Goal: Task Accomplishment & Management: Use online tool/utility

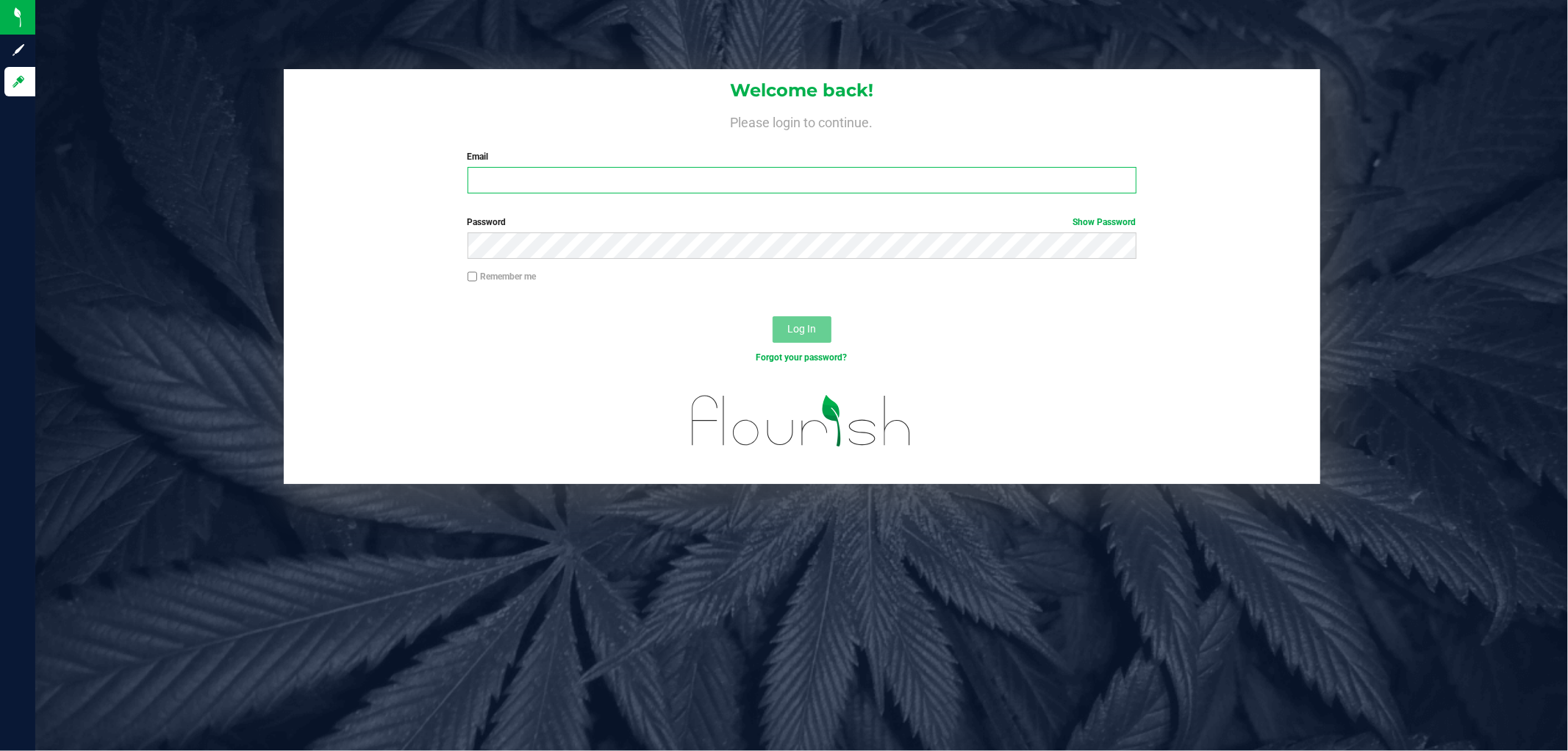
click at [707, 180] on input "Email" at bounding box center [802, 181] width 669 height 27
type input "[EMAIL_ADDRESS][DOMAIN_NAME]"
click at [772, 316] on button "Log In" at bounding box center [801, 330] width 59 height 27
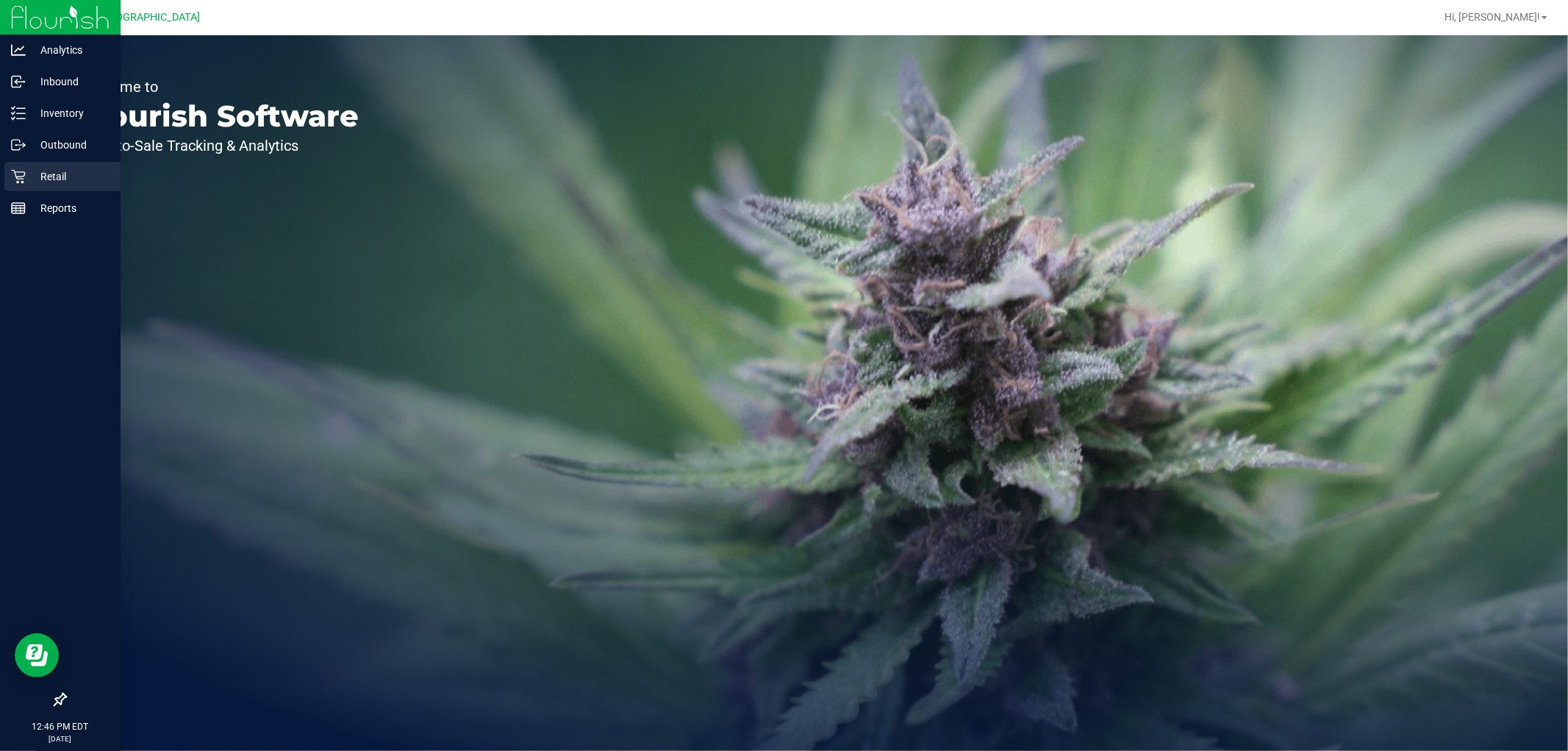
click at [33, 183] on p "Retail" at bounding box center [70, 177] width 88 height 18
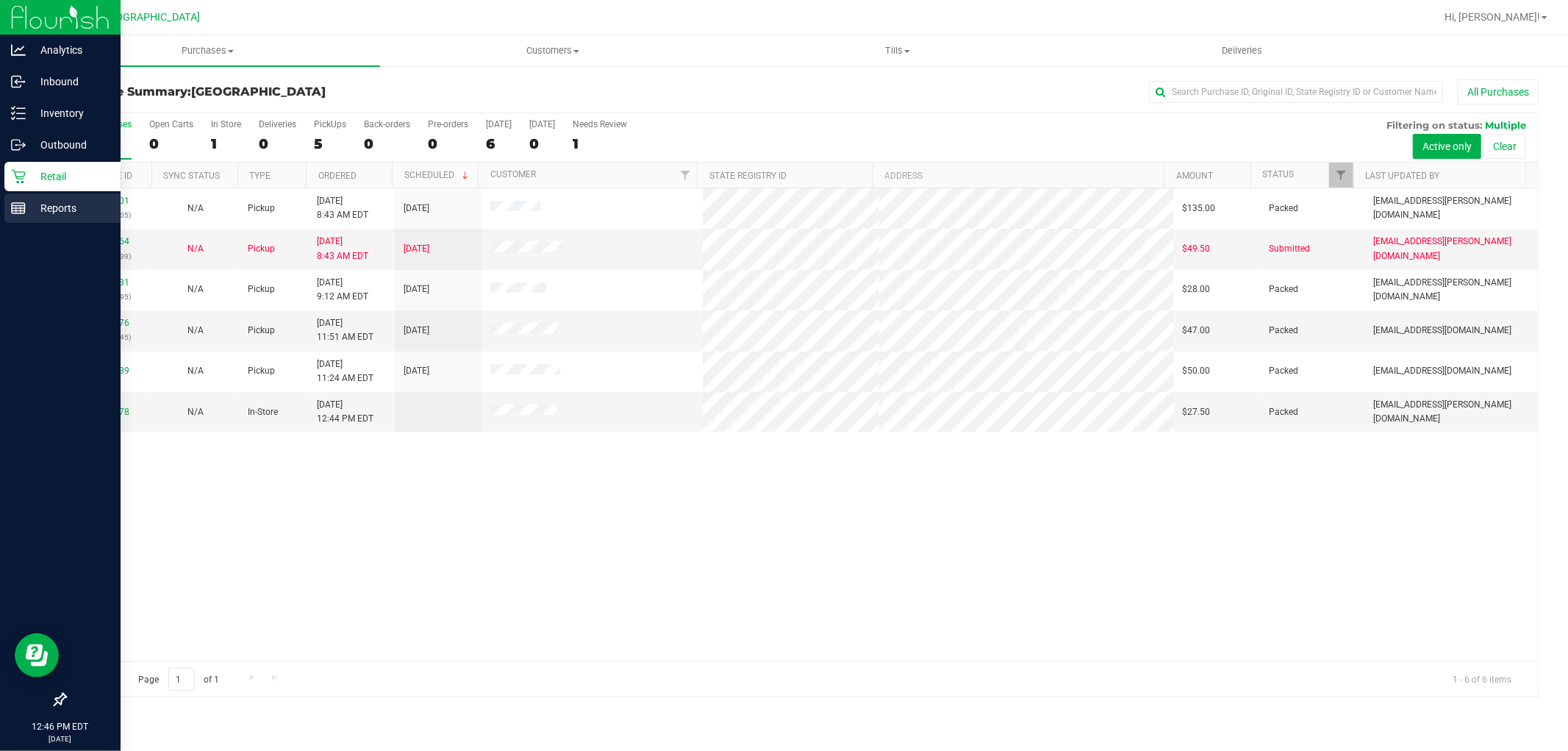
click at [84, 201] on p "Reports" at bounding box center [70, 208] width 88 height 18
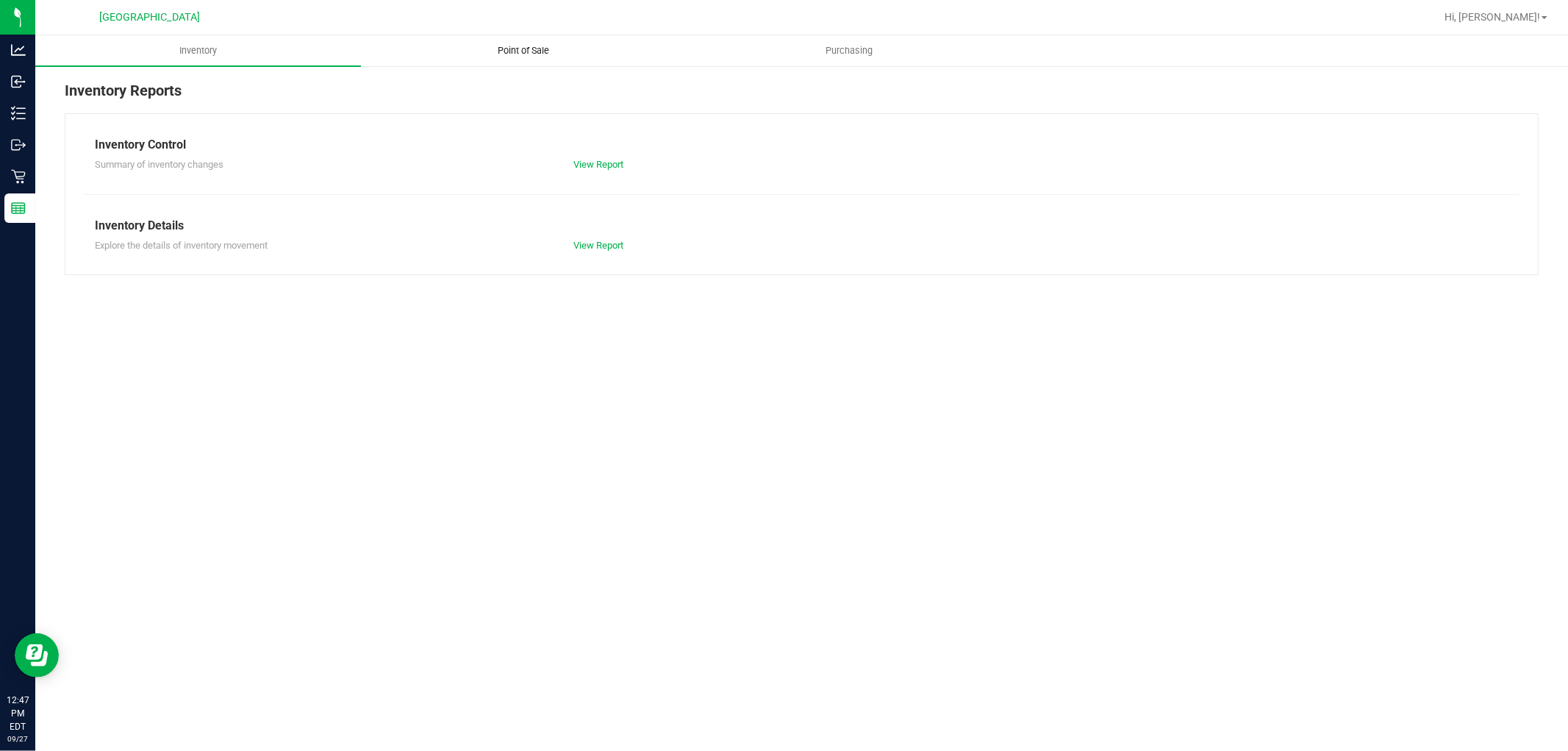
click at [539, 54] on span "Point of Sale" at bounding box center [523, 51] width 91 height 13
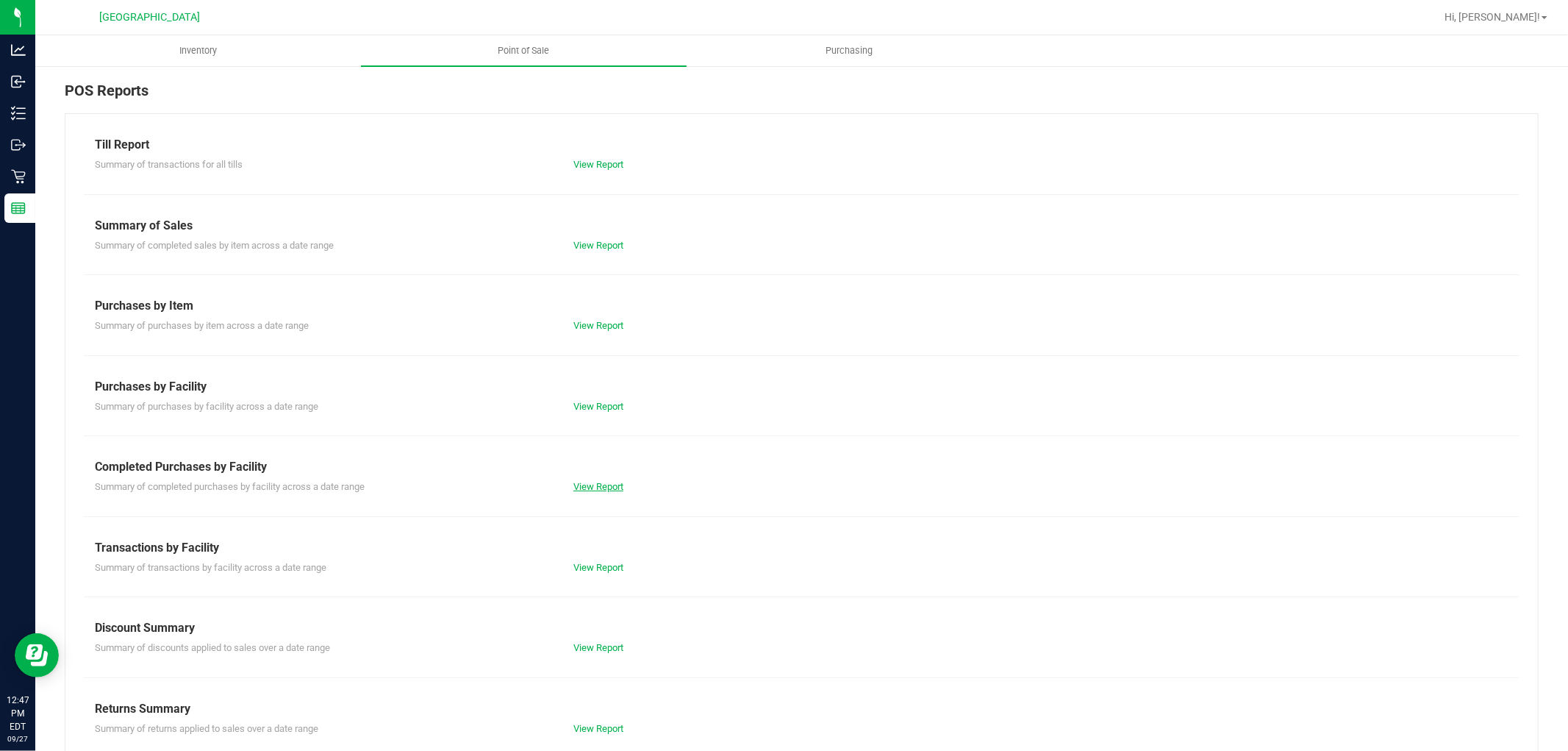
click at [584, 482] on link "View Report" at bounding box center [598, 486] width 50 height 11
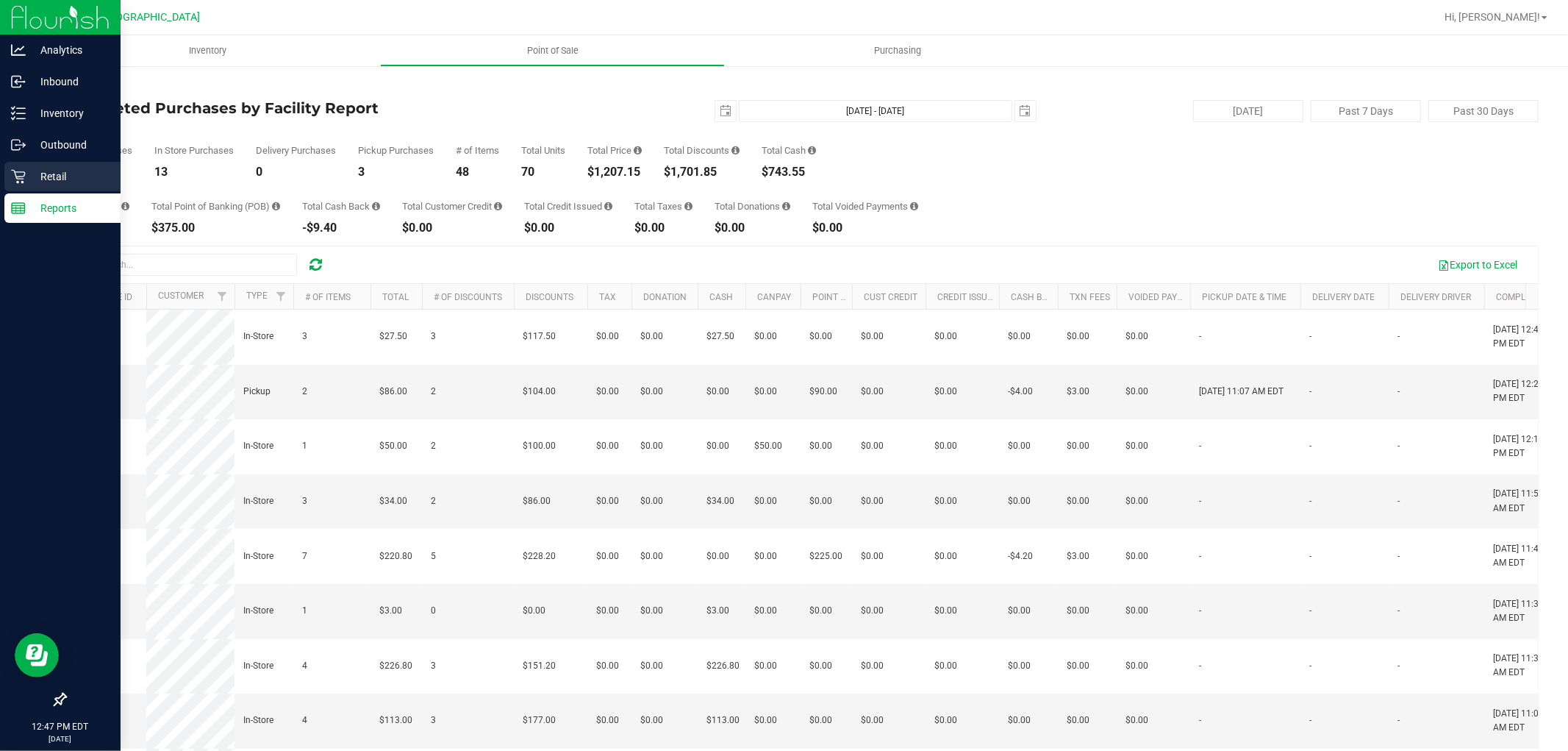
click at [24, 174] on icon at bounding box center [18, 177] width 14 height 14
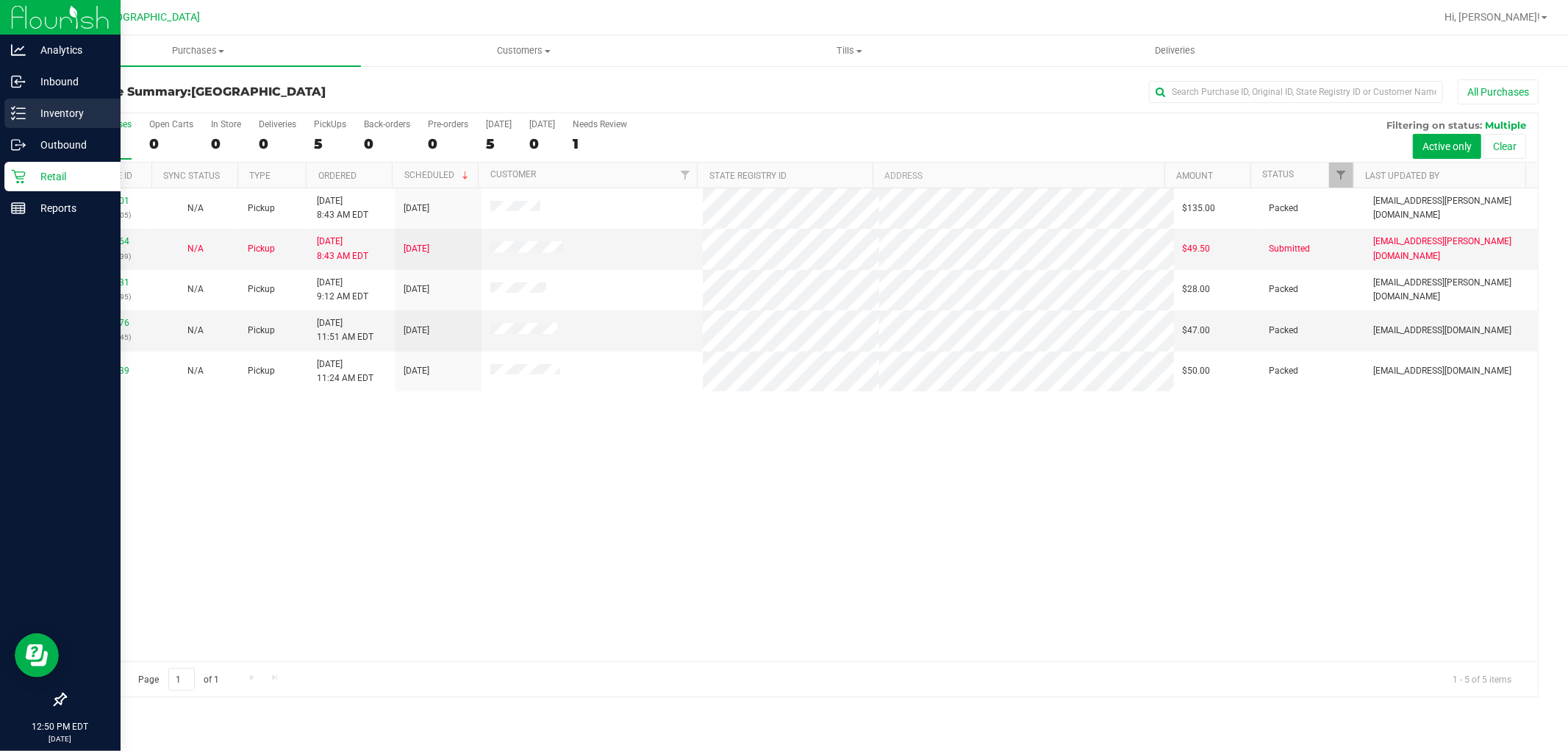
click at [30, 105] on p "Inventory" at bounding box center [70, 114] width 88 height 18
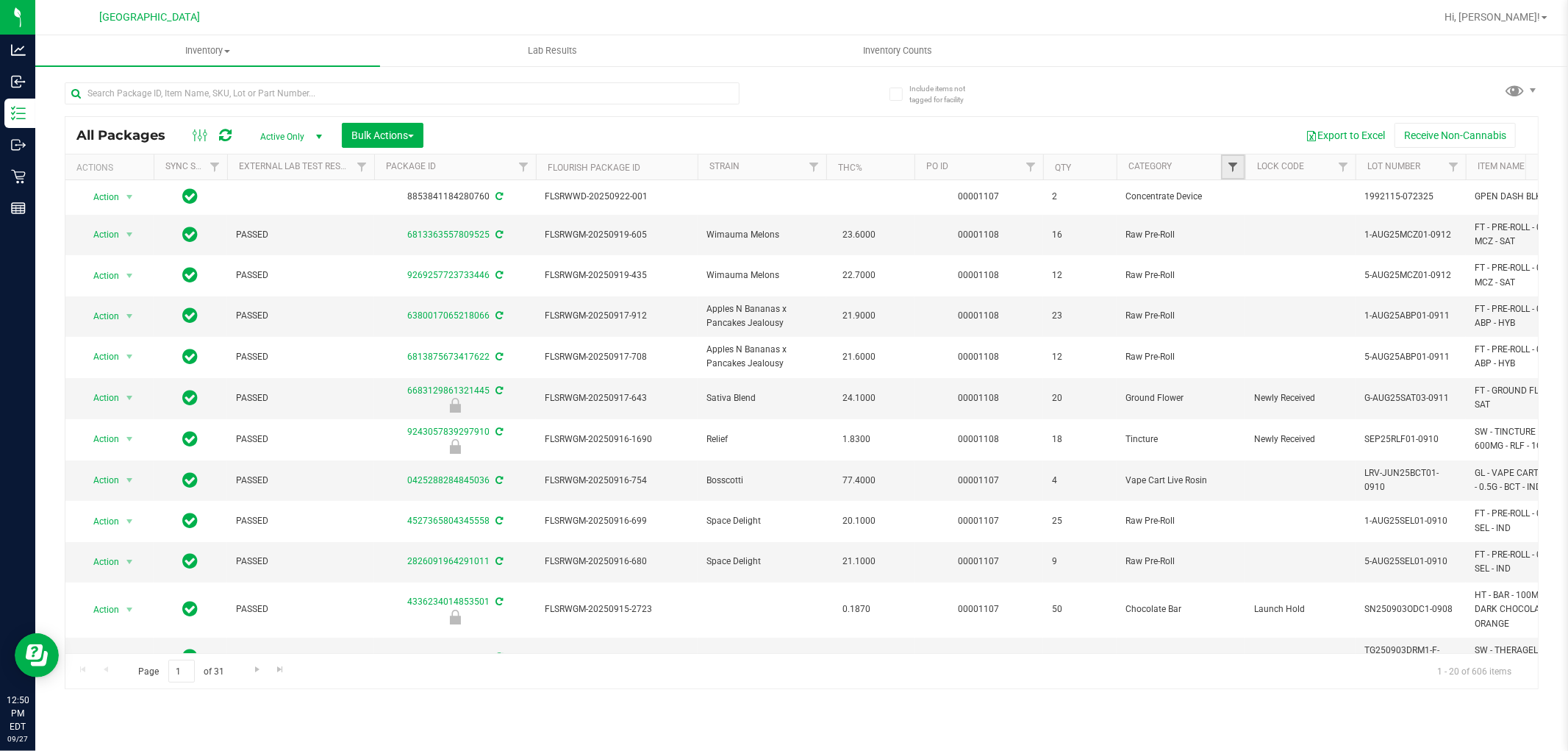
click at [1230, 163] on span "Filter" at bounding box center [1232, 167] width 12 height 12
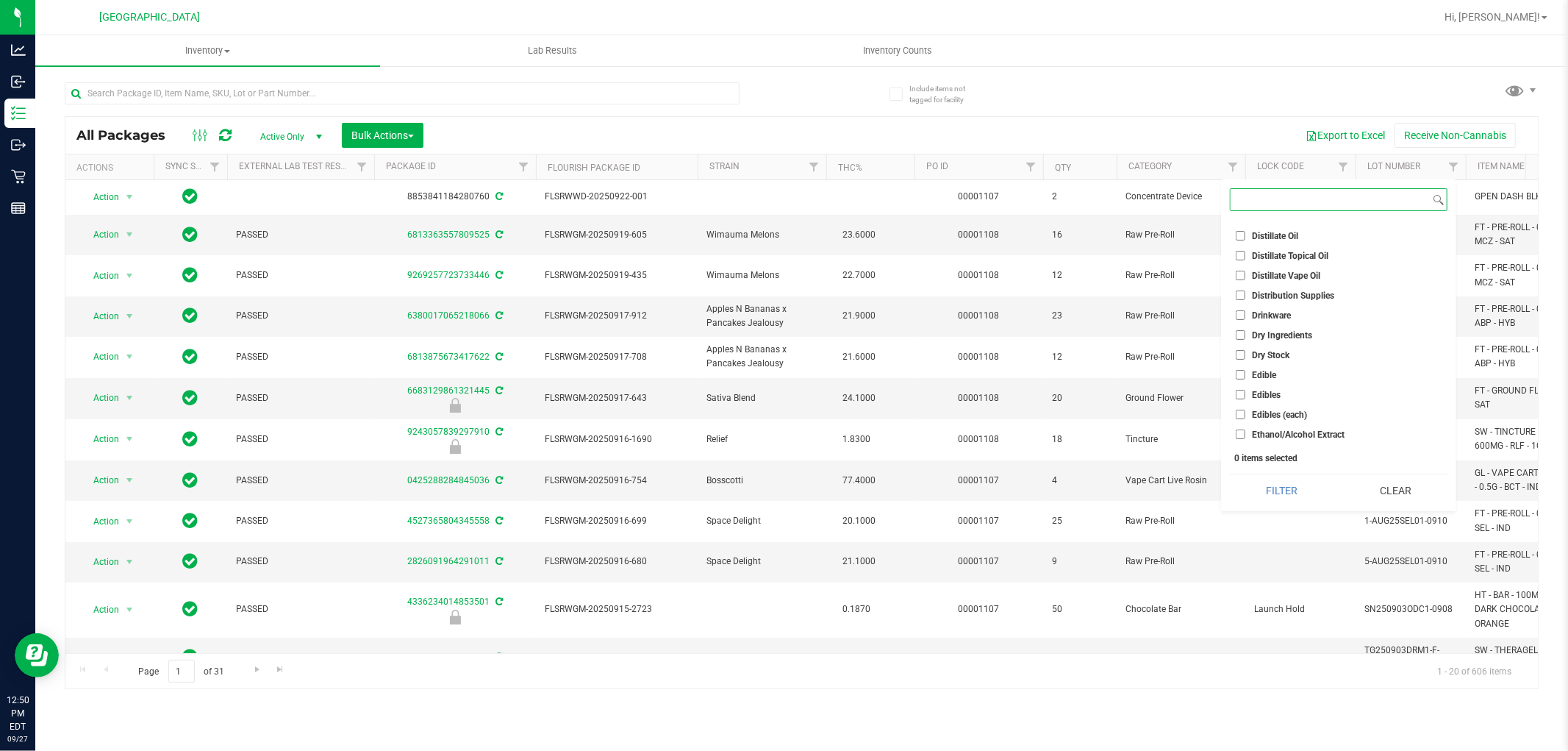
scroll to position [1307, 0]
click at [1239, 288] on input "Edible" at bounding box center [1240, 293] width 10 height 10
click at [1243, 295] on input "Edible" at bounding box center [1240, 293] width 10 height 10
checkbox input "false"
click at [1386, 498] on button "Clear" at bounding box center [1396, 491] width 104 height 33
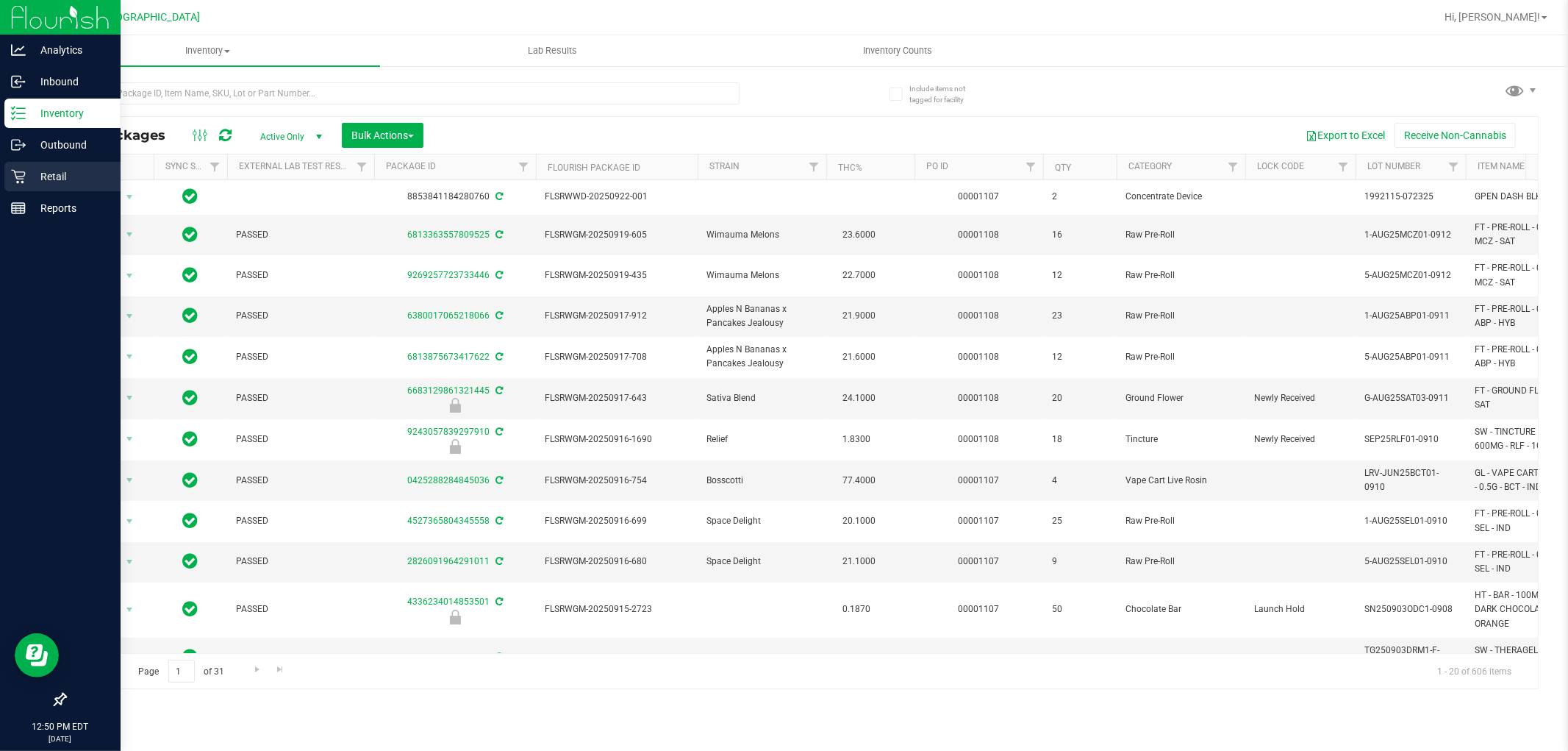
click at [57, 170] on p "Retail" at bounding box center [70, 177] width 88 height 18
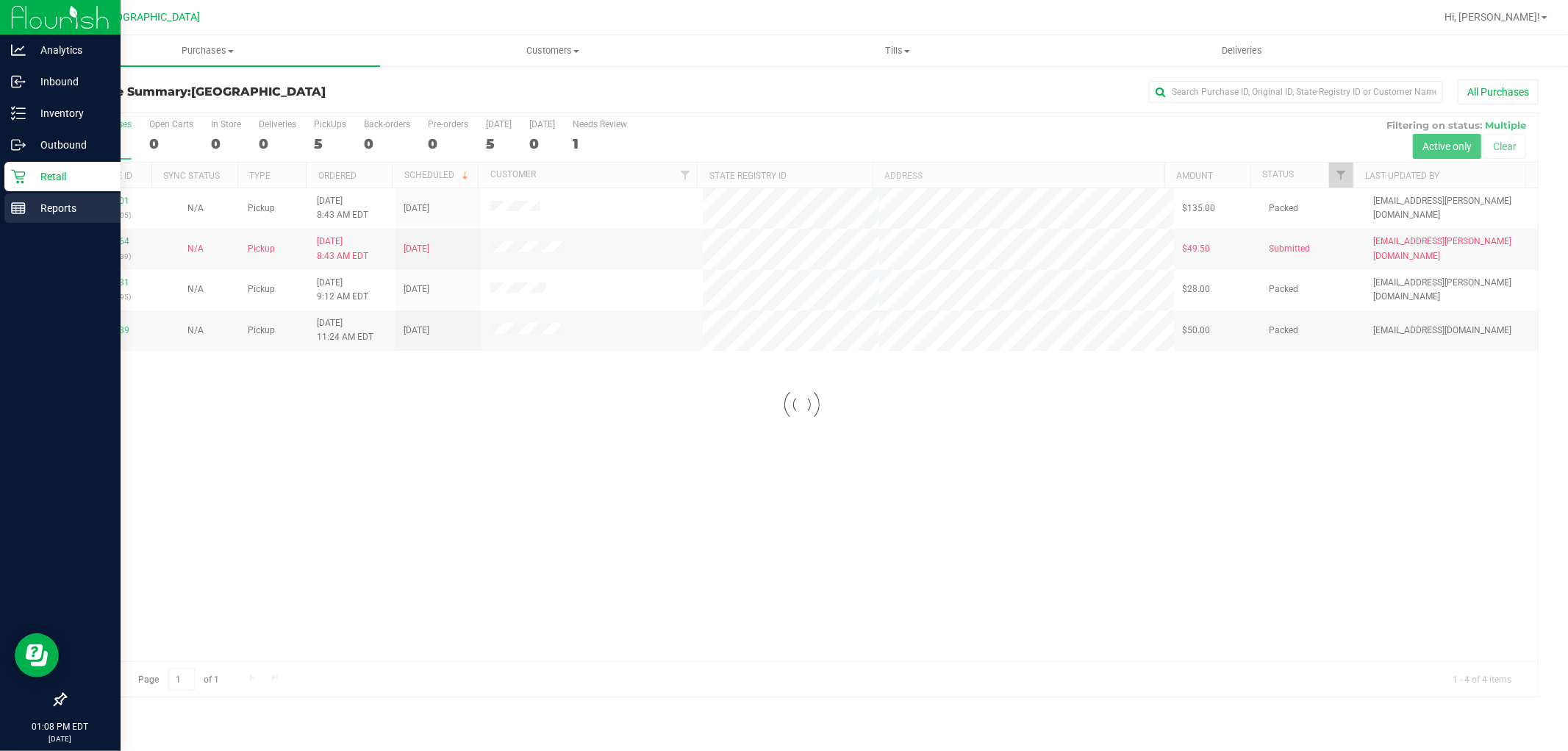
click at [18, 206] on line at bounding box center [19, 206] width 13 height 0
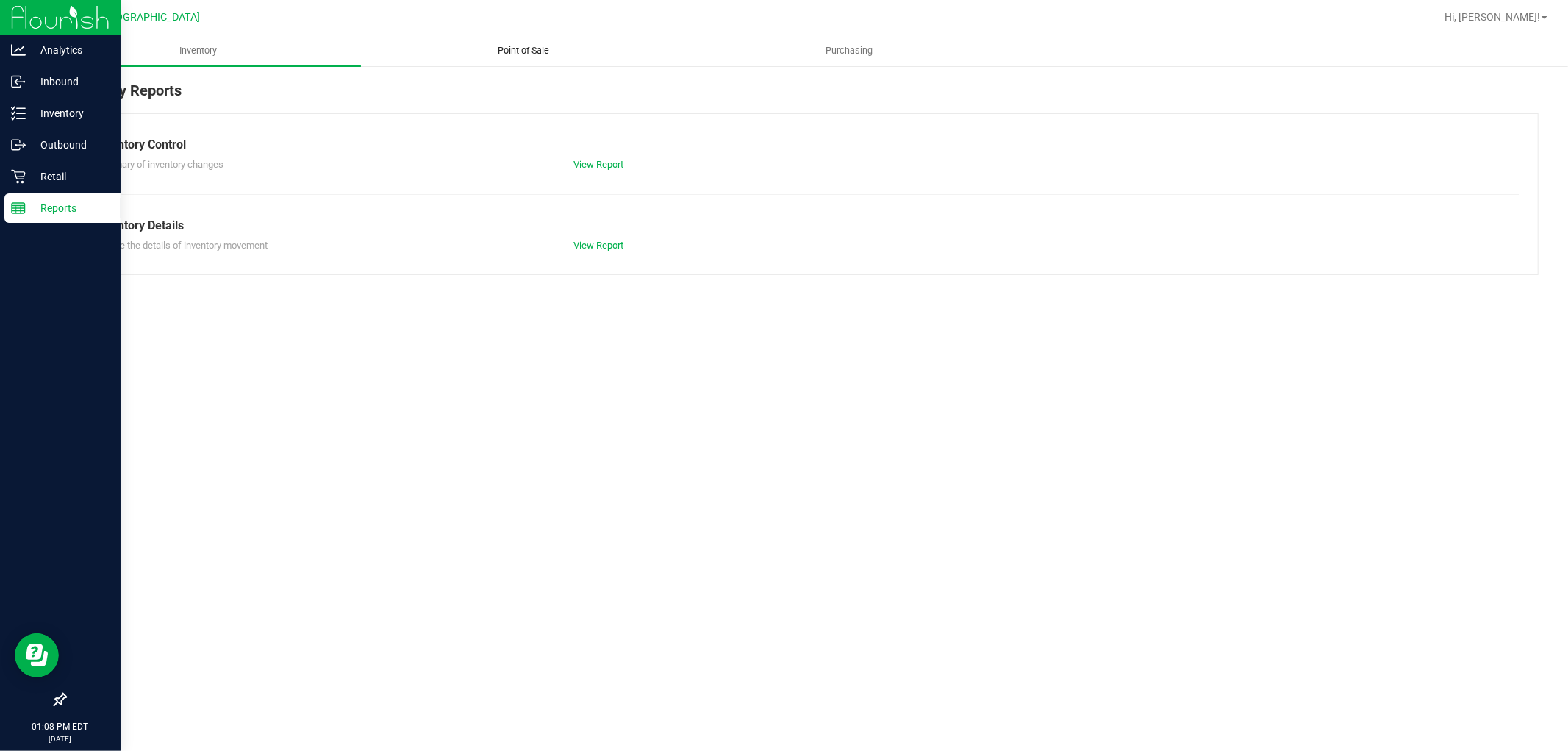
click at [528, 48] on span "Point of Sale" at bounding box center [523, 51] width 91 height 13
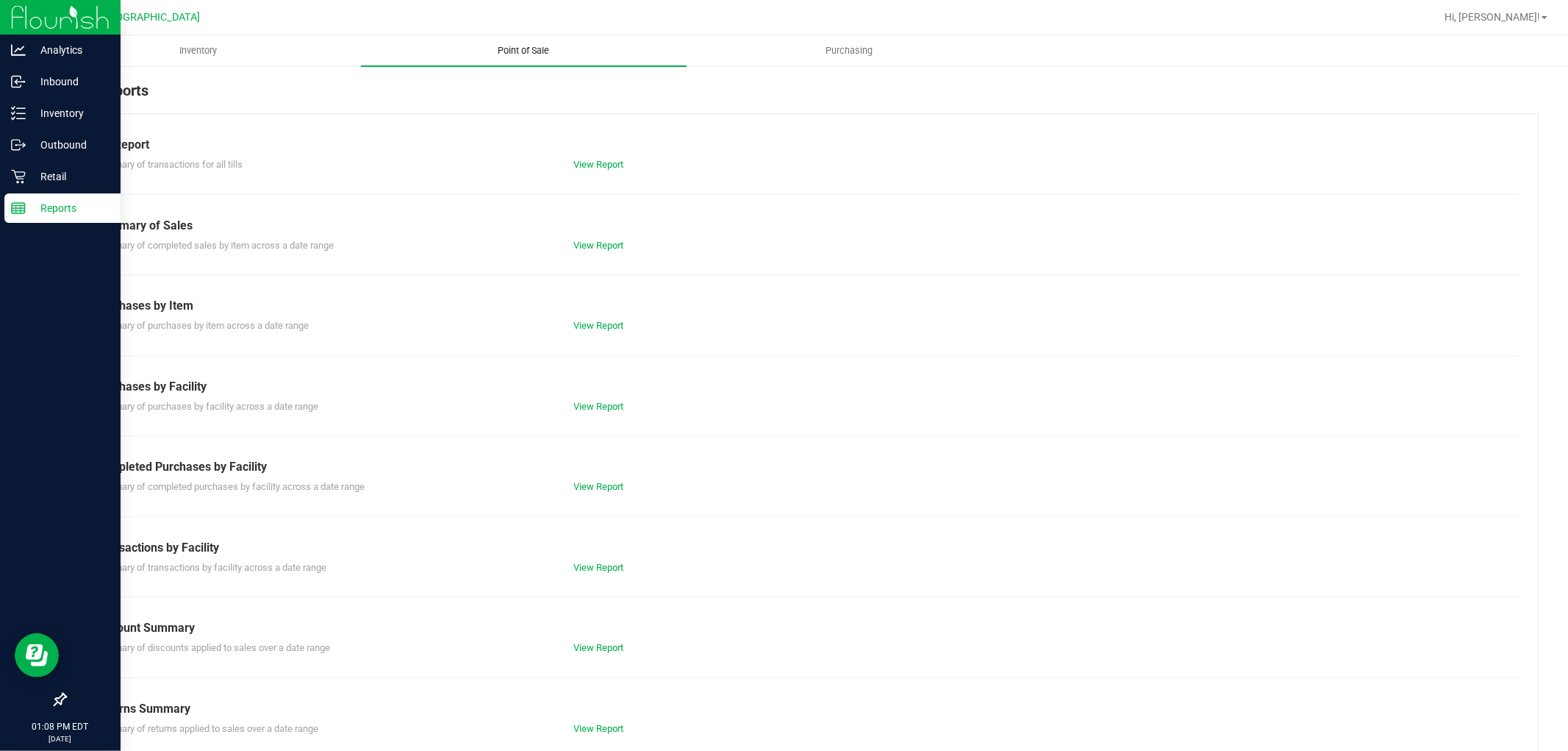
click at [607, 458] on div "Completed Purchases by Facility" at bounding box center [802, 467] width 1414 height 18
click at [587, 482] on link "View Report" at bounding box center [598, 486] width 50 height 11
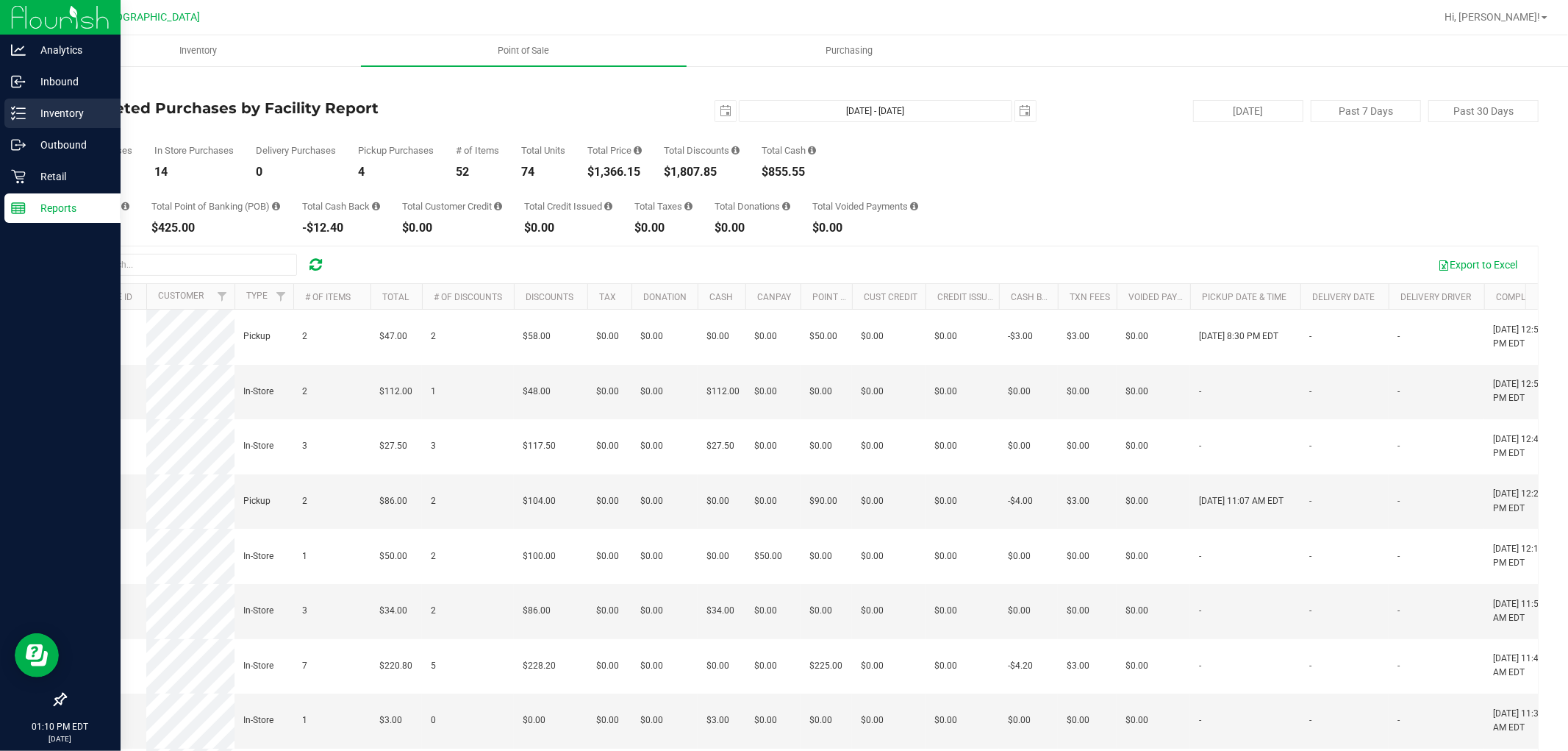
click at [30, 112] on p "Inventory" at bounding box center [70, 114] width 88 height 18
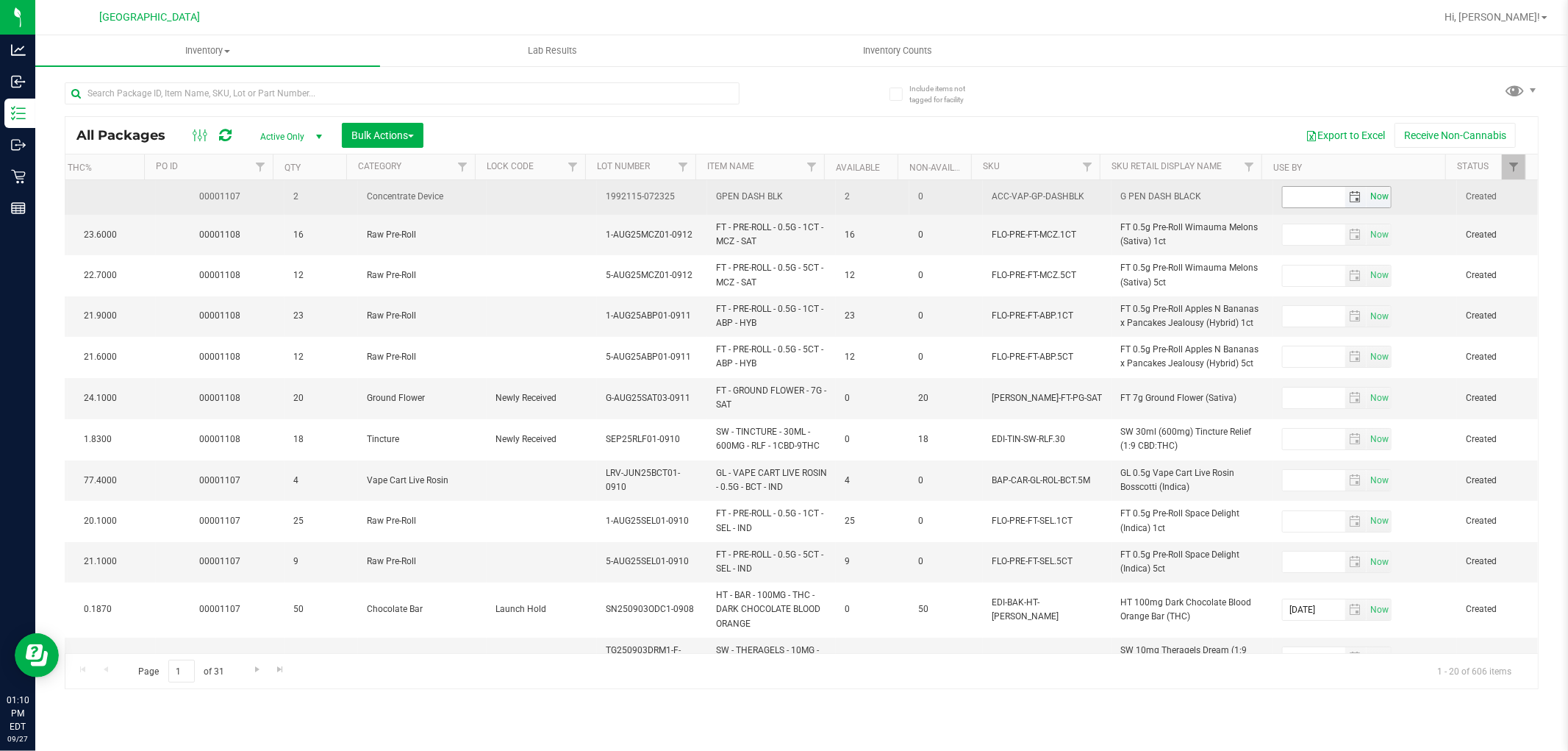
click at [1367, 200] on span "Now" at bounding box center [1379, 196] width 25 height 22
type input "[DATE]"
click at [1366, 192] on span "Now" at bounding box center [1379, 196] width 25 height 22
drag, startPoint x: 1322, startPoint y: 192, endPoint x: 1247, endPoint y: 196, distance: 75.1
click at [1247, 196] on tr "Action Action Adjust qty Create package Edit attributes Global inventory Locate…" at bounding box center [422, 198] width 2231 height 35
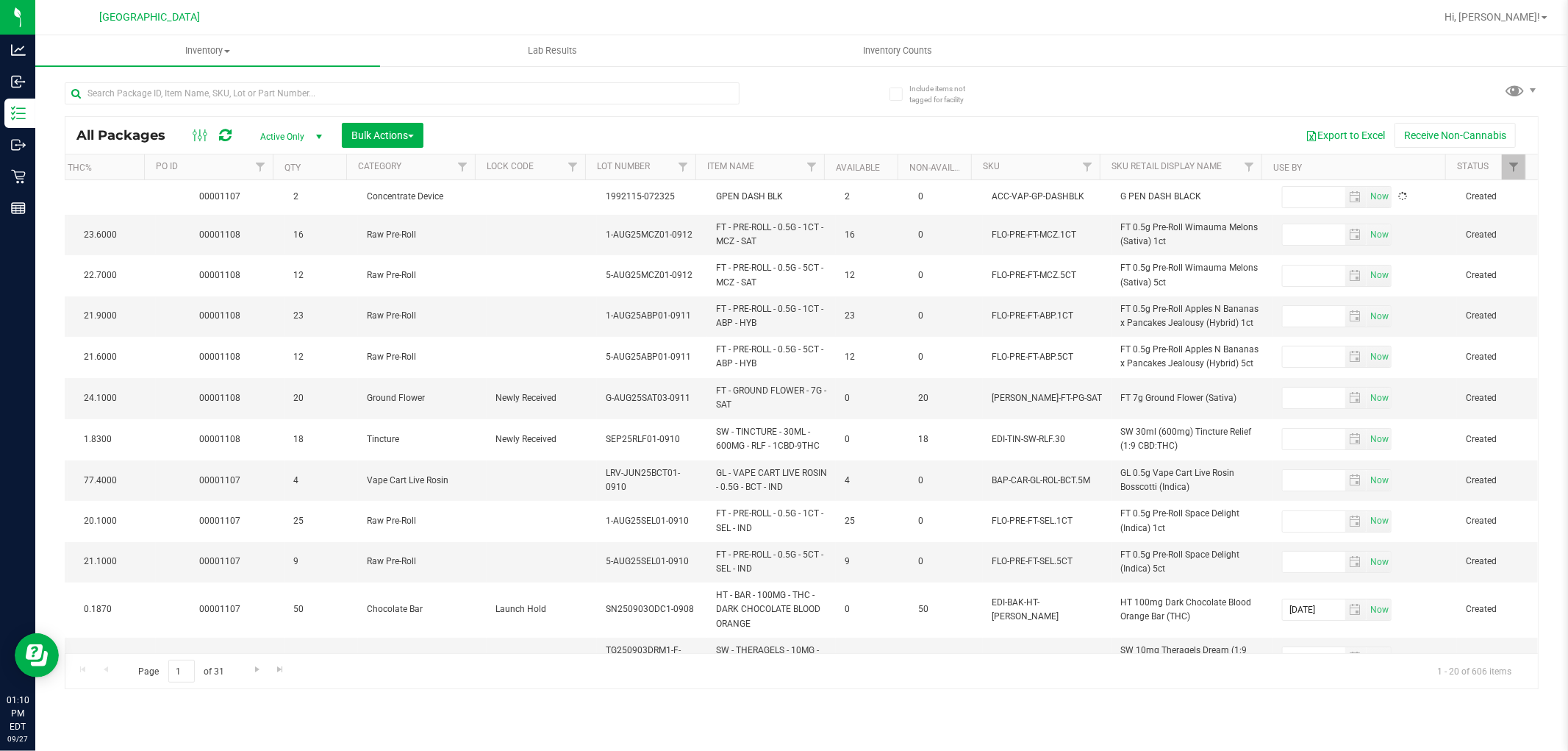
click at [1289, 108] on div "All Packages Active Only Active Only Lab Samples Locked All External Internal B…" at bounding box center [801, 379] width 1474 height 621
click at [1289, 167] on link "Use By" at bounding box center [1287, 168] width 29 height 10
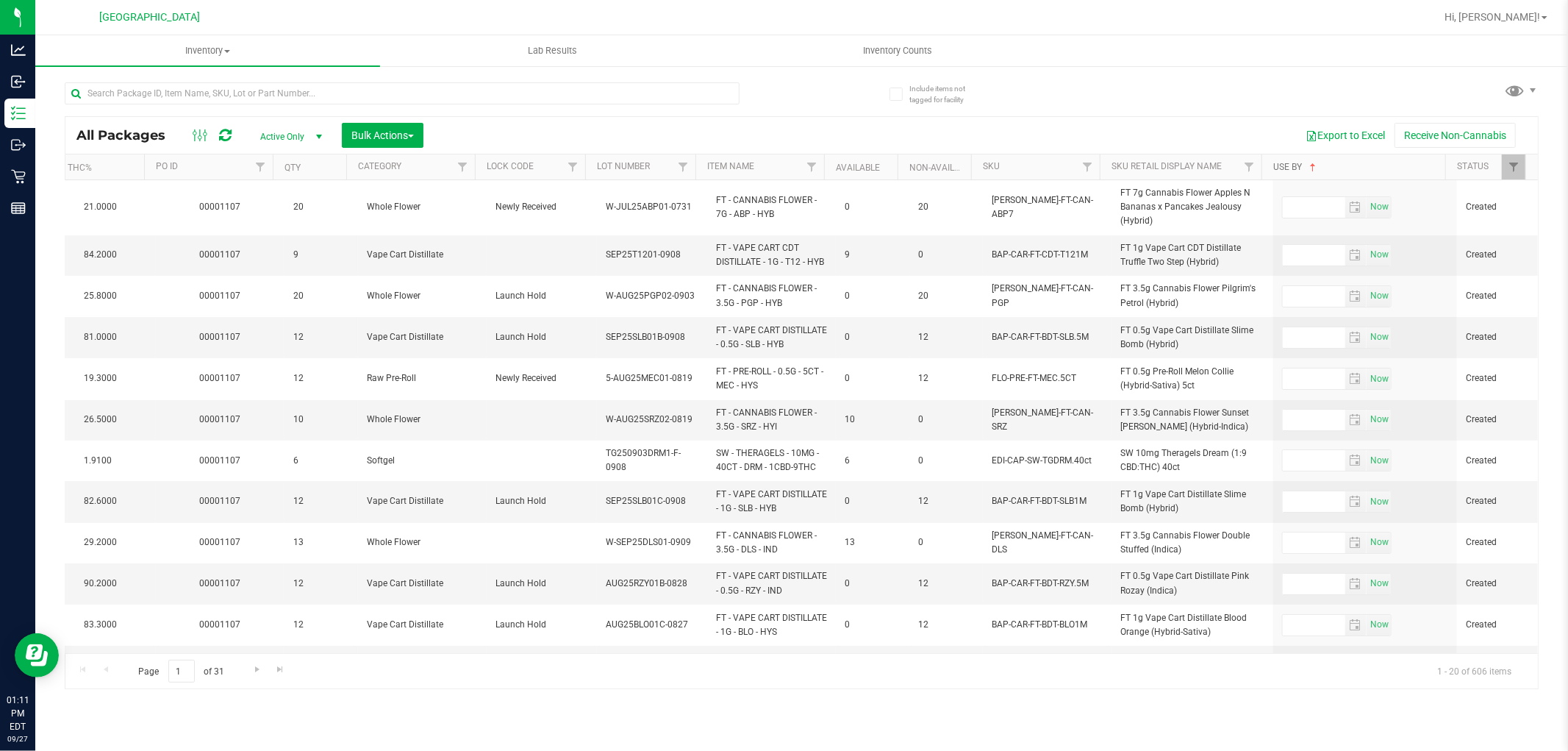
click at [1281, 168] on link "Use By" at bounding box center [1296, 167] width 45 height 10
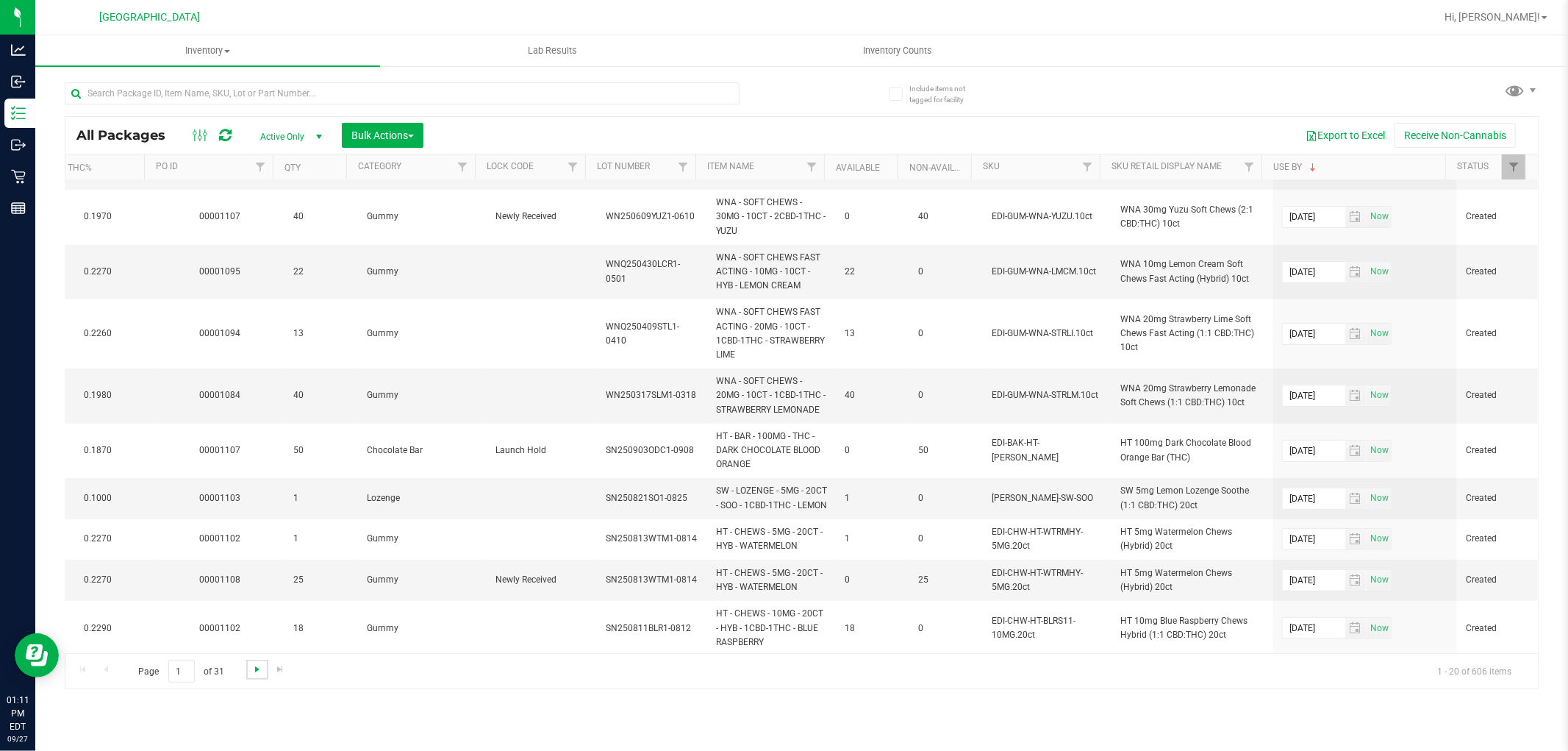
click at [255, 671] on span "Go to the next page" at bounding box center [258, 669] width 12 height 12
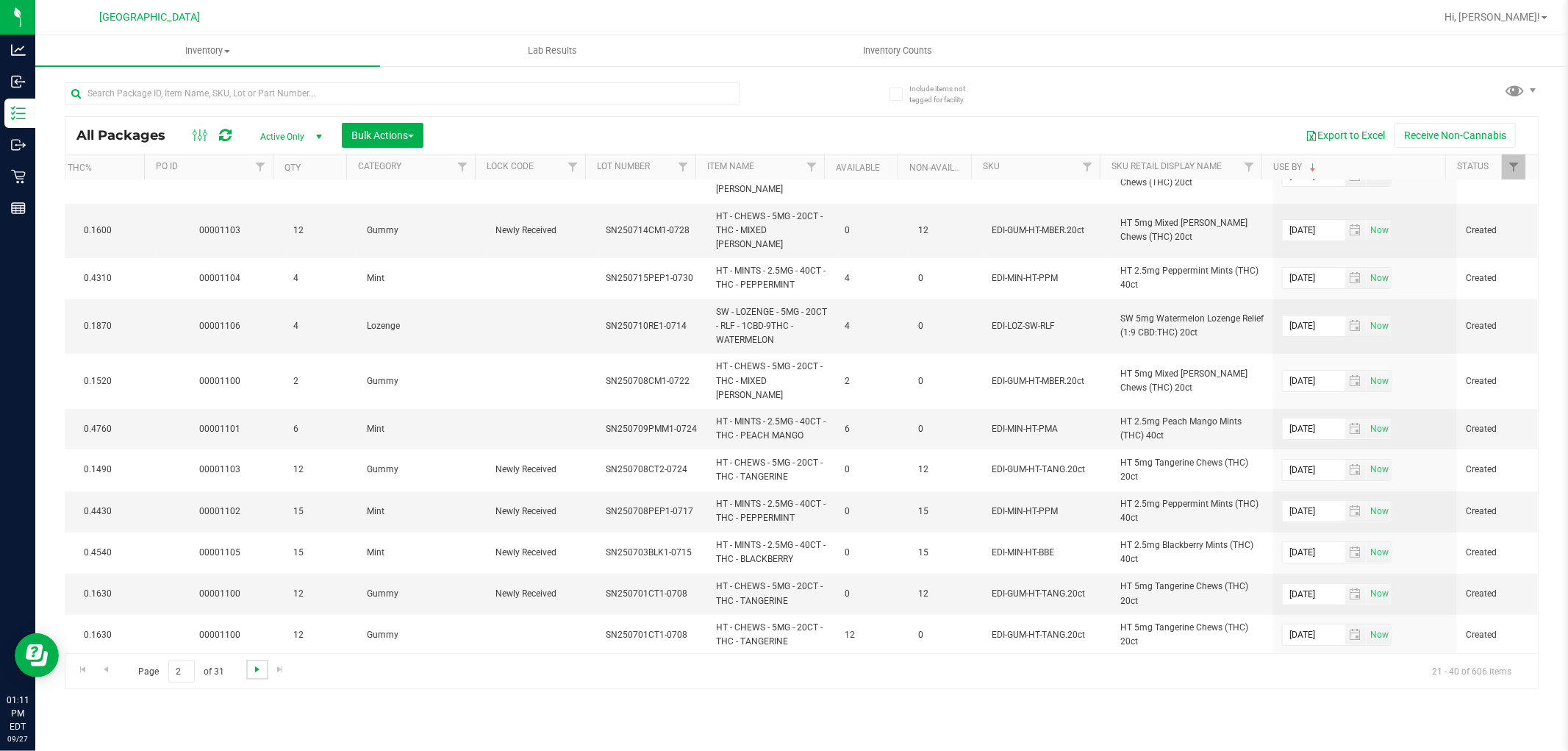
click at [255, 674] on span "Go to the next page" at bounding box center [258, 669] width 12 height 12
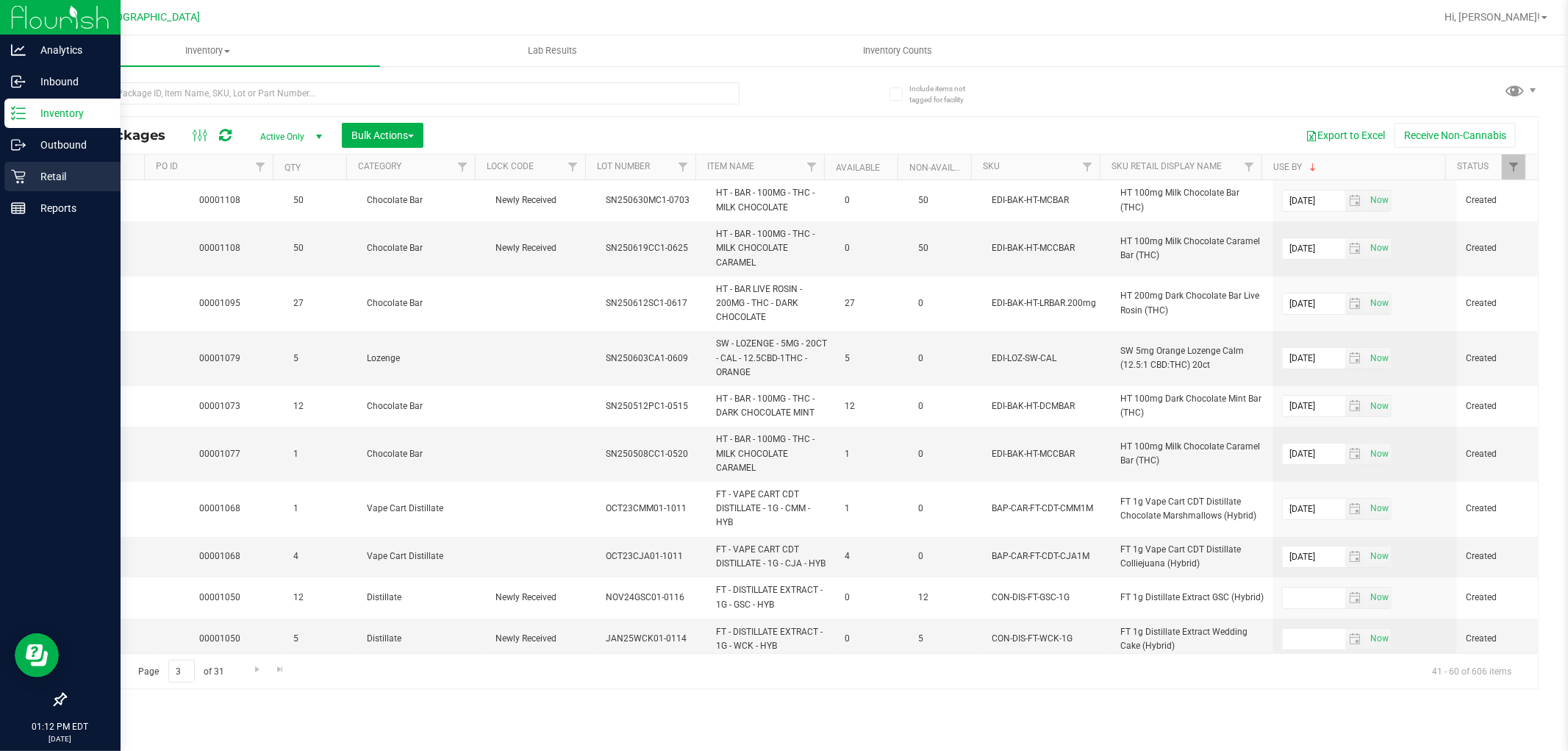
click at [33, 175] on p "Retail" at bounding box center [70, 177] width 88 height 18
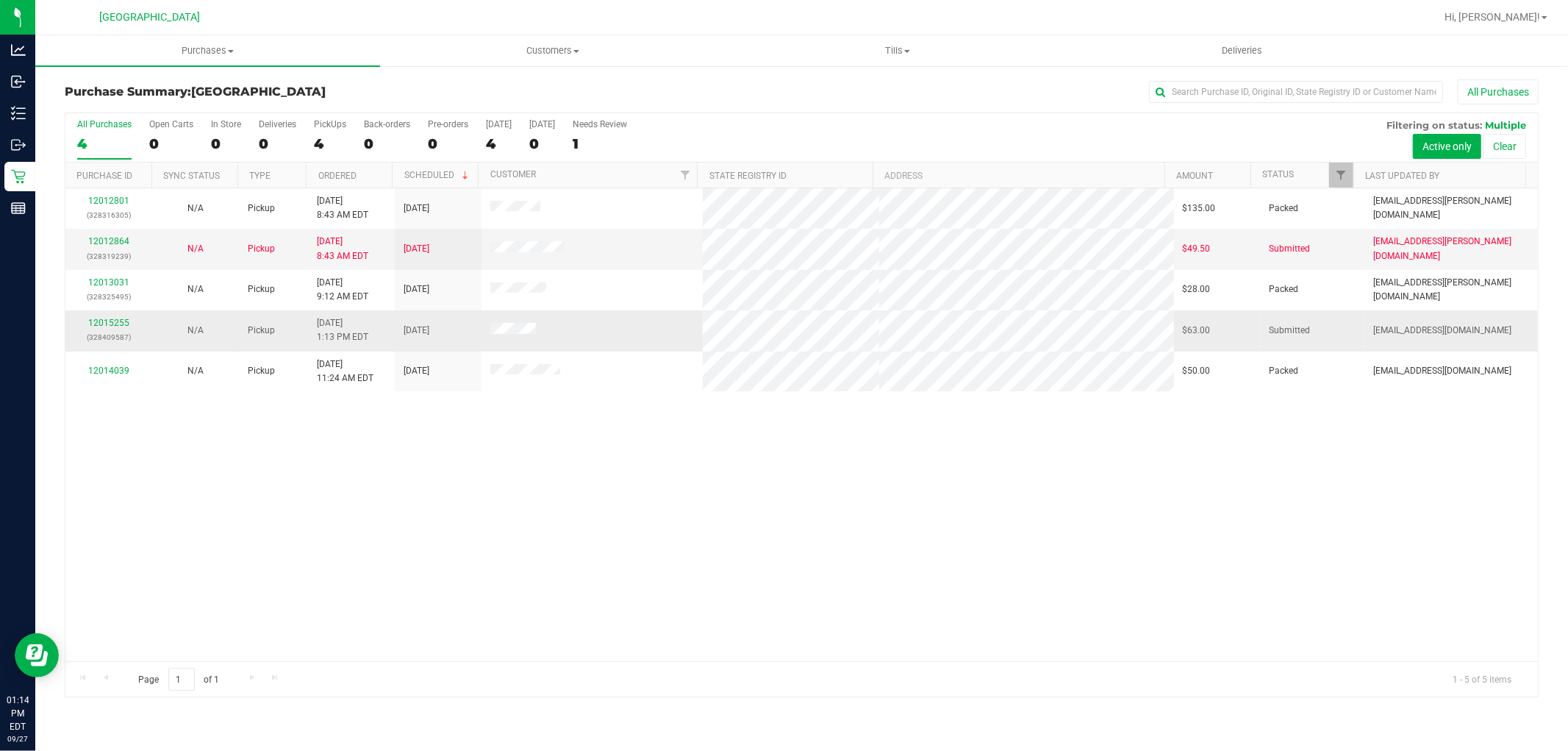
click at [97, 317] on div "12015255 (328409587)" at bounding box center [108, 331] width 69 height 28
click at [108, 320] on link "12015255" at bounding box center [108, 323] width 41 height 10
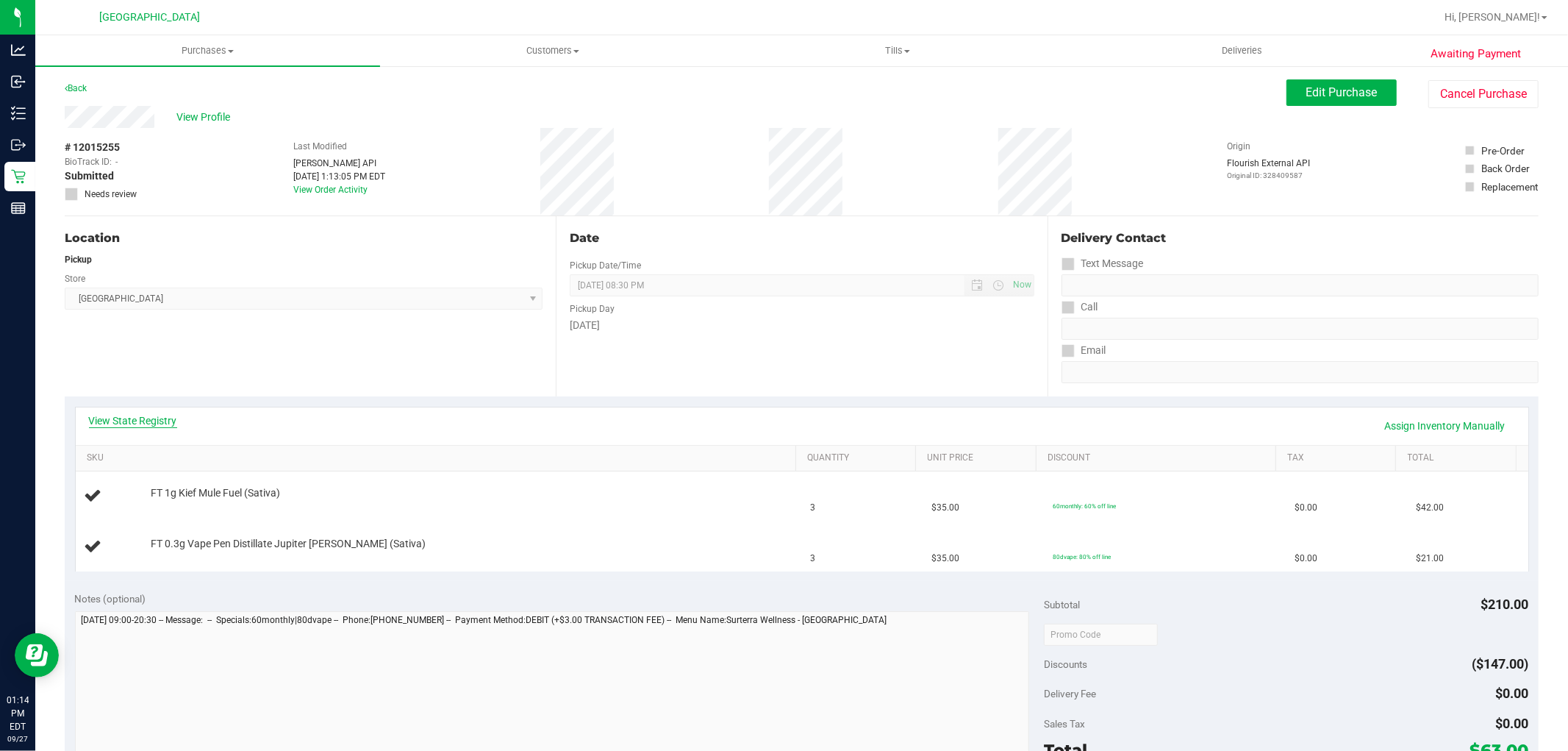
click at [157, 414] on link "View State Registry" at bounding box center [133, 420] width 88 height 15
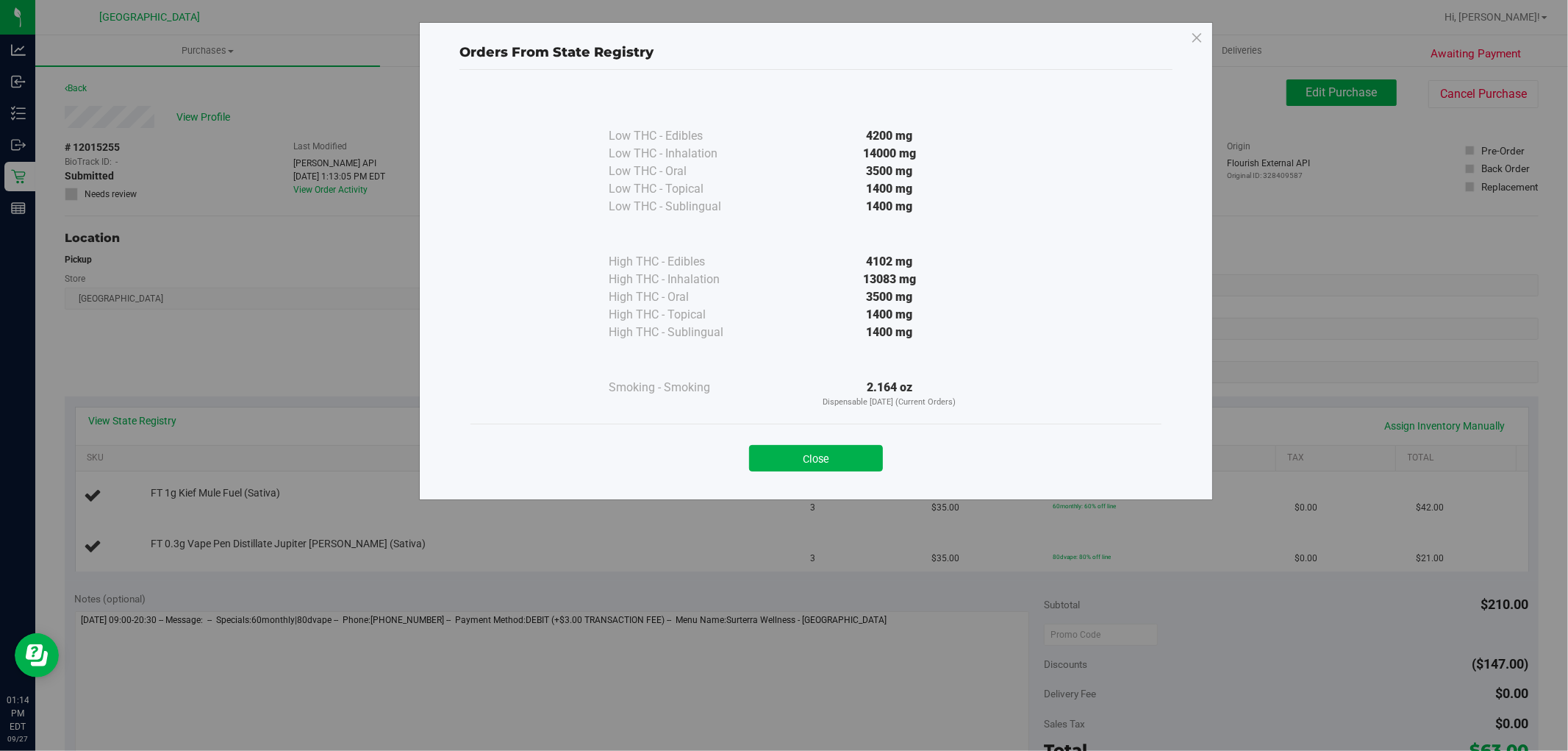
click at [797, 443] on div "Close" at bounding box center [815, 453] width 669 height 36
drag, startPoint x: 777, startPoint y: 454, endPoint x: 768, endPoint y: 455, distance: 9.1
click at [773, 455] on button "Close" at bounding box center [816, 458] width 134 height 27
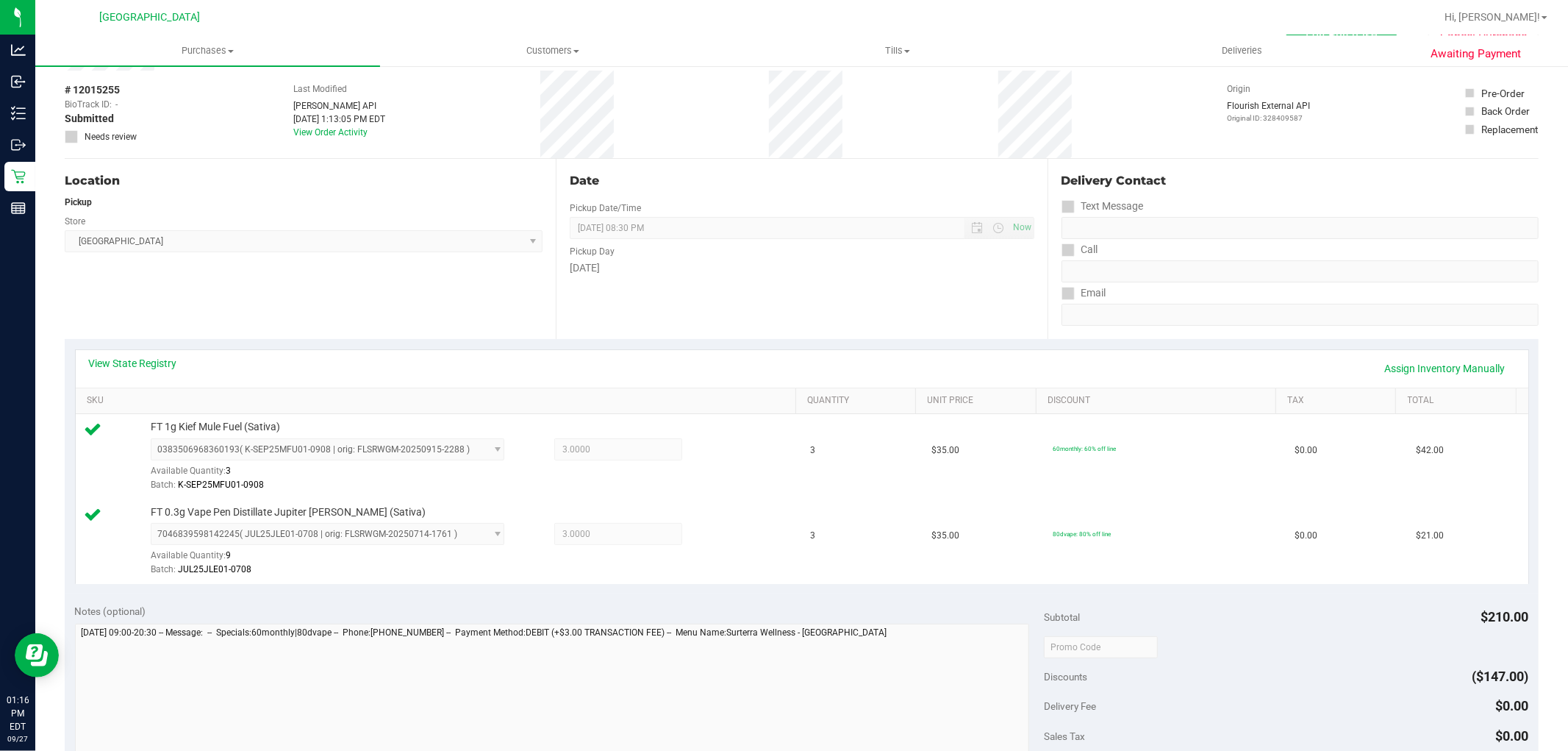
scroll to position [245, 0]
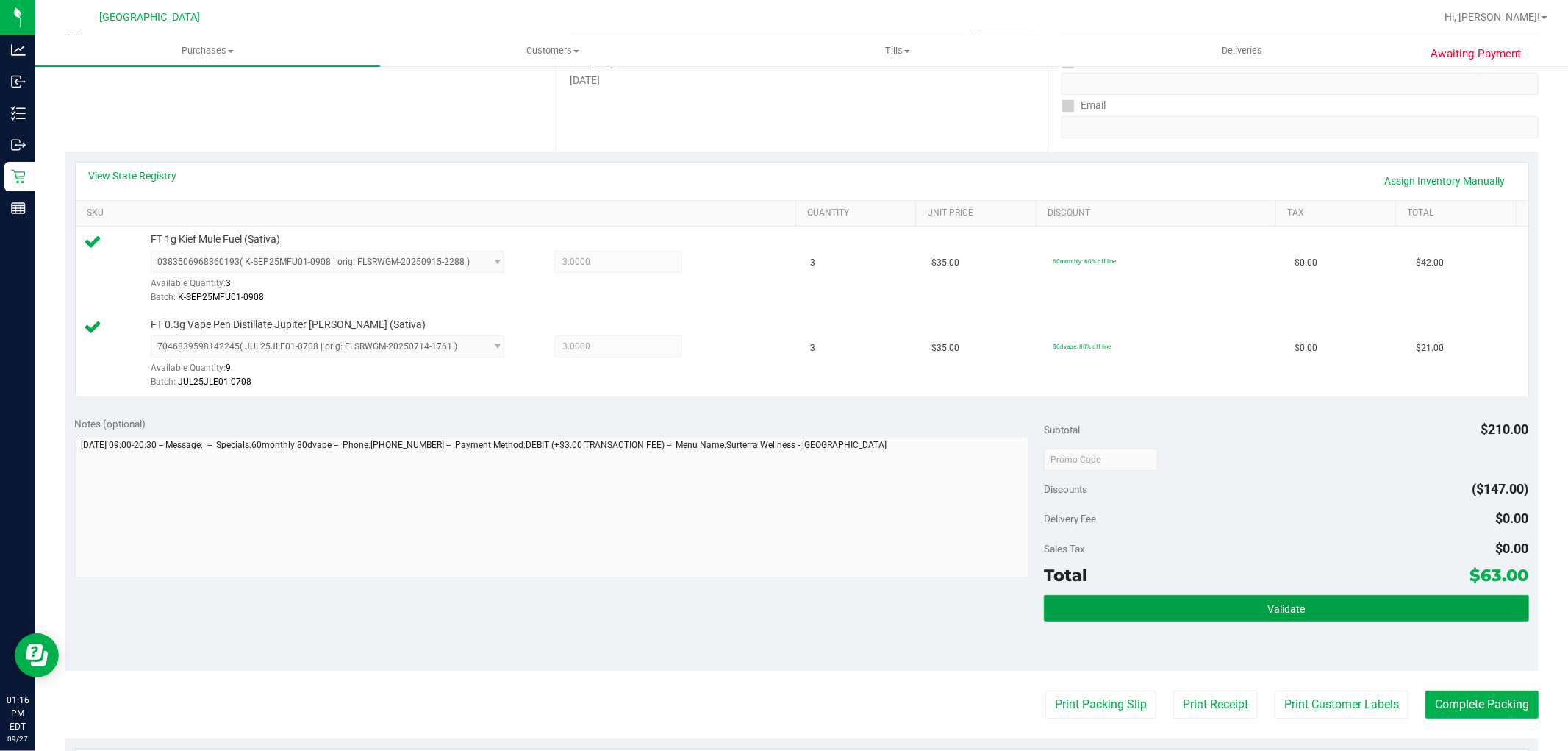
click at [1277, 611] on span "Validate" at bounding box center [1286, 609] width 37 height 12
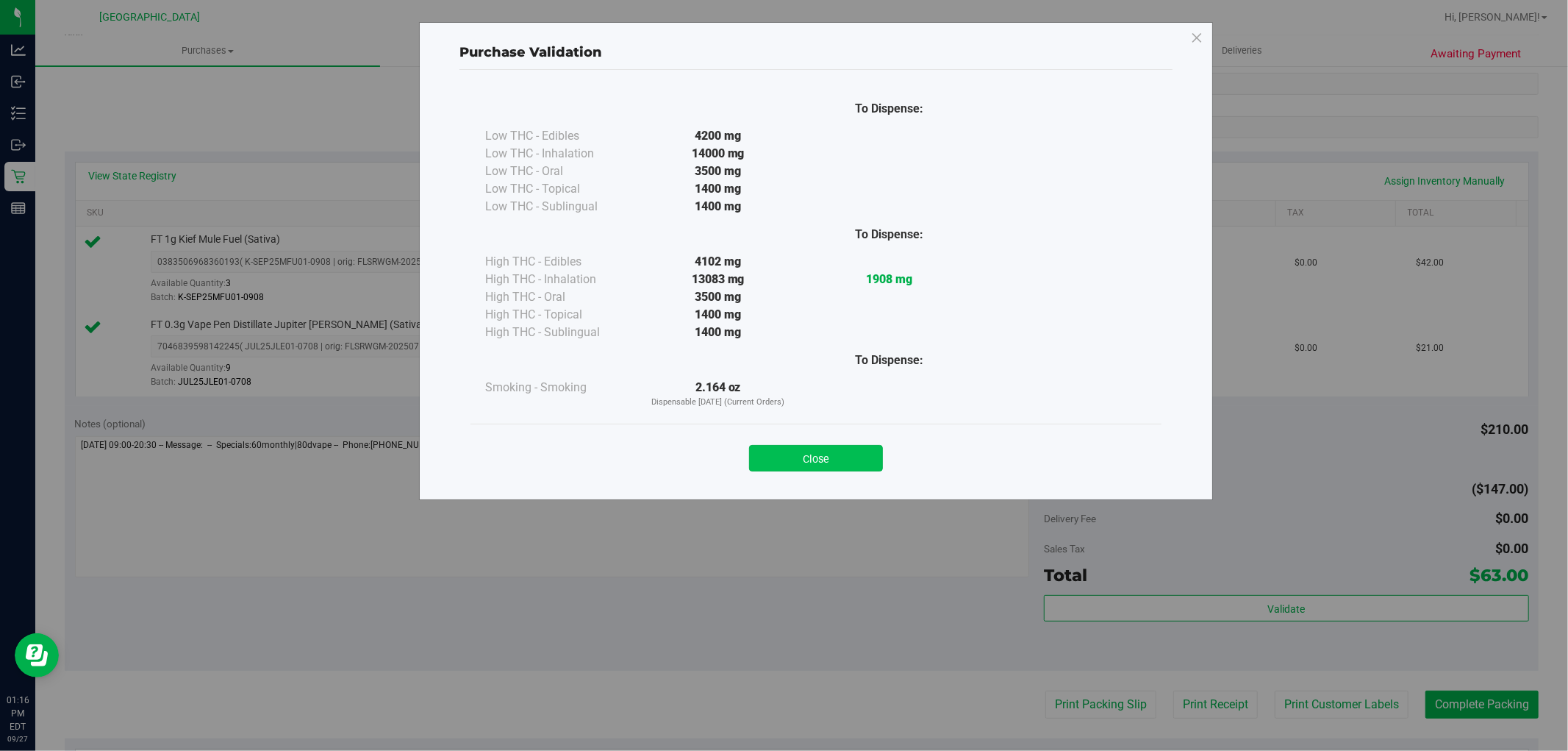
click at [834, 449] on button "Close" at bounding box center [816, 458] width 134 height 27
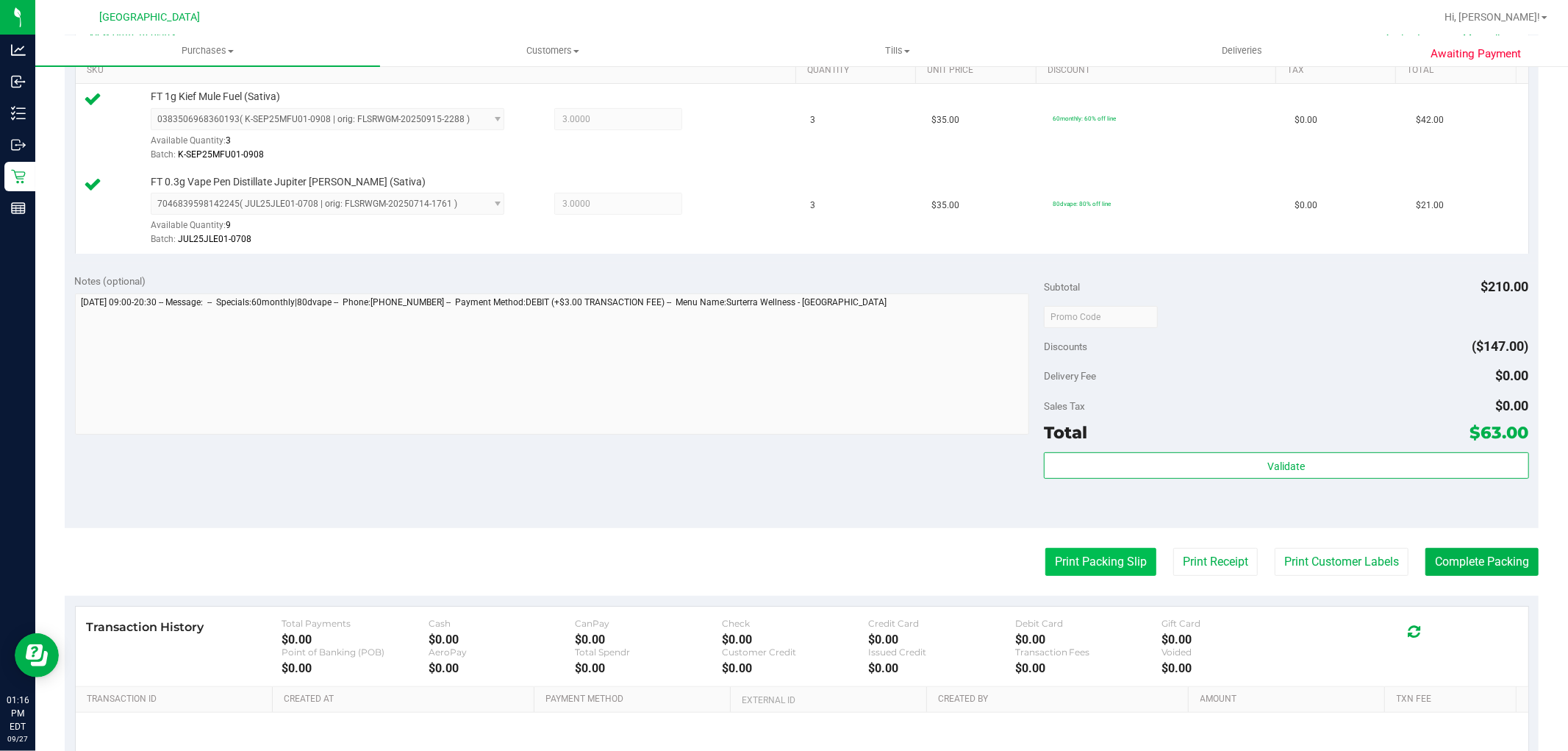
scroll to position [408, 0]
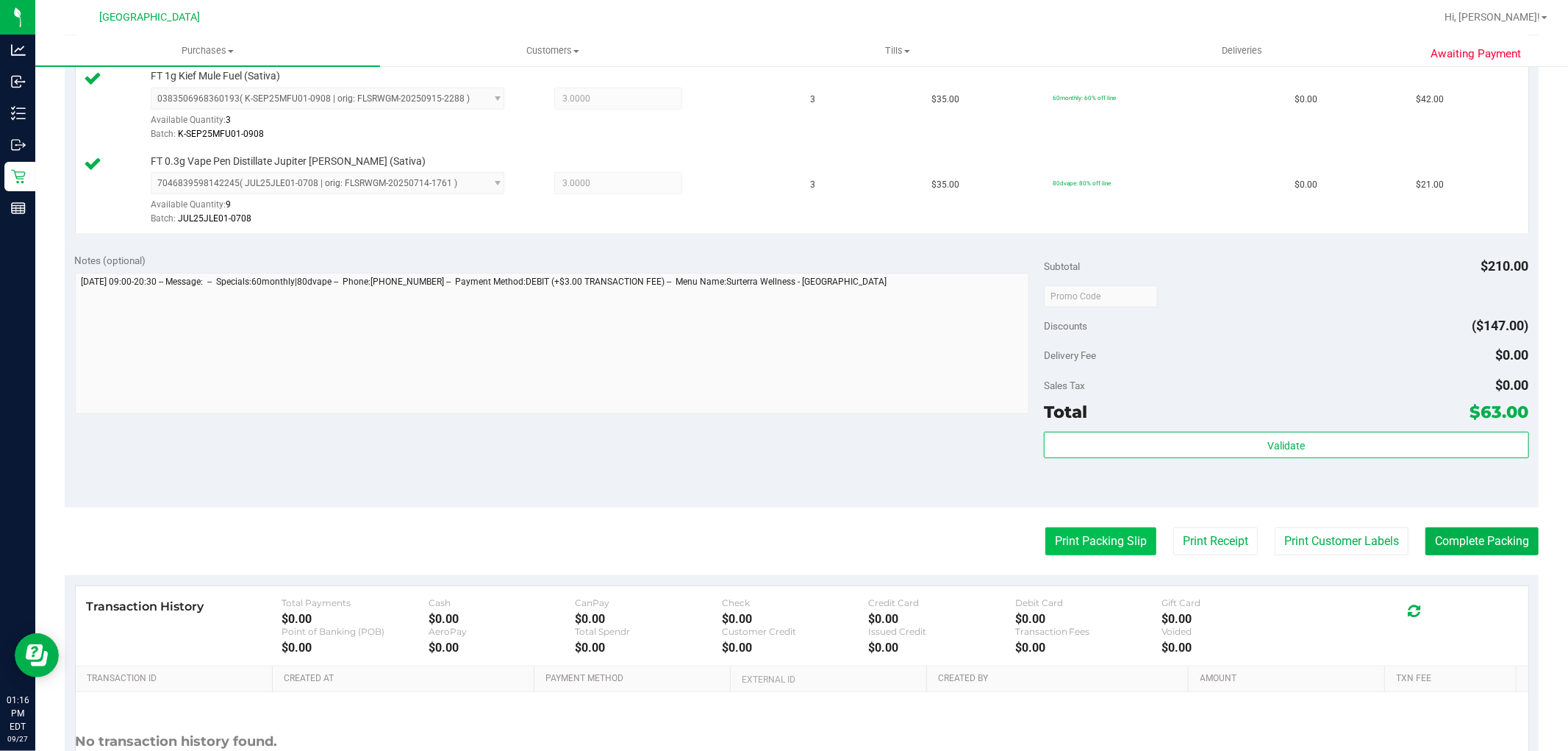
click at [1074, 536] on button "Print Packing Slip" at bounding box center [1100, 542] width 111 height 28
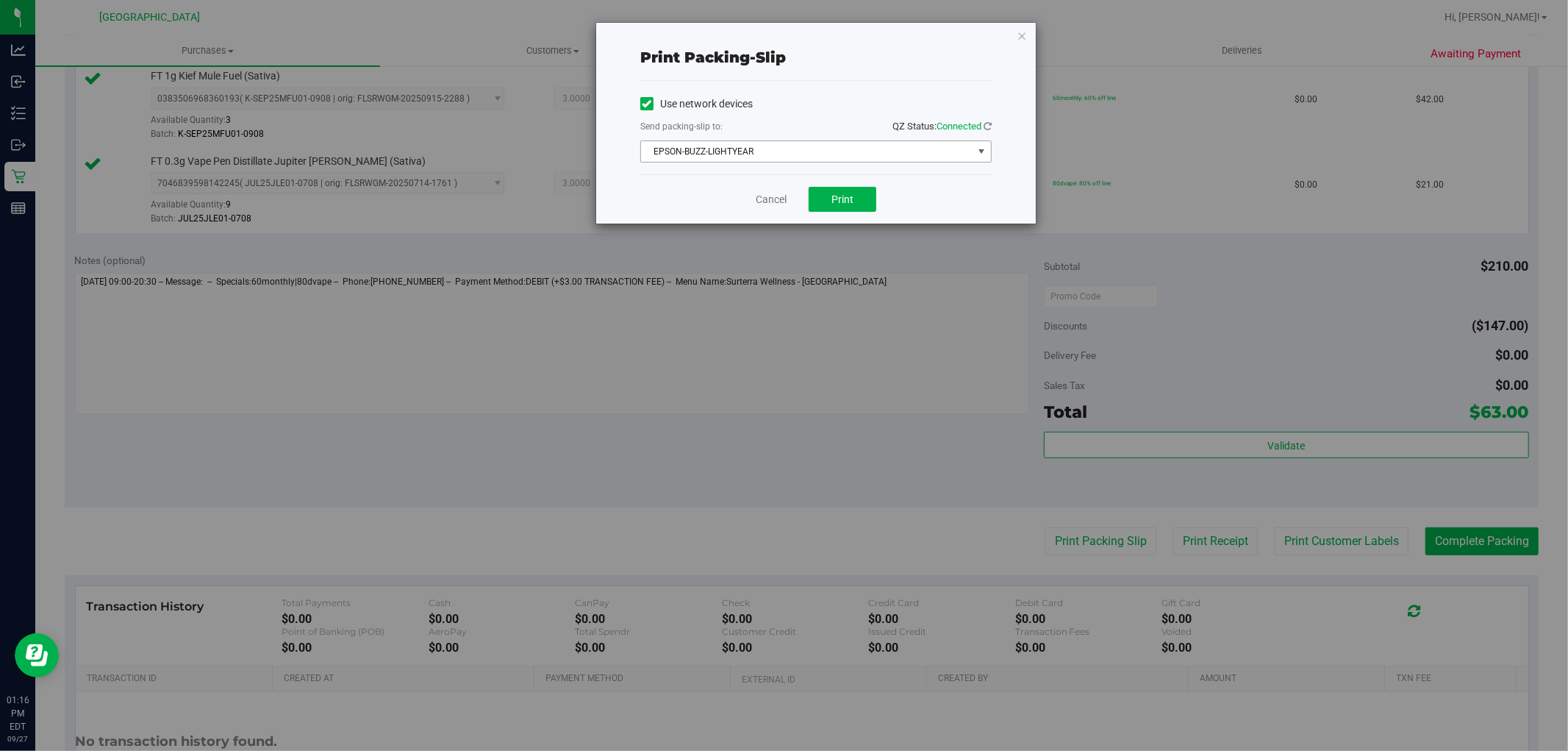
click at [751, 148] on span "EPSON-BUZZ-LIGHTYEAR" at bounding box center [806, 152] width 331 height 21
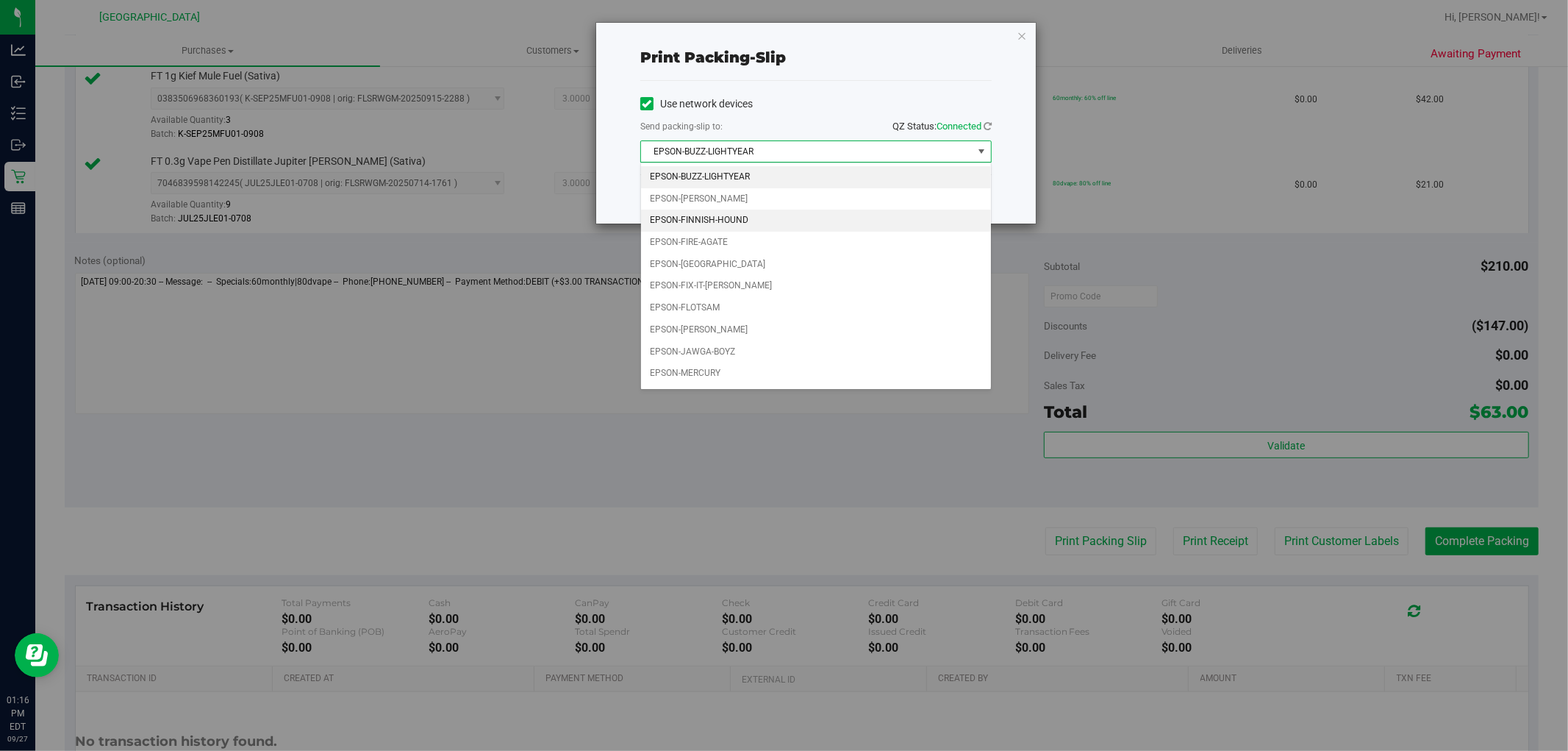
click at [746, 223] on li "EPSON-FINNISH-HOUND" at bounding box center [815, 221] width 350 height 22
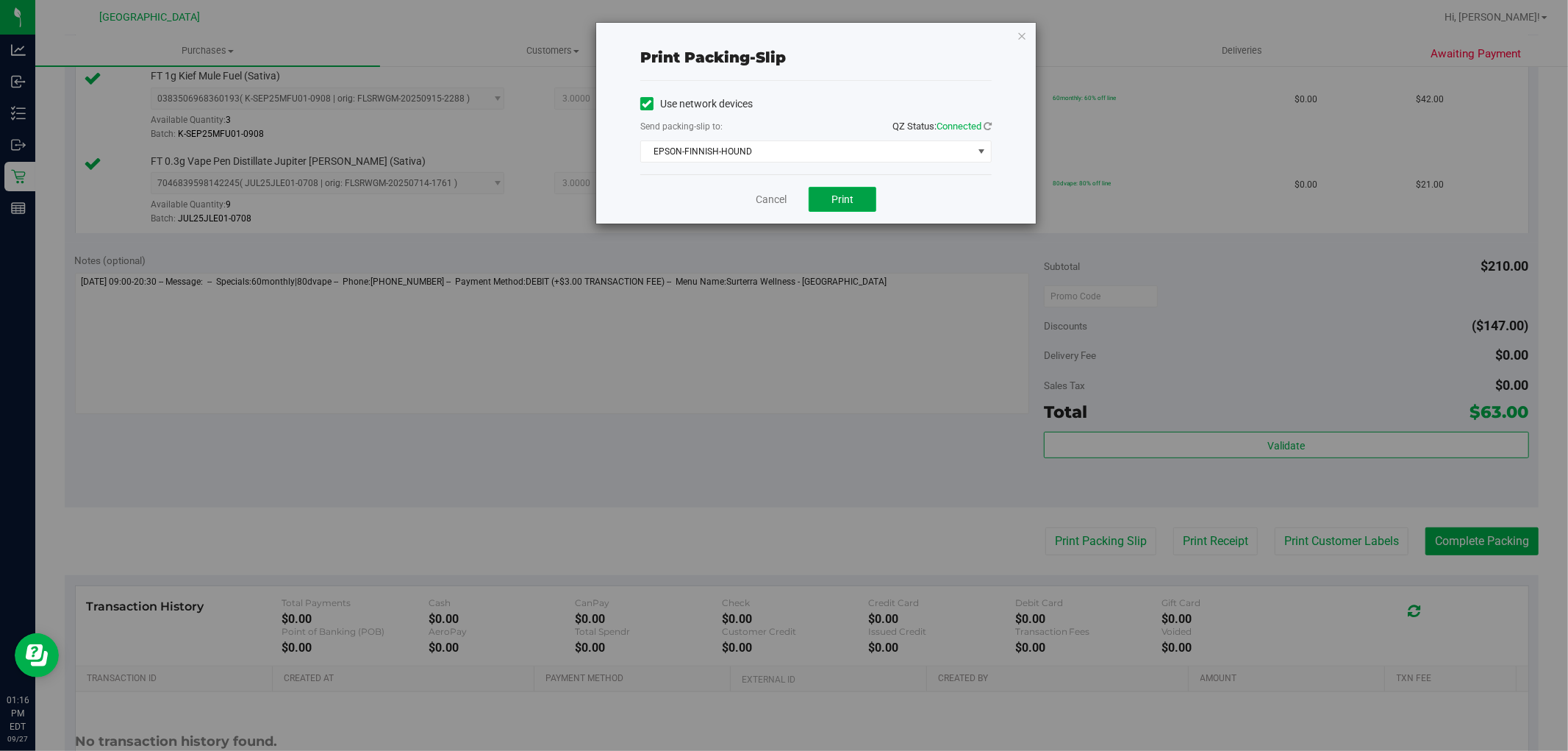
click at [847, 193] on span "Print" at bounding box center [843, 199] width 22 height 12
click at [762, 200] on link "Cancel" at bounding box center [771, 199] width 31 height 16
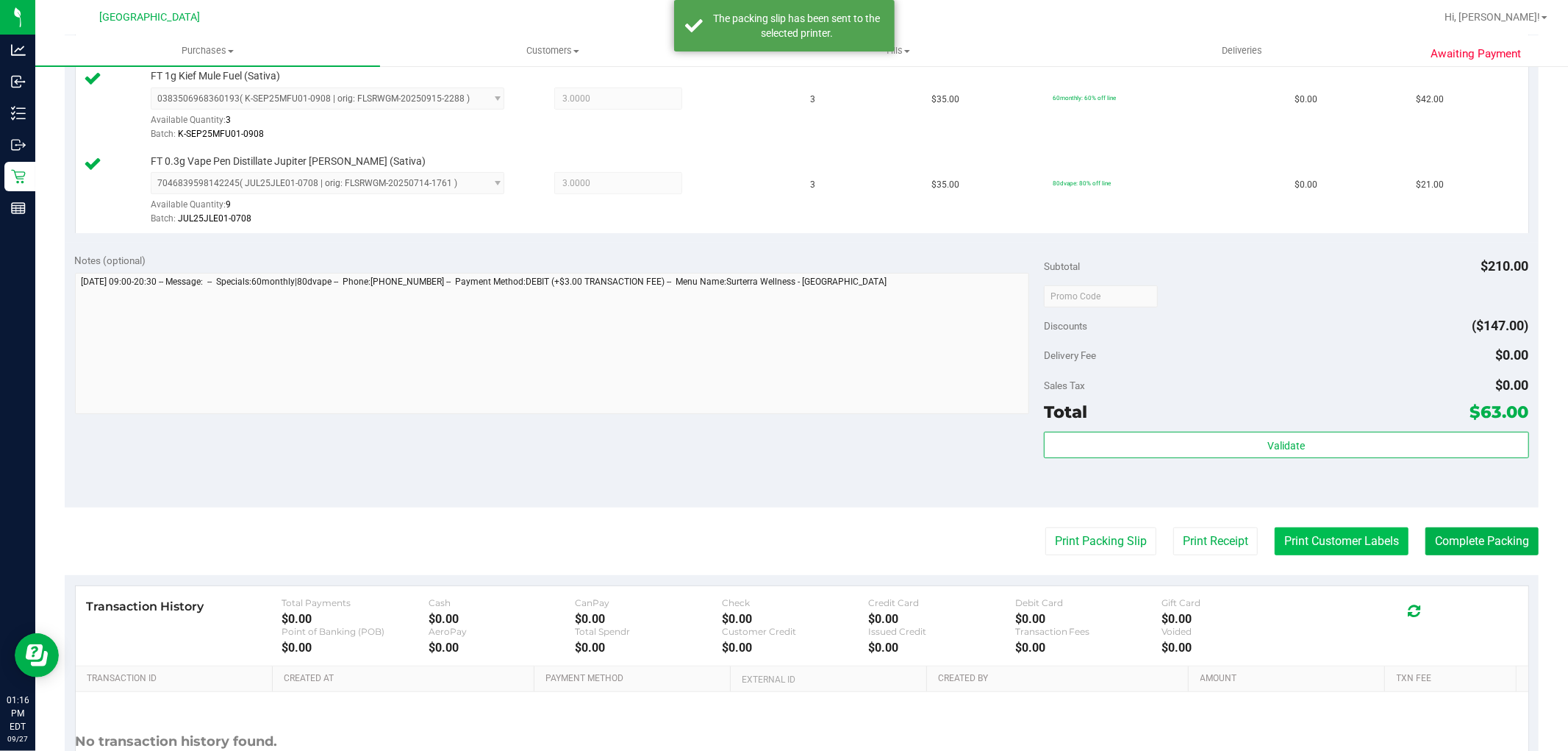
click at [1311, 542] on button "Print Customer Labels" at bounding box center [1342, 542] width 134 height 28
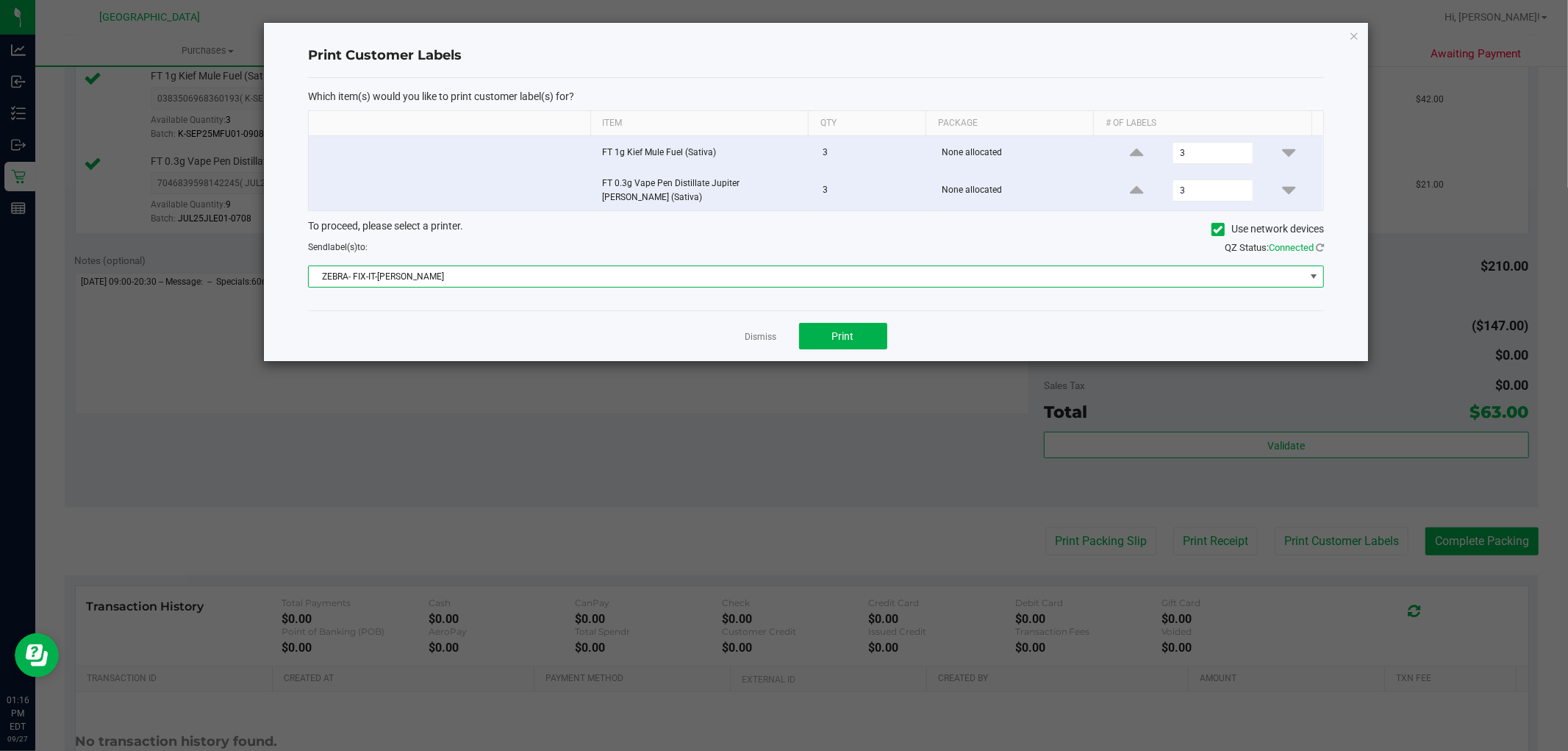
click at [699, 266] on span "ZEBRA- FIX-IT-FELIX" at bounding box center [806, 276] width 996 height 21
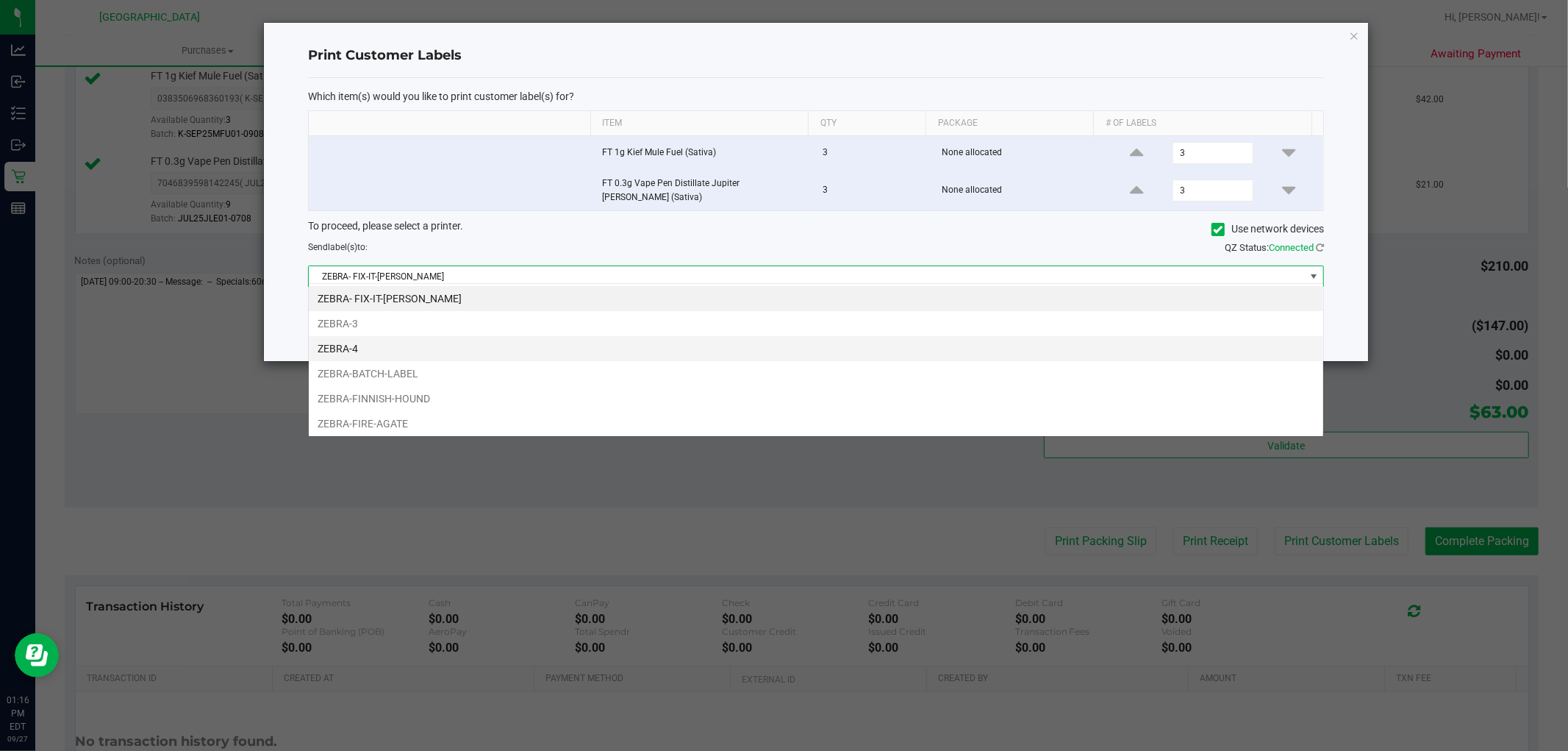
scroll to position [22, 1016]
drag, startPoint x: 458, startPoint y: 400, endPoint x: 639, endPoint y: 381, distance: 182.0
click at [460, 400] on li "ZEBRA-FINNISH-HOUND" at bounding box center [816, 399] width 1014 height 25
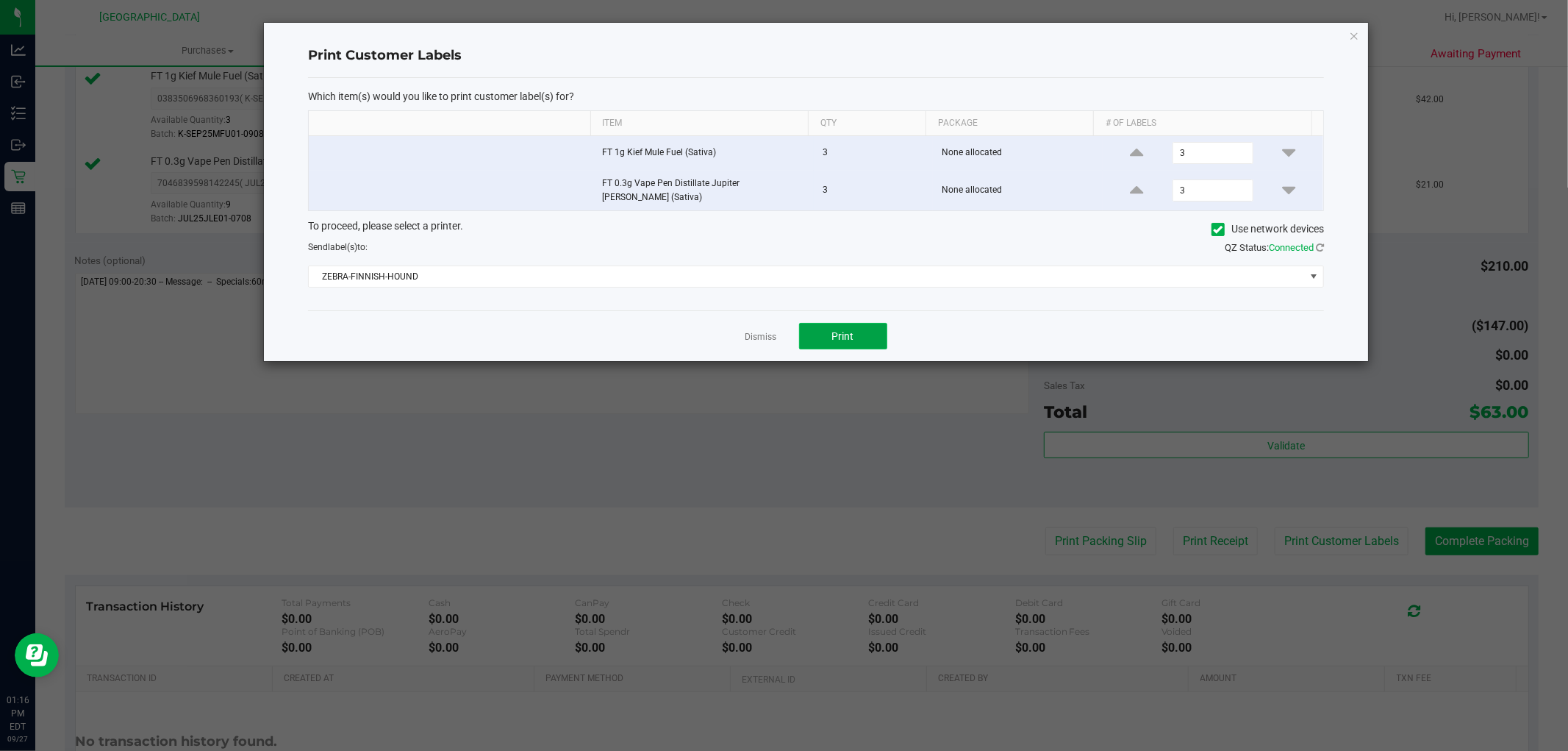
click at [841, 330] on span "Print" at bounding box center [843, 336] width 22 height 12
click at [756, 331] on link "Dismiss" at bounding box center [761, 337] width 32 height 13
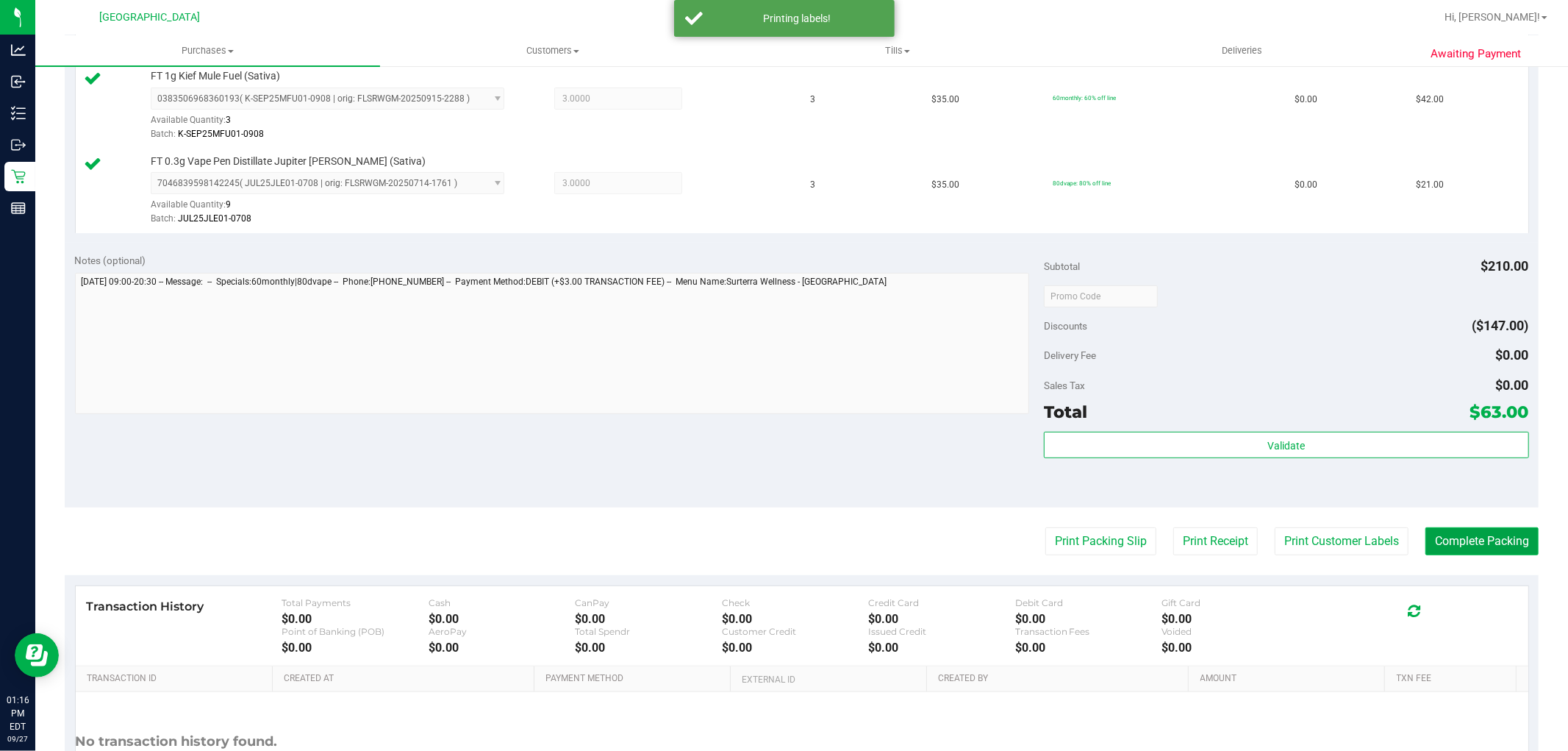
click at [1434, 545] on button "Complete Packing" at bounding box center [1482, 542] width 113 height 28
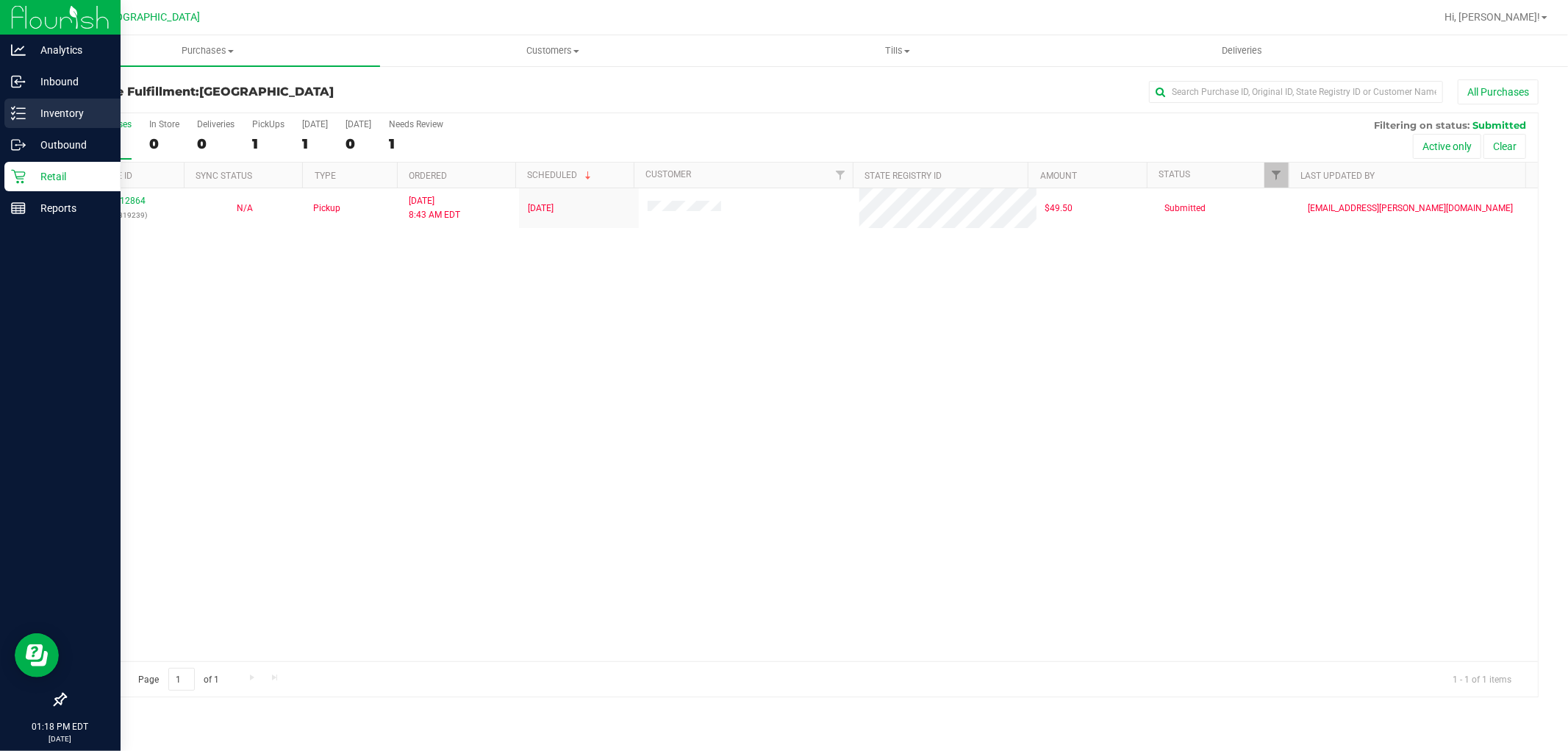
click at [35, 114] on p "Inventory" at bounding box center [70, 114] width 88 height 18
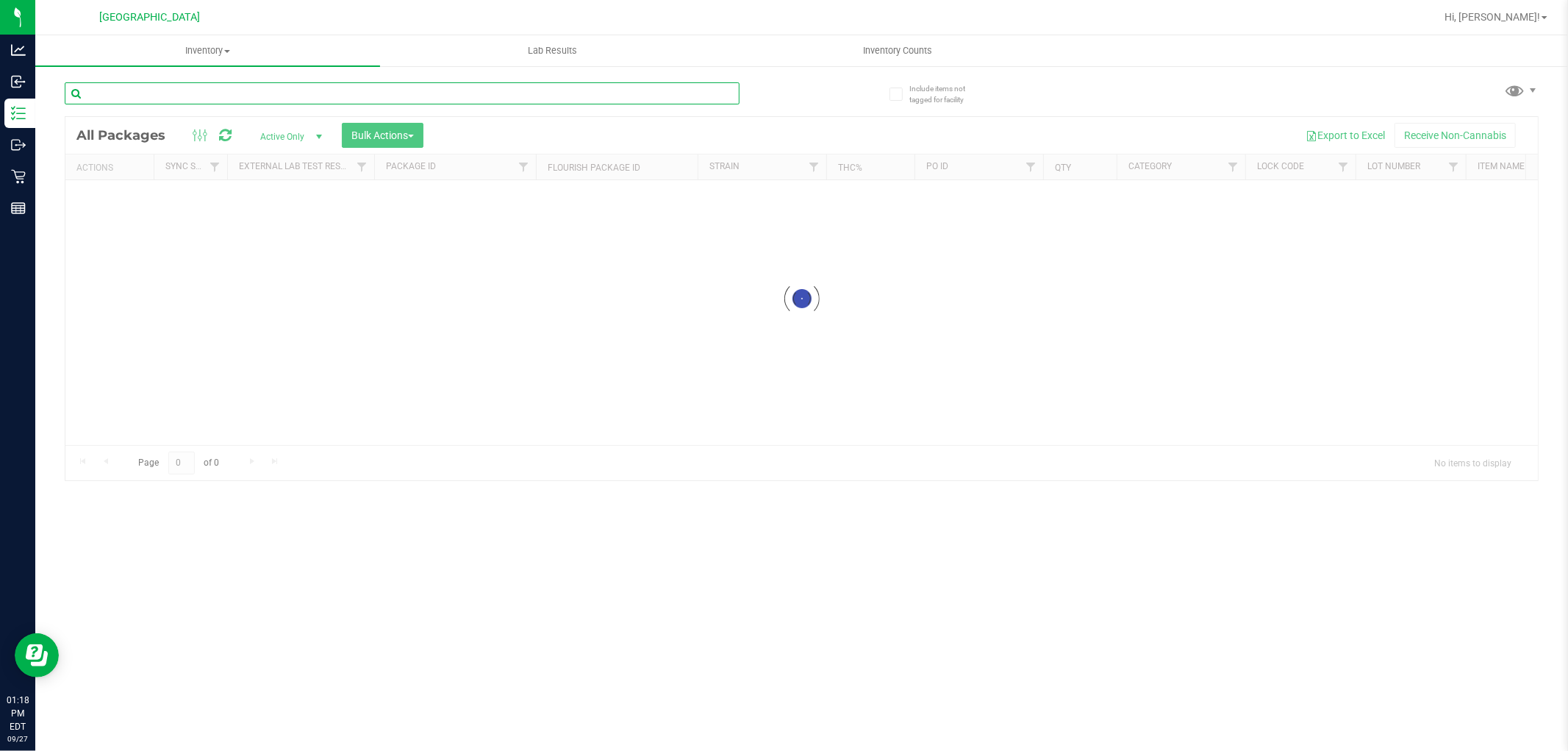
click at [195, 94] on input "text" at bounding box center [402, 94] width 675 height 22
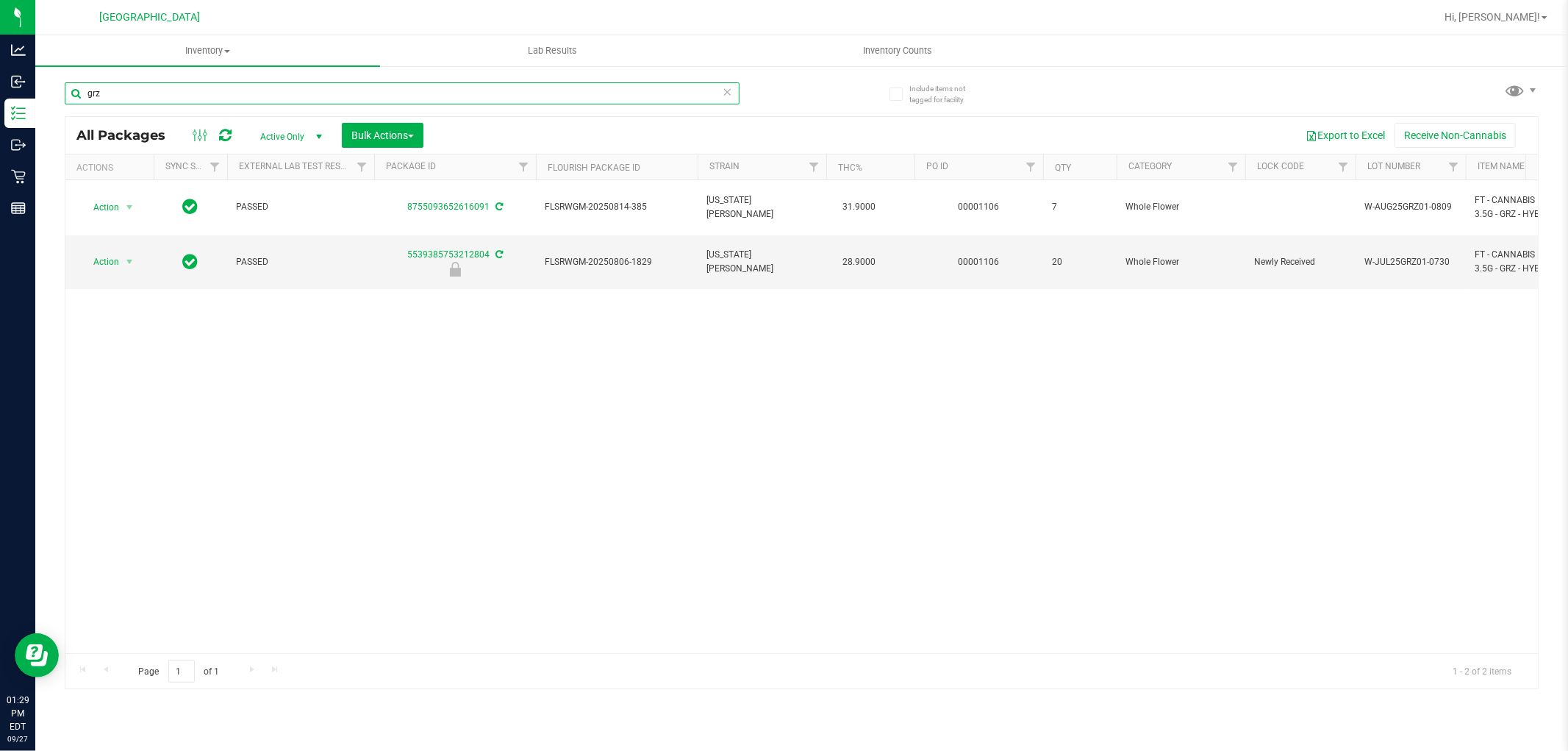
click at [137, 91] on input "grz" at bounding box center [402, 94] width 675 height 22
type input "g"
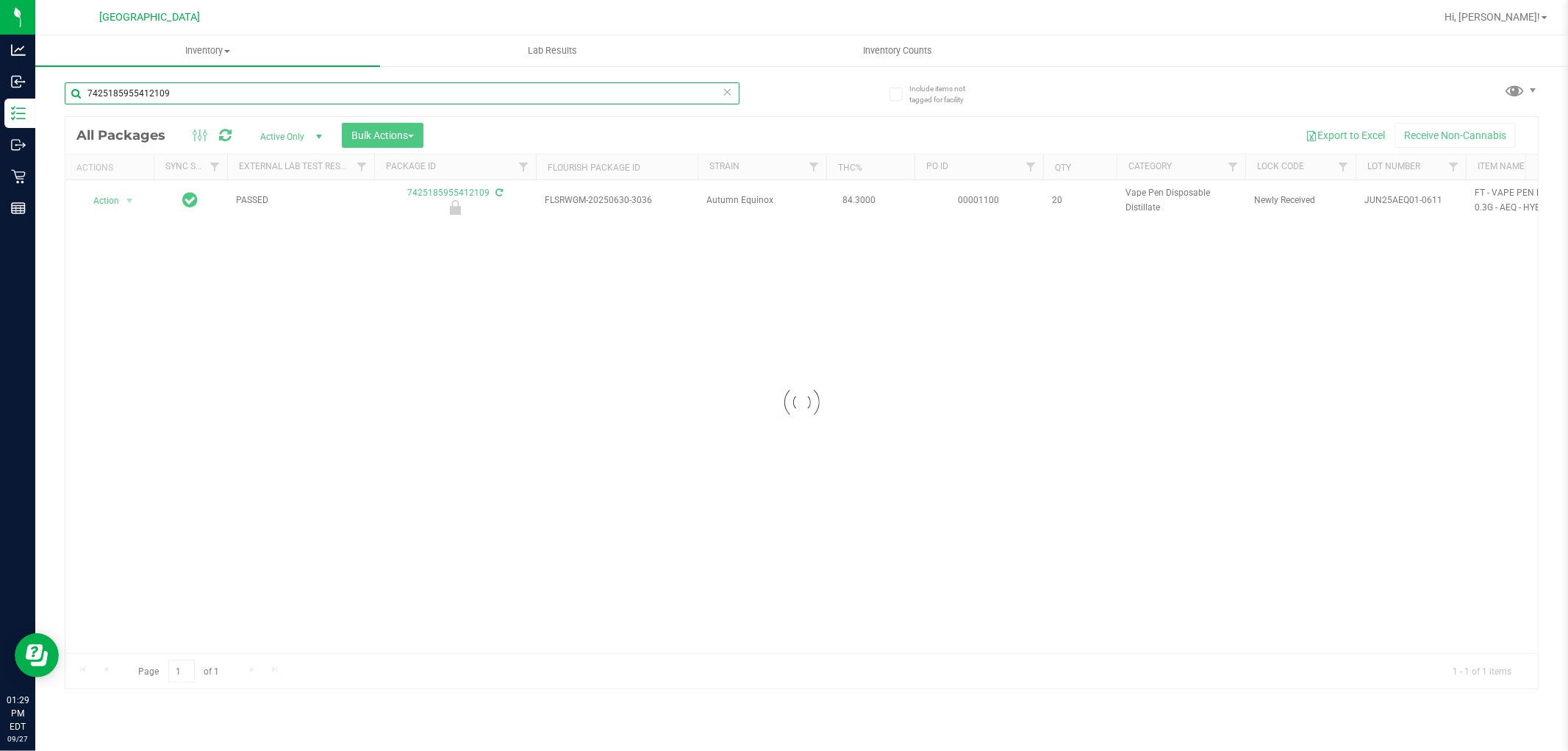
type input "7425185955412109"
click at [123, 209] on div at bounding box center [801, 402] width 1472 height 571
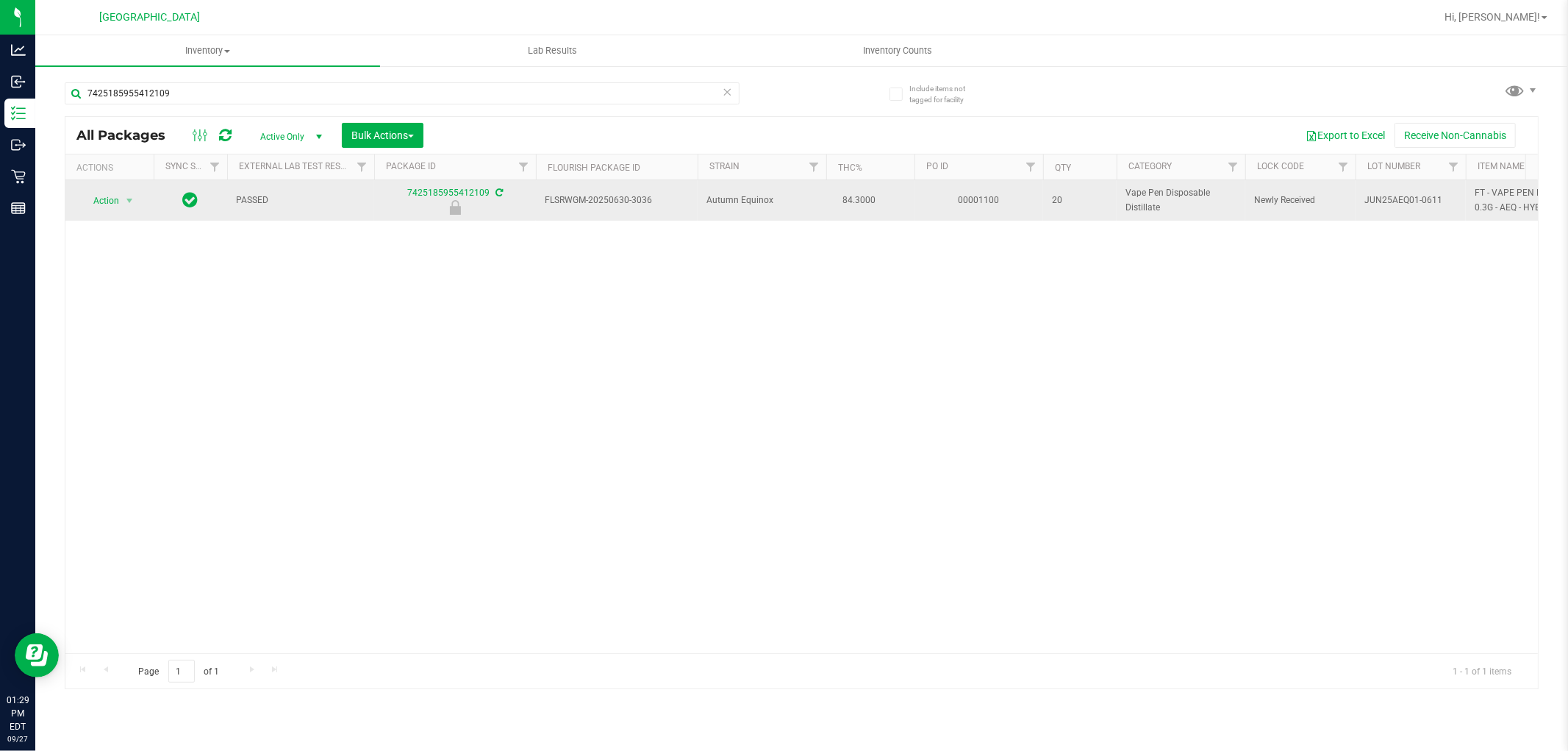
click at [104, 198] on span "Action" at bounding box center [99, 201] width 39 height 21
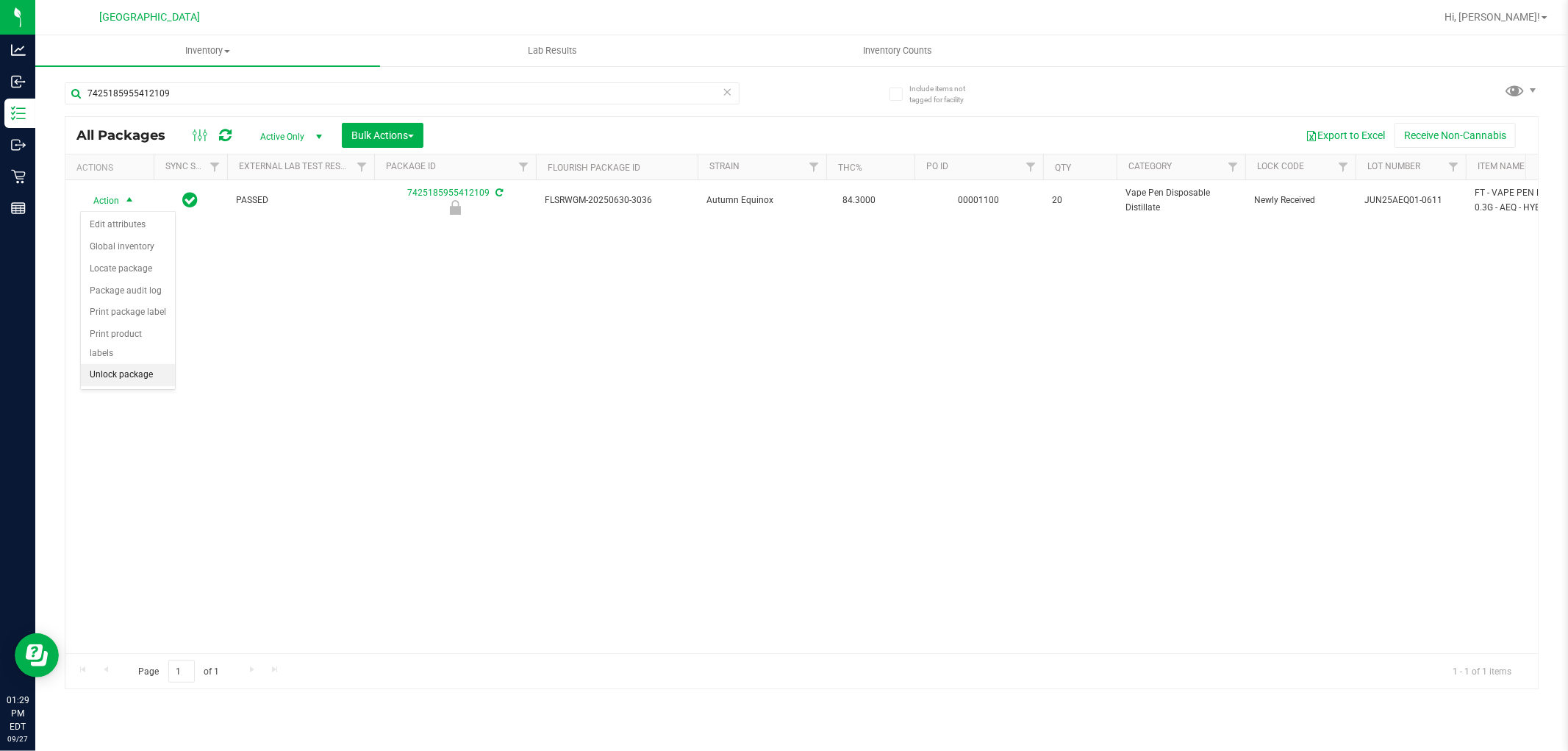
click at [119, 372] on li "Unlock package" at bounding box center [128, 375] width 94 height 22
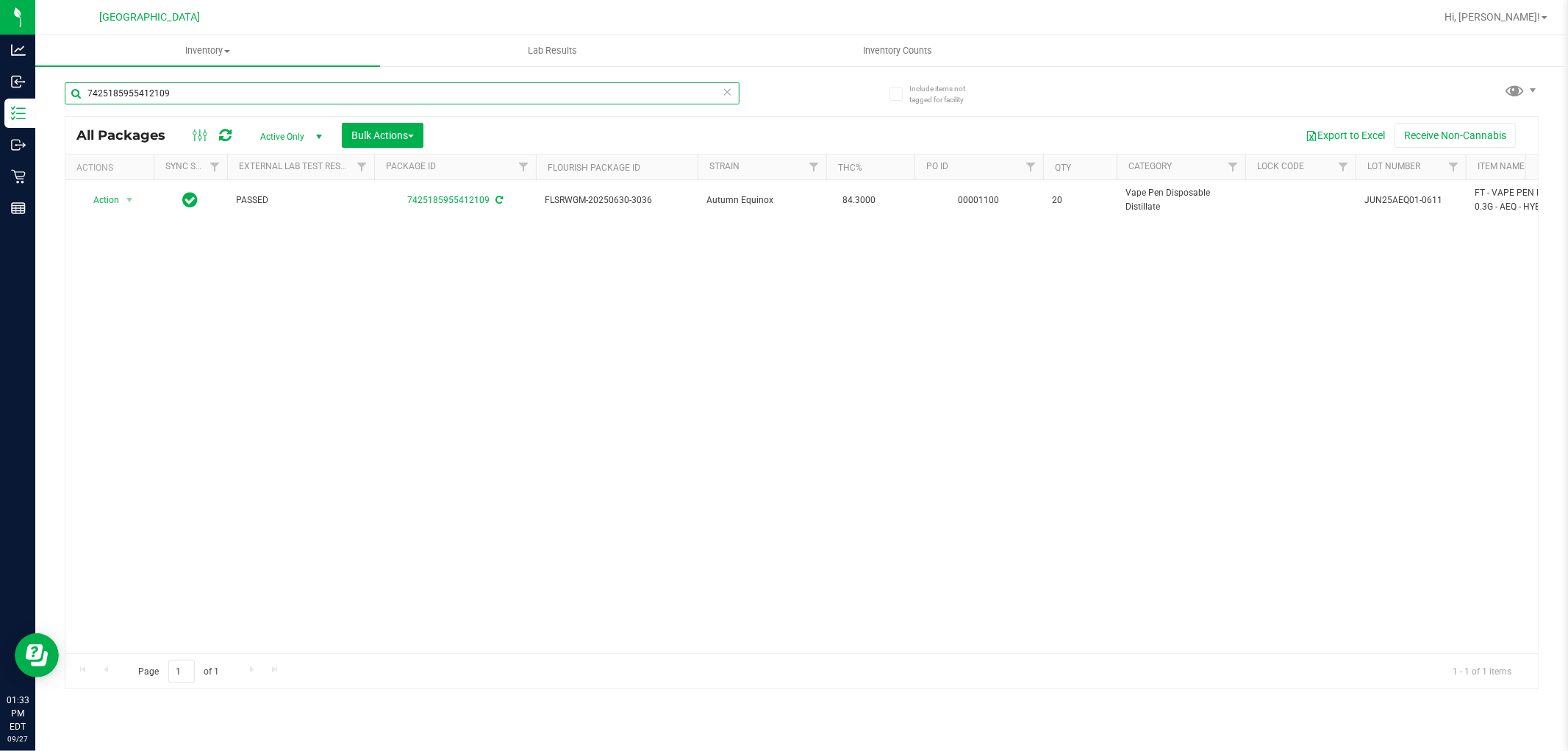
click at [222, 93] on input "7425185955412109" at bounding box center [402, 94] width 675 height 22
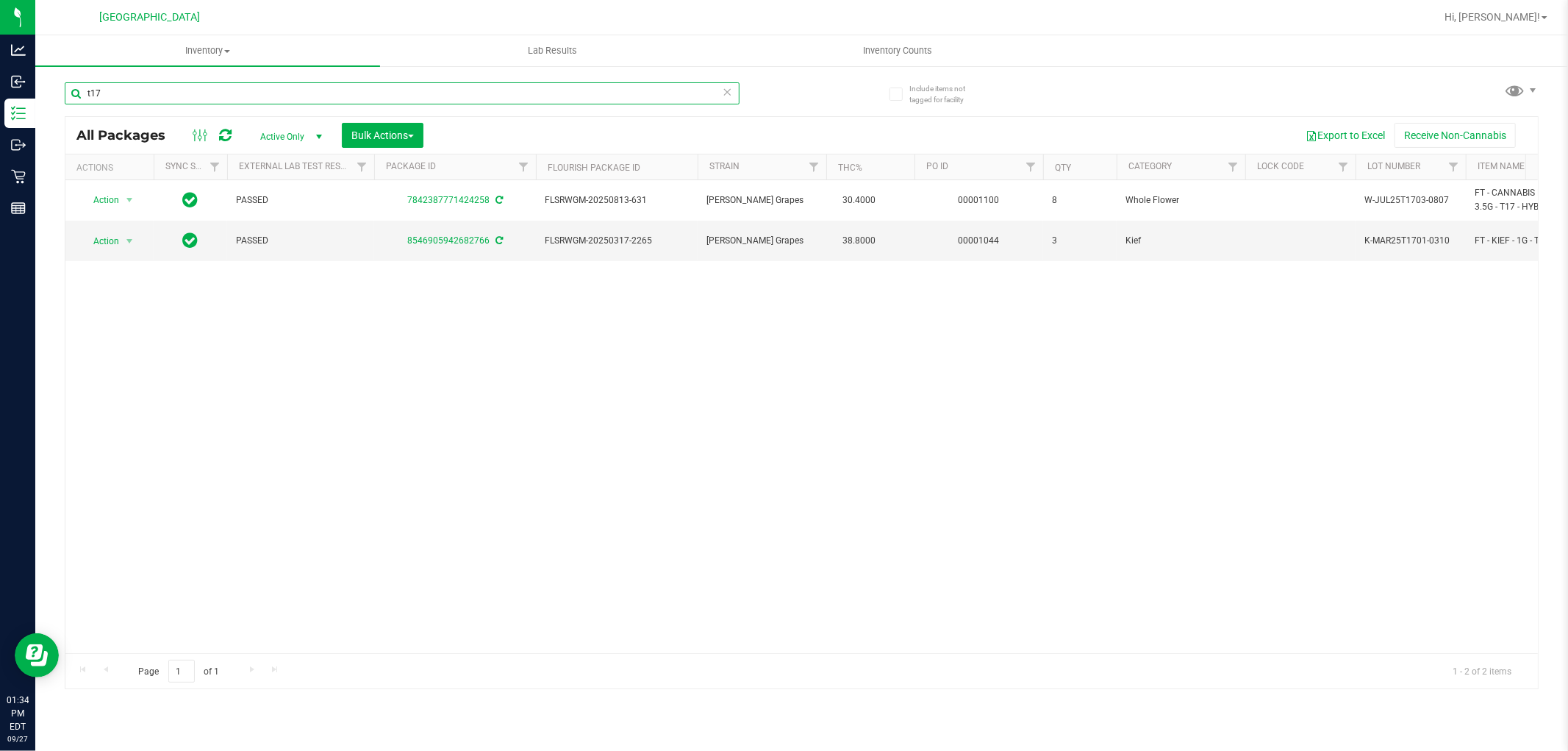
click at [252, 99] on input "t17" at bounding box center [402, 94] width 675 height 22
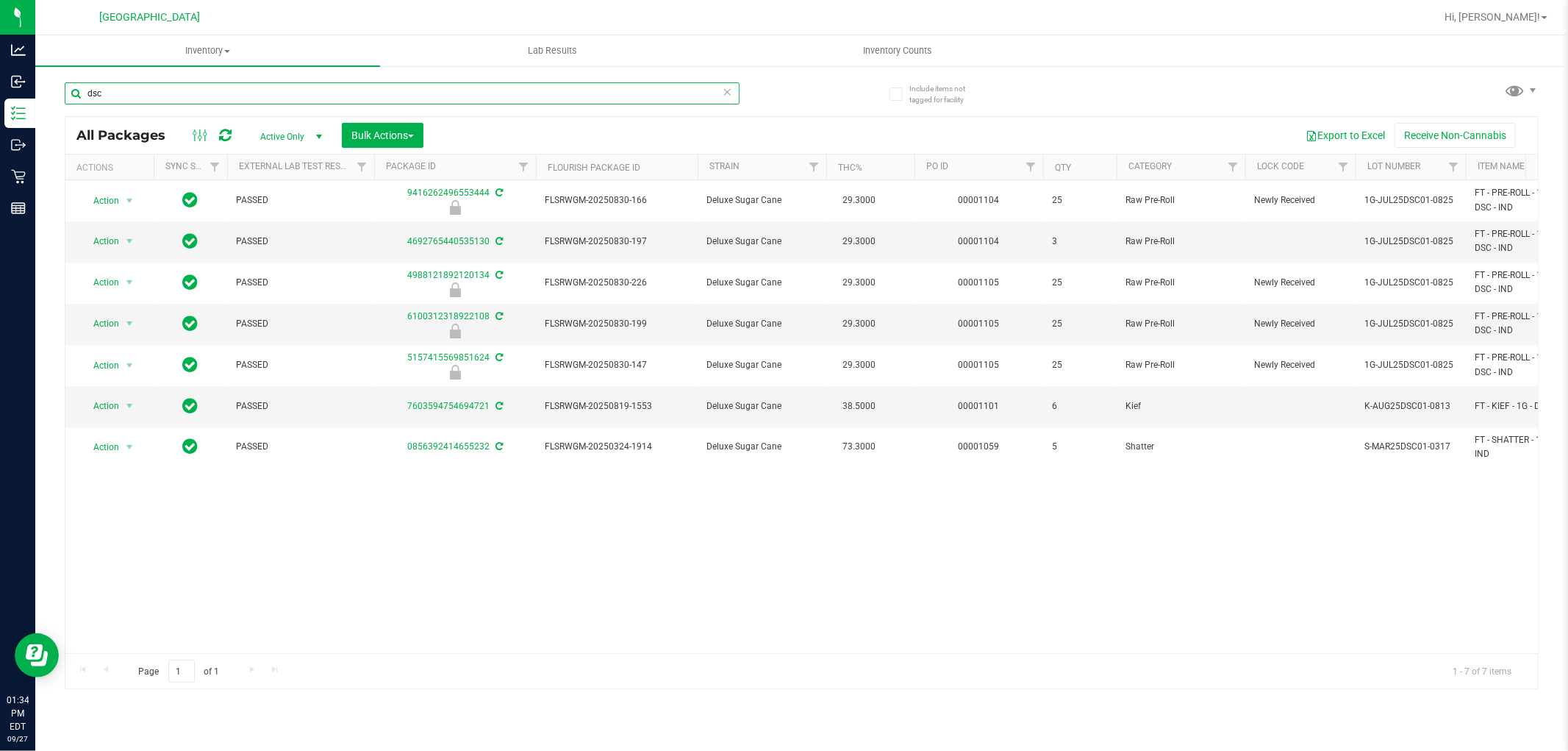
click at [157, 90] on input "dsc" at bounding box center [402, 94] width 675 height 22
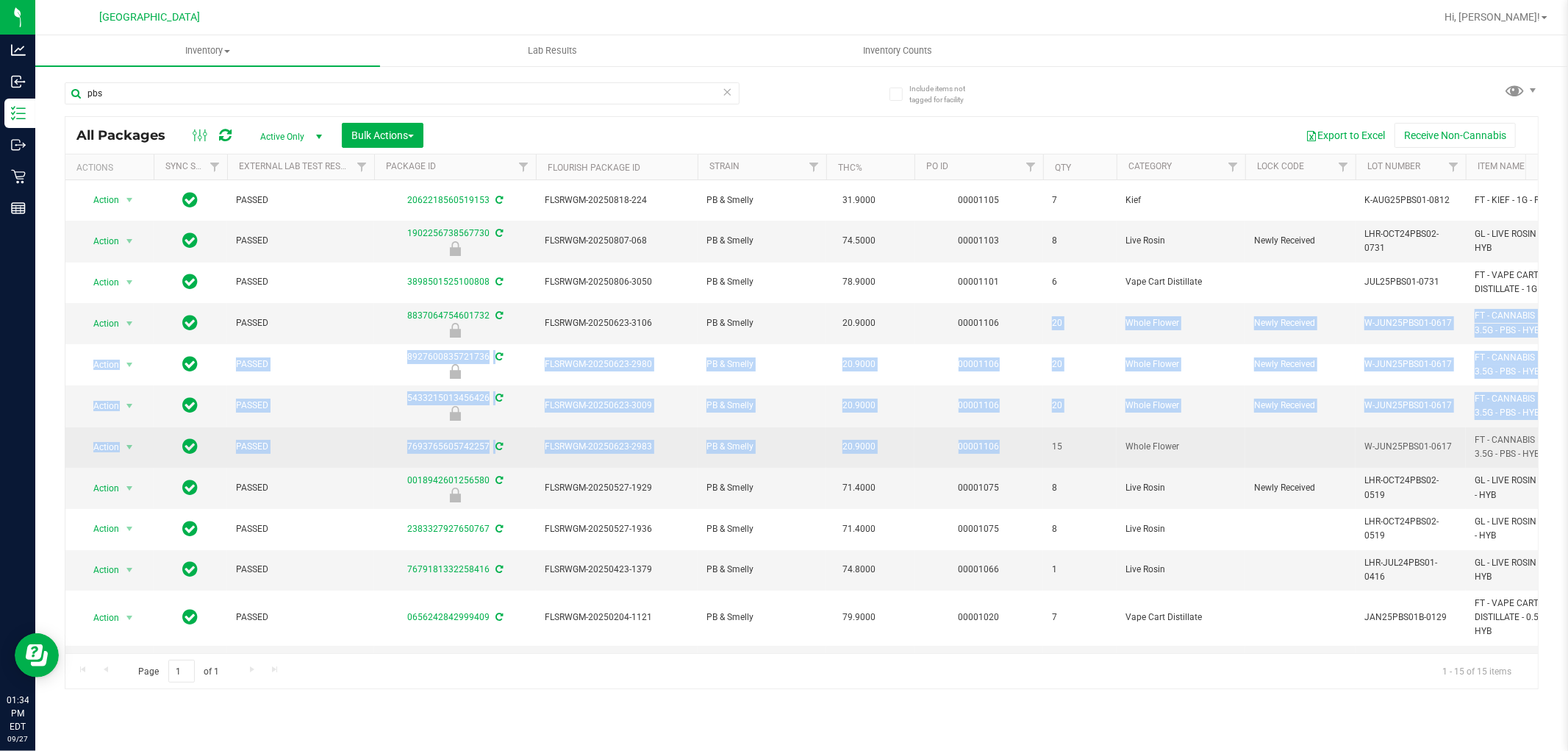
drag, startPoint x: 1036, startPoint y: 318, endPoint x: 1077, endPoint y: 430, distance: 119.3
click at [1077, 430] on tbody "Action Action Adjust qty Create package Edit attributes Global inventory Locate…" at bounding box center [1180, 508] width 2231 height 656
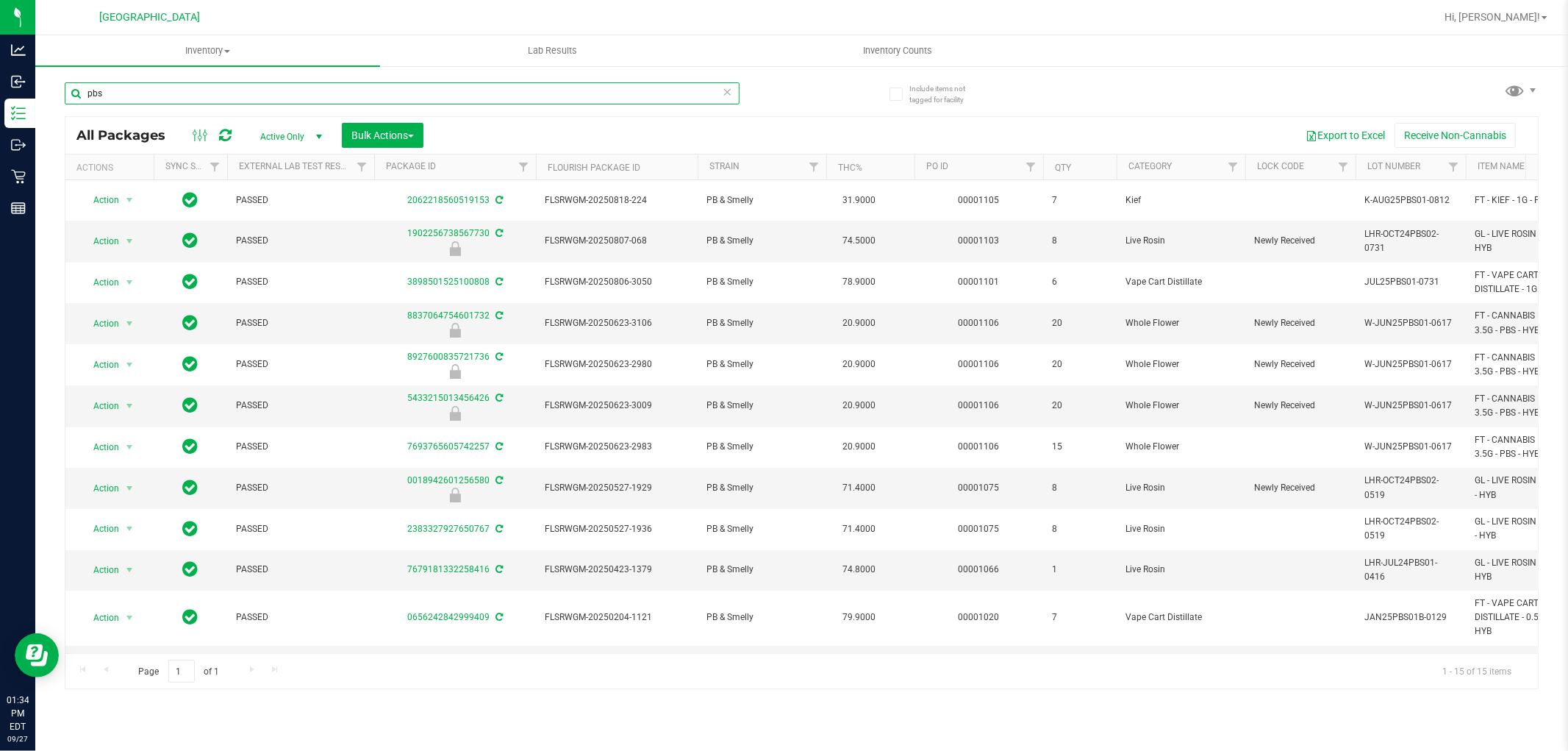
click at [160, 100] on input "pbs" at bounding box center [402, 94] width 675 height 22
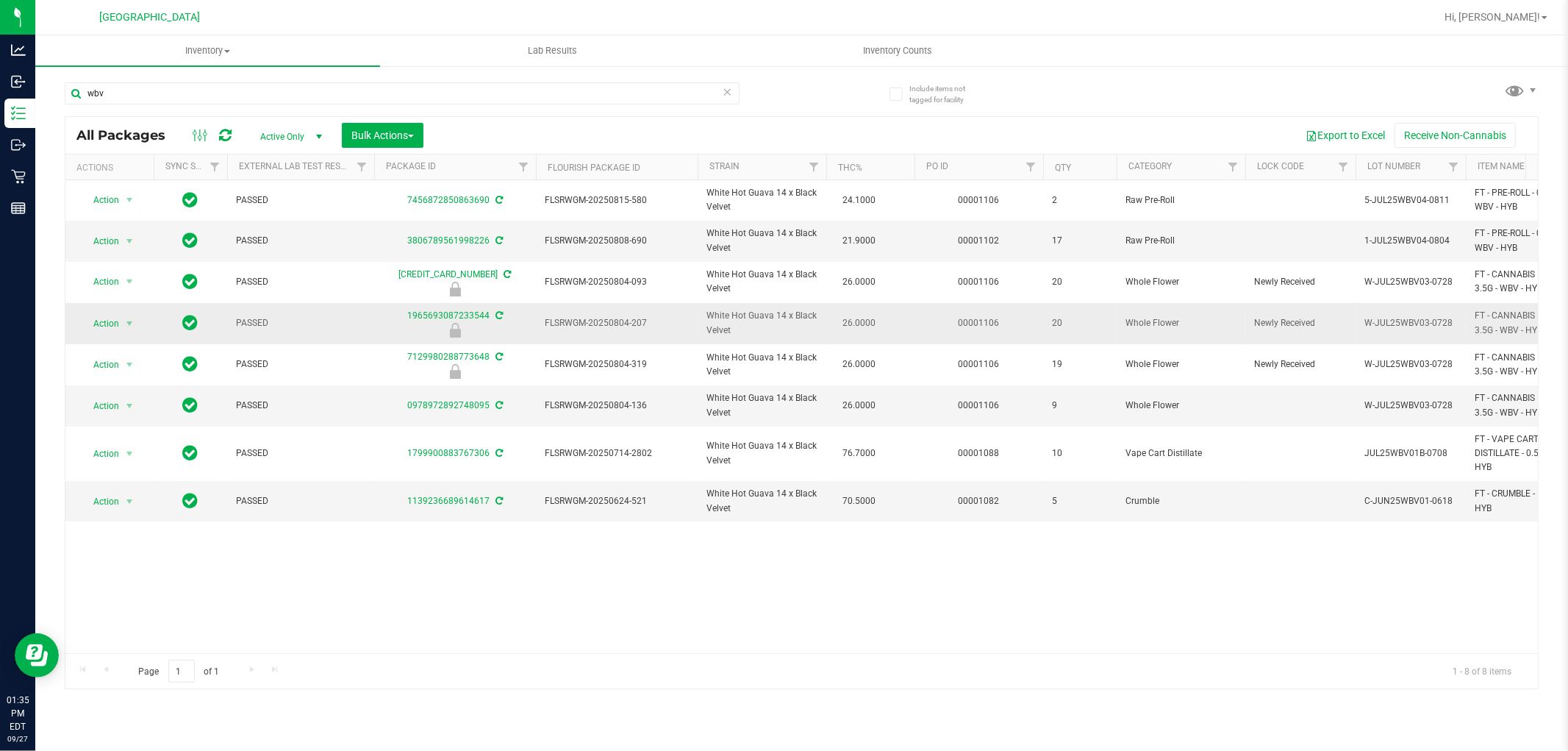
drag, startPoint x: 1028, startPoint y: 276, endPoint x: 1067, endPoint y: 325, distance: 62.6
click at [1067, 325] on tbody "Action Action Adjust qty Create package Edit attributes Global inventory Locate…" at bounding box center [1180, 351] width 2231 height 341
click at [128, 91] on input "wbv" at bounding box center [402, 94] width 675 height 22
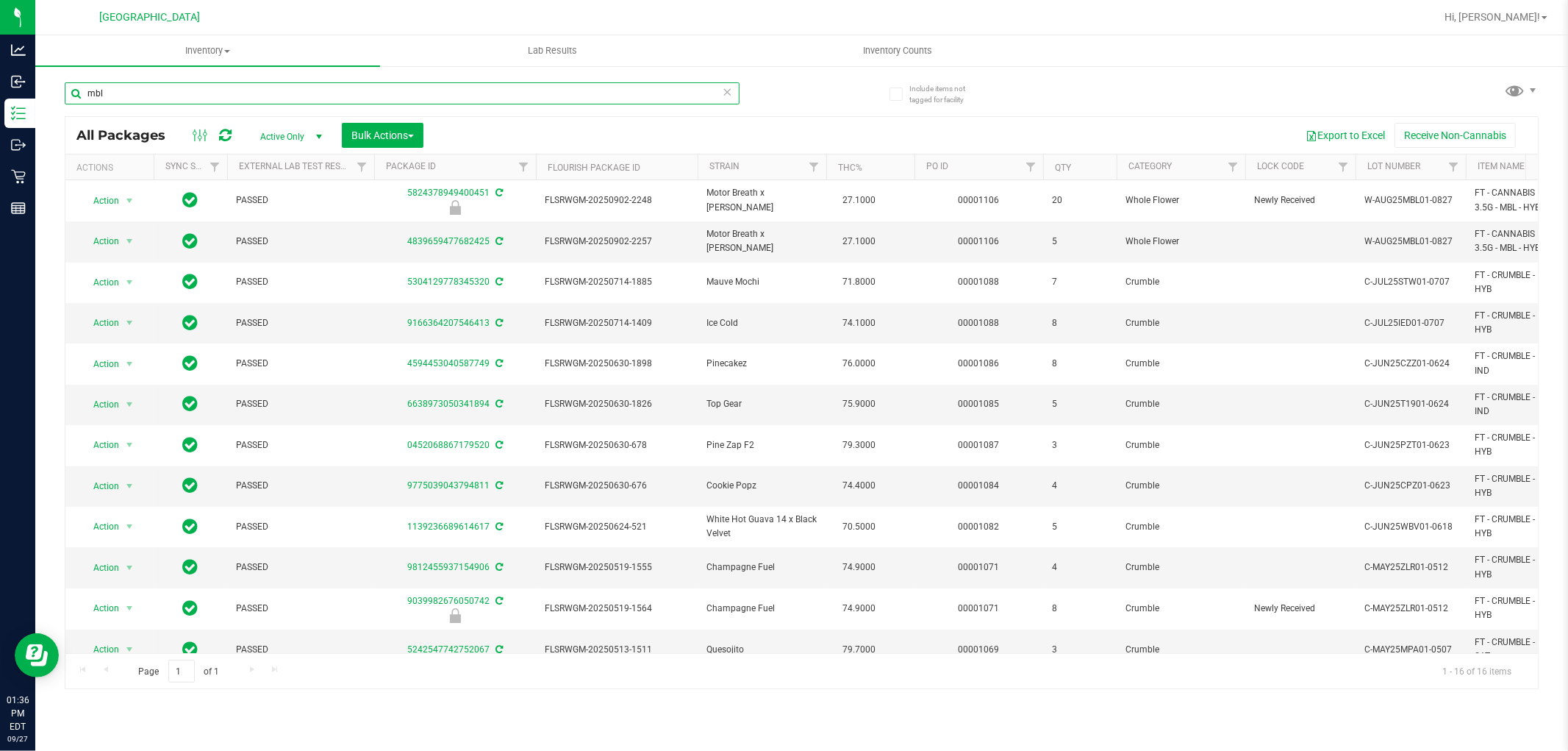
click at [164, 85] on input "mbl" at bounding box center [402, 94] width 675 height 22
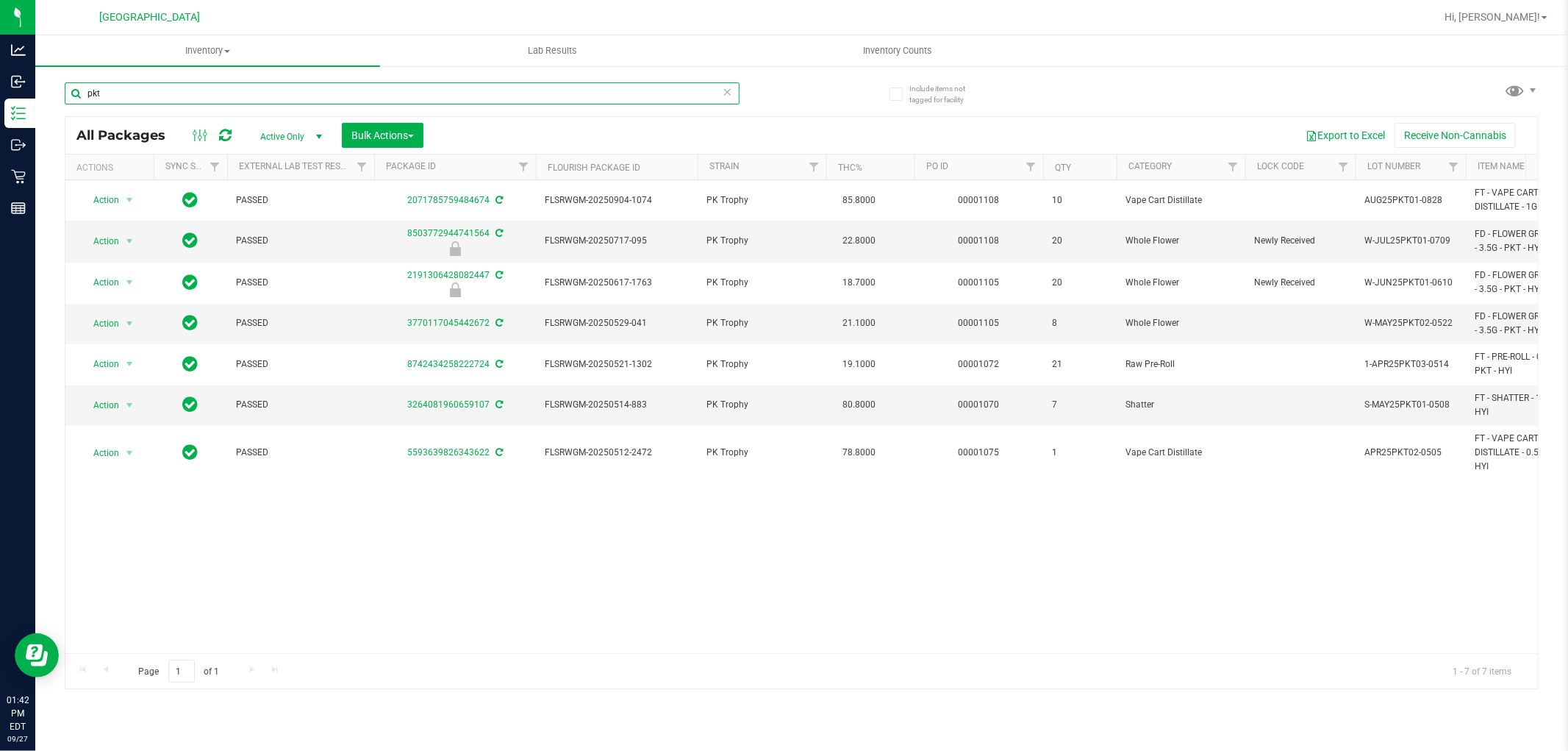
click at [118, 91] on input "pkt" at bounding box center [402, 94] width 675 height 22
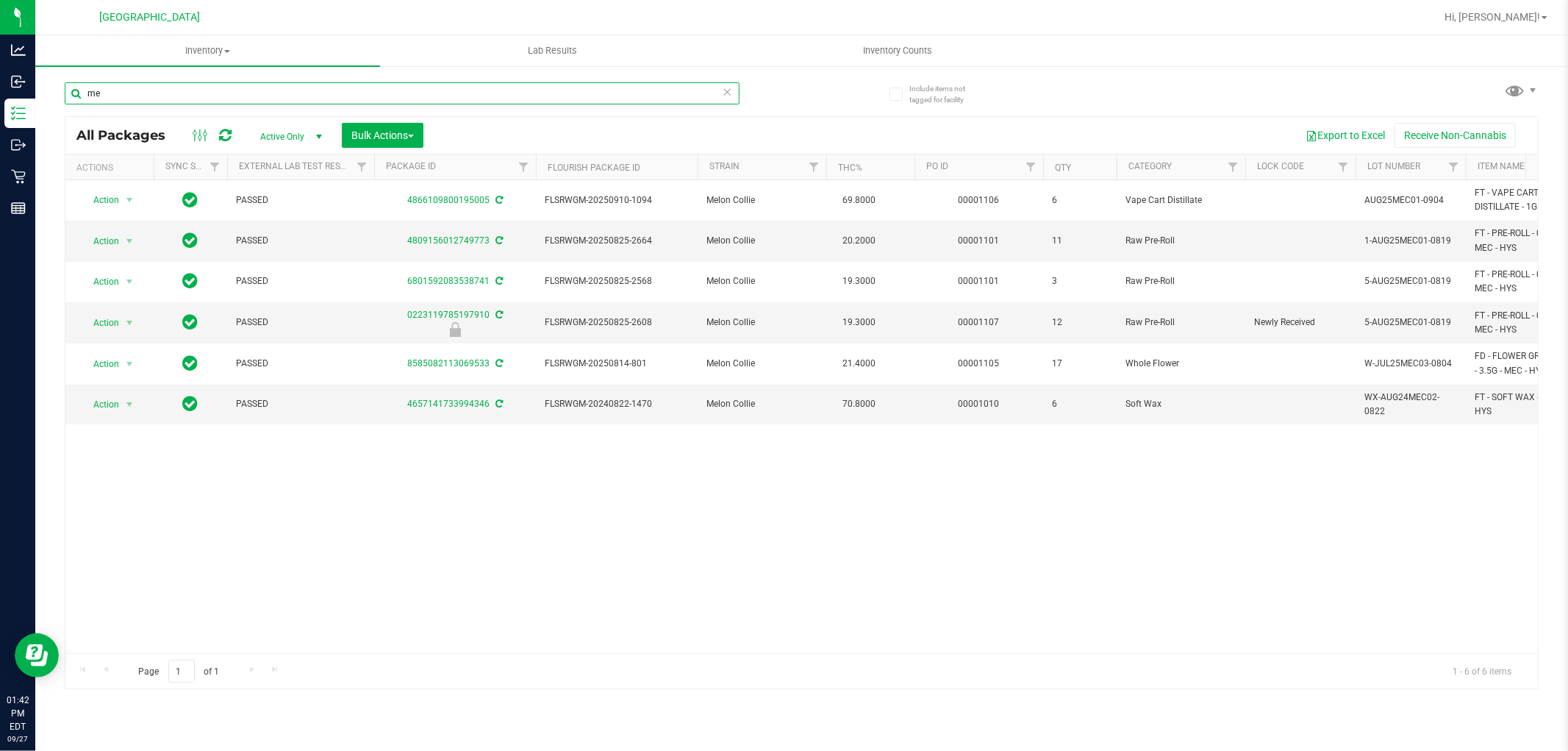
type input "m"
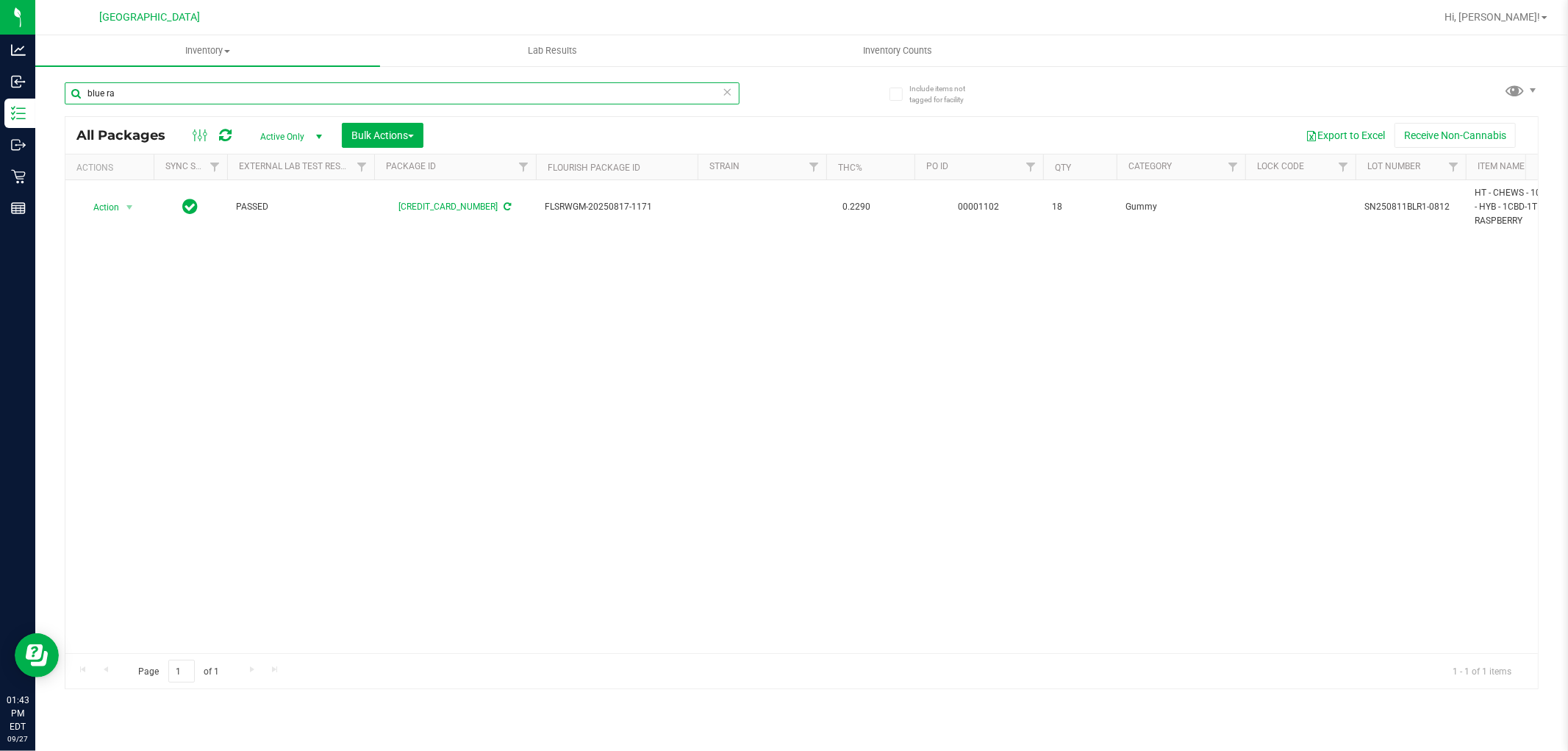
drag, startPoint x: 97, startPoint y: 101, endPoint x: 40, endPoint y: 91, distance: 57.9
click at [40, 91] on div "Include items not tagged for facility blue ra All Packages Active Only Active O…" at bounding box center [802, 289] width 1532 height 449
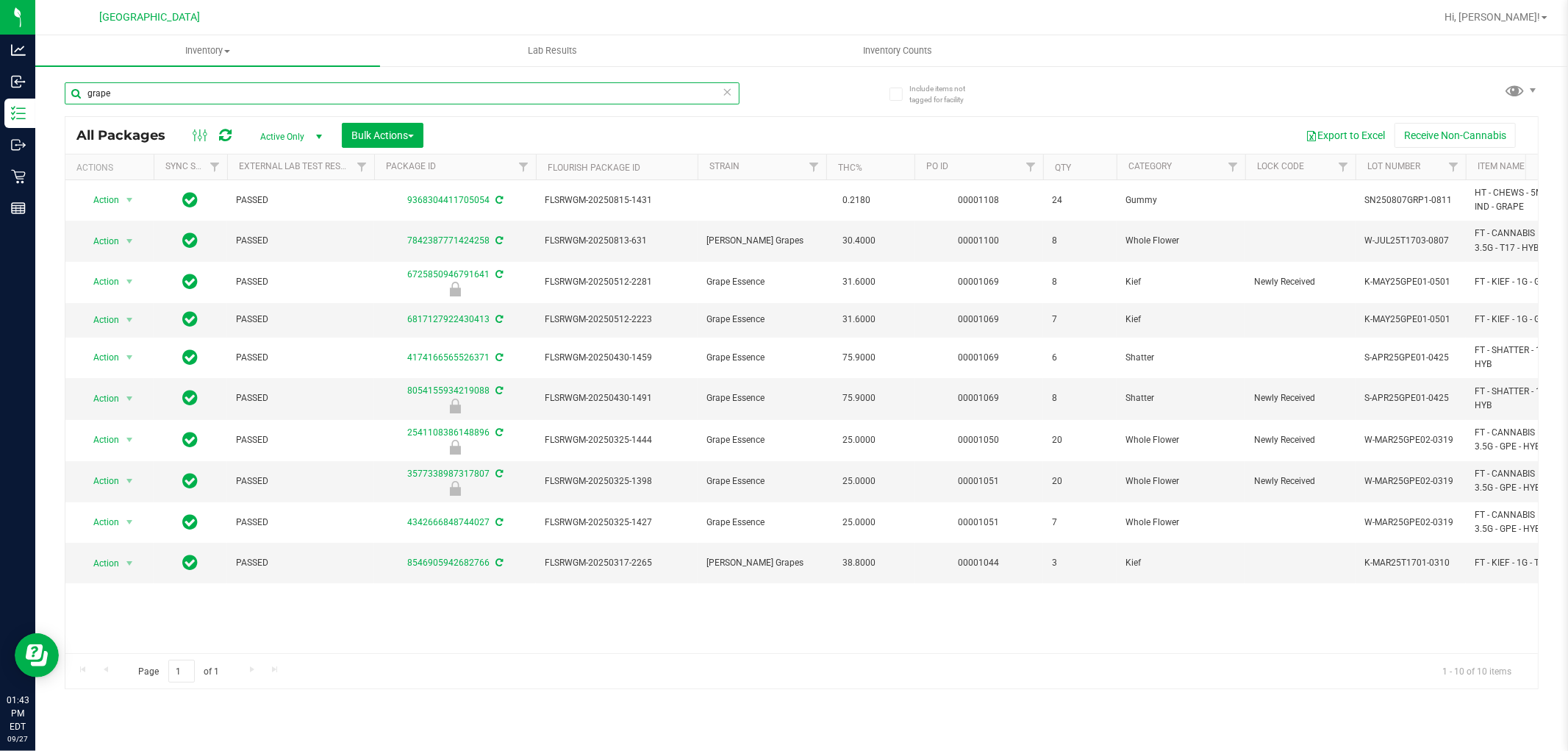
drag, startPoint x: 122, startPoint y: 91, endPoint x: 51, endPoint y: 94, distance: 71.1
click at [51, 94] on div "Include items not tagged for facility grape All Packages Active Only Active Onl…" at bounding box center [802, 289] width 1532 height 449
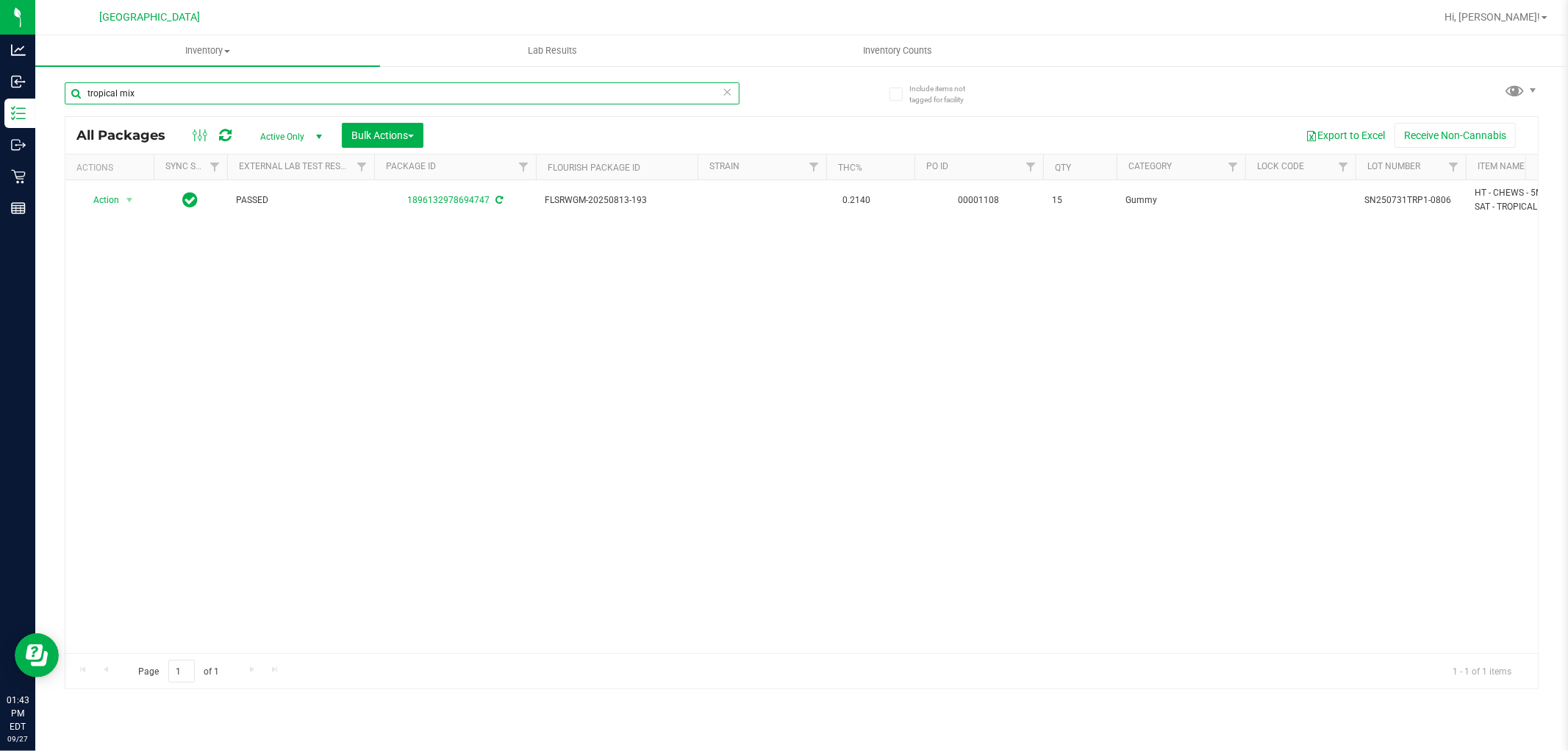
drag, startPoint x: 135, startPoint y: 97, endPoint x: 82, endPoint y: 92, distance: 53.2
click at [82, 92] on input "tropical mix" at bounding box center [402, 94] width 675 height 22
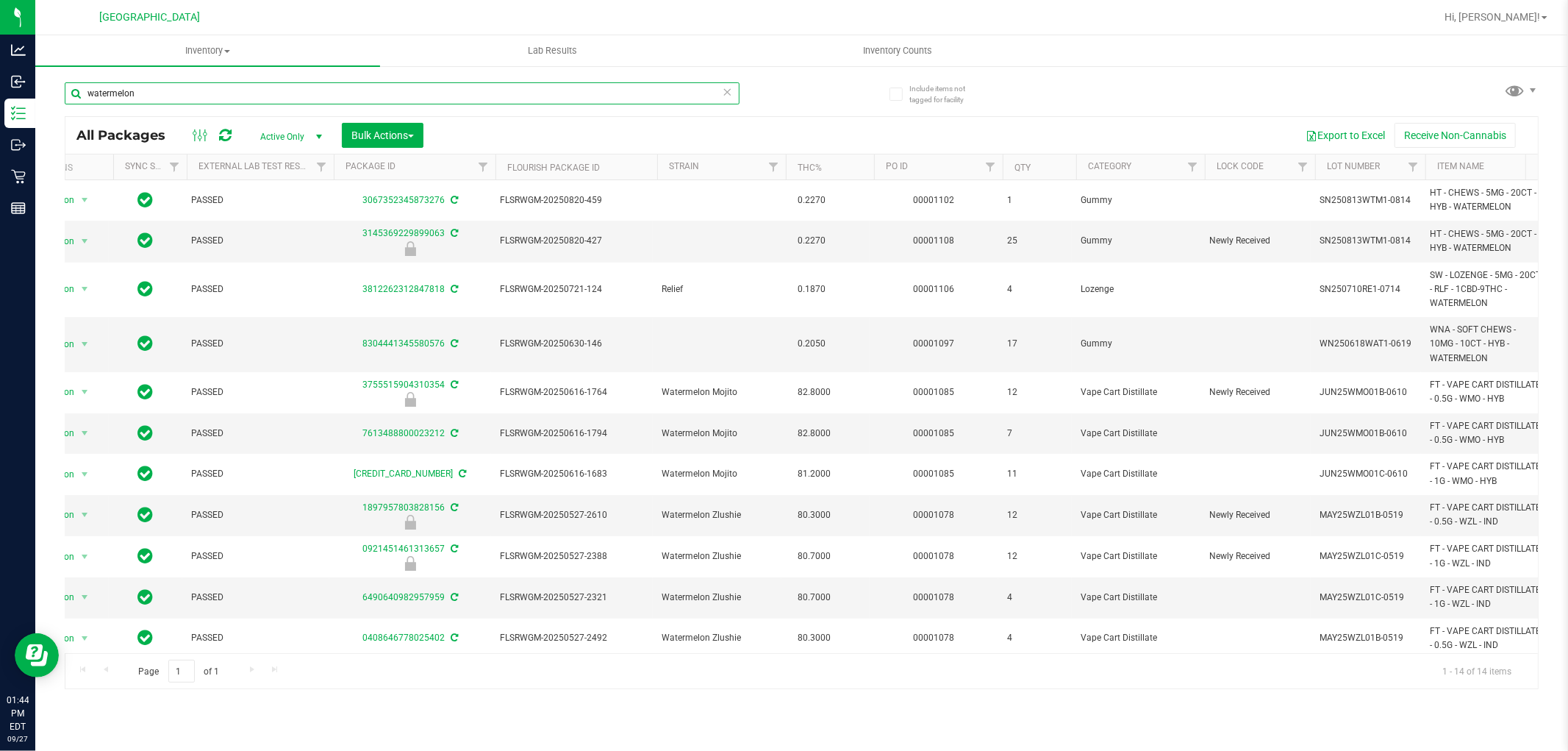
scroll to position [0, 45]
drag, startPoint x: 85, startPoint y: 70, endPoint x: 53, endPoint y: 66, distance: 32.2
click at [53, 66] on inventory "Inventory All packages All inventory Waste log Create inventory Lab Results Inv…" at bounding box center [802, 274] width 1532 height 478
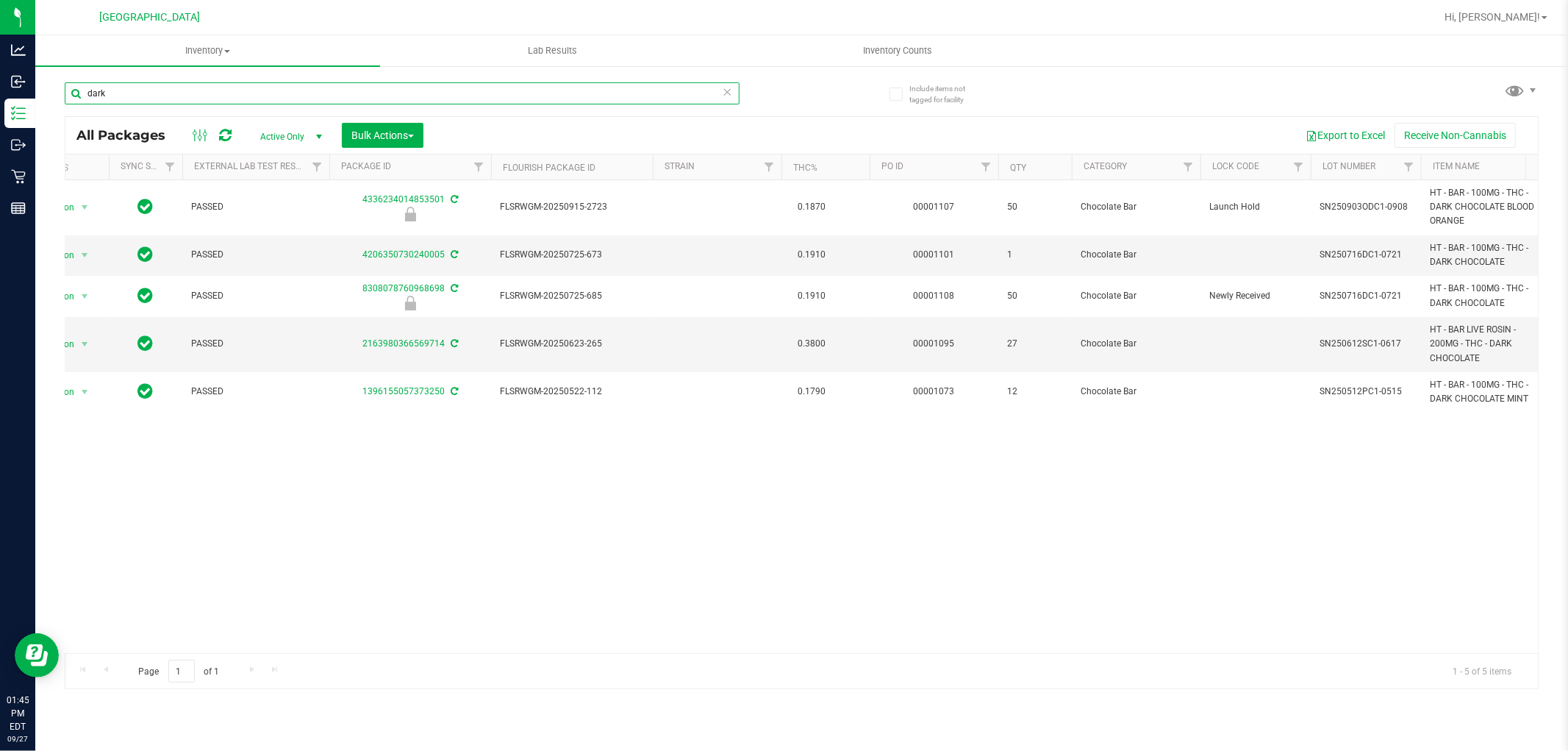
drag, startPoint x: 112, startPoint y: 86, endPoint x: 53, endPoint y: 88, distance: 59.0
click at [53, 88] on div "Include items not tagged for facility dark All Packages Active Only Active Only…" at bounding box center [802, 289] width 1532 height 449
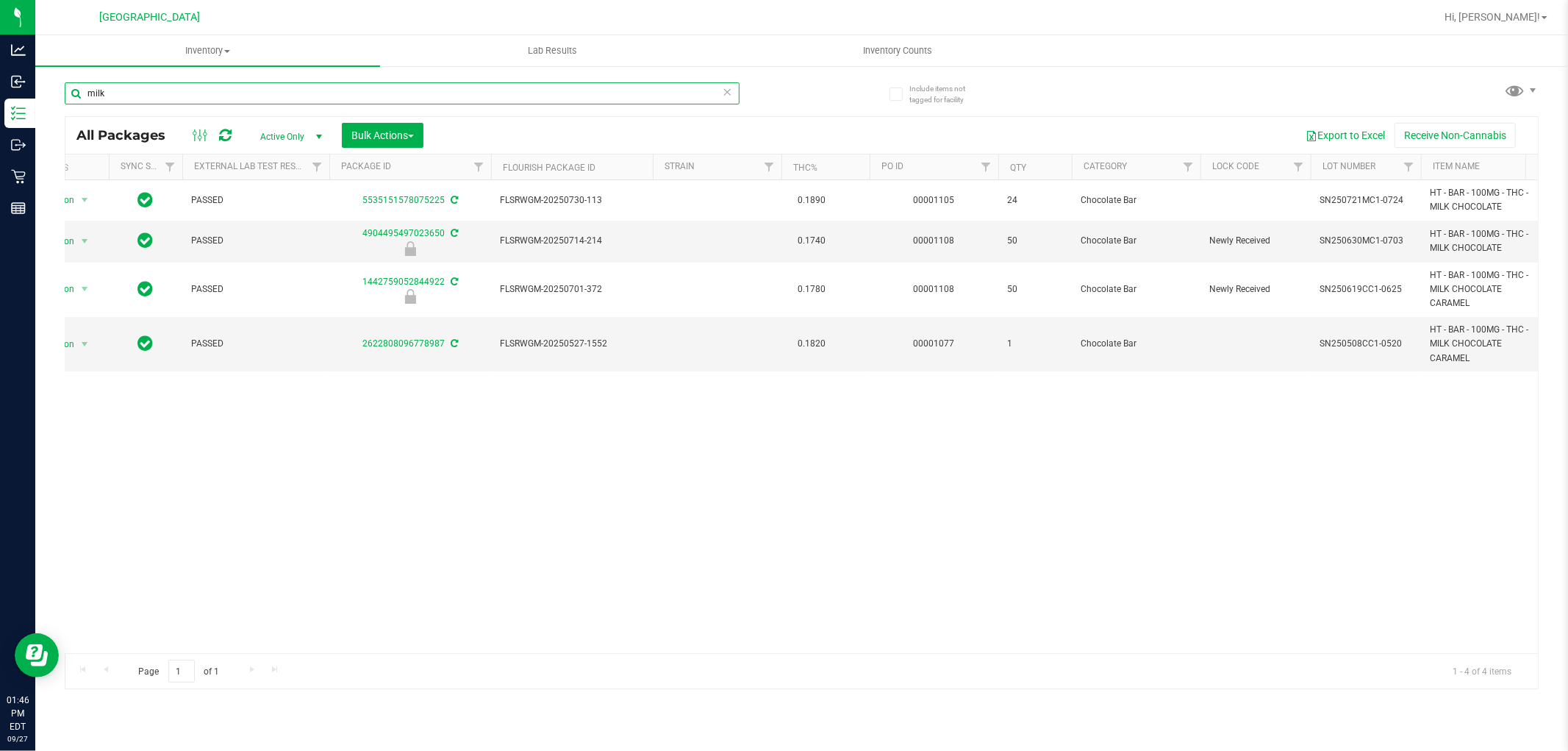
drag, startPoint x: 136, startPoint y: 85, endPoint x: 68, endPoint y: 90, distance: 68.2
click at [68, 90] on input "milk" at bounding box center [402, 94] width 675 height 22
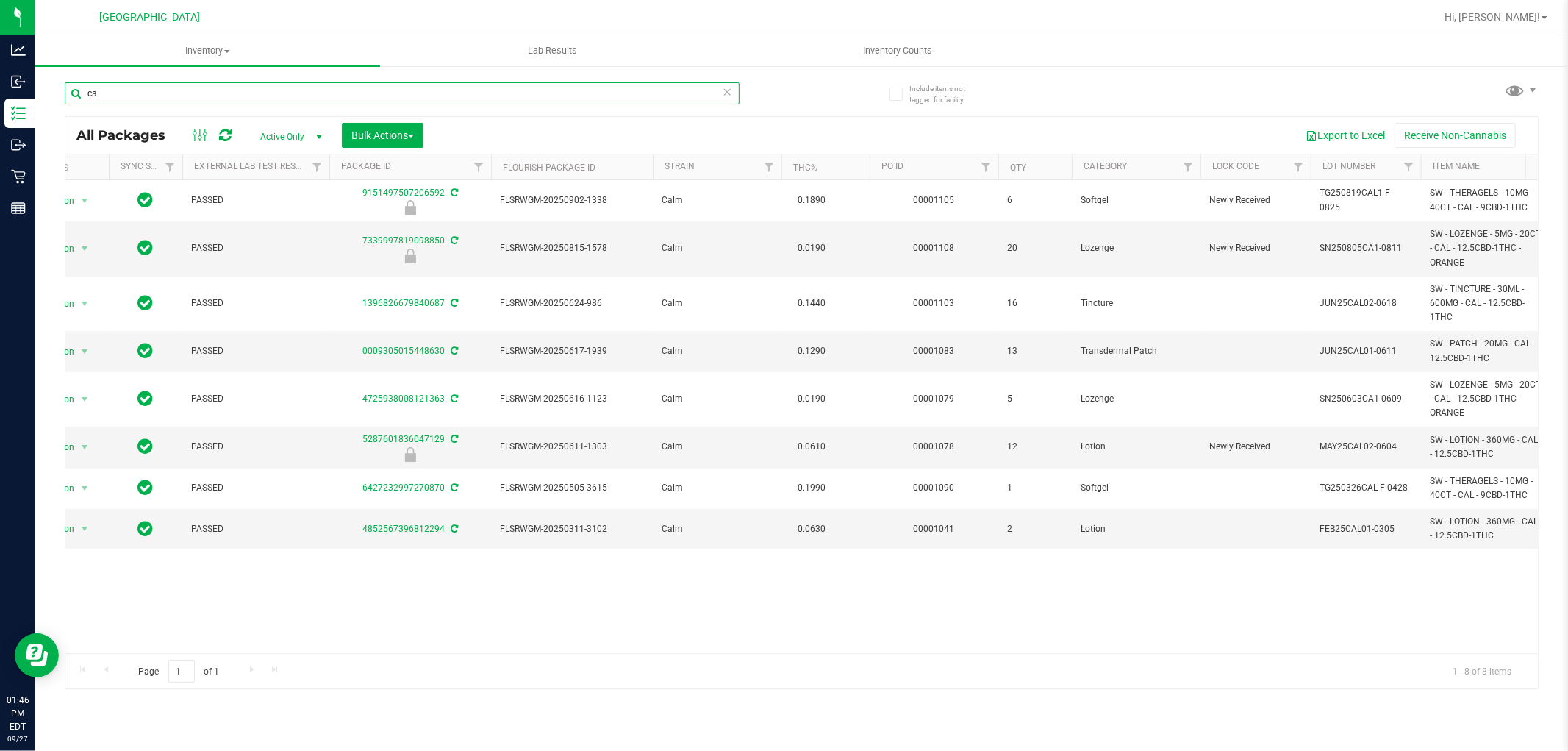
type input "c"
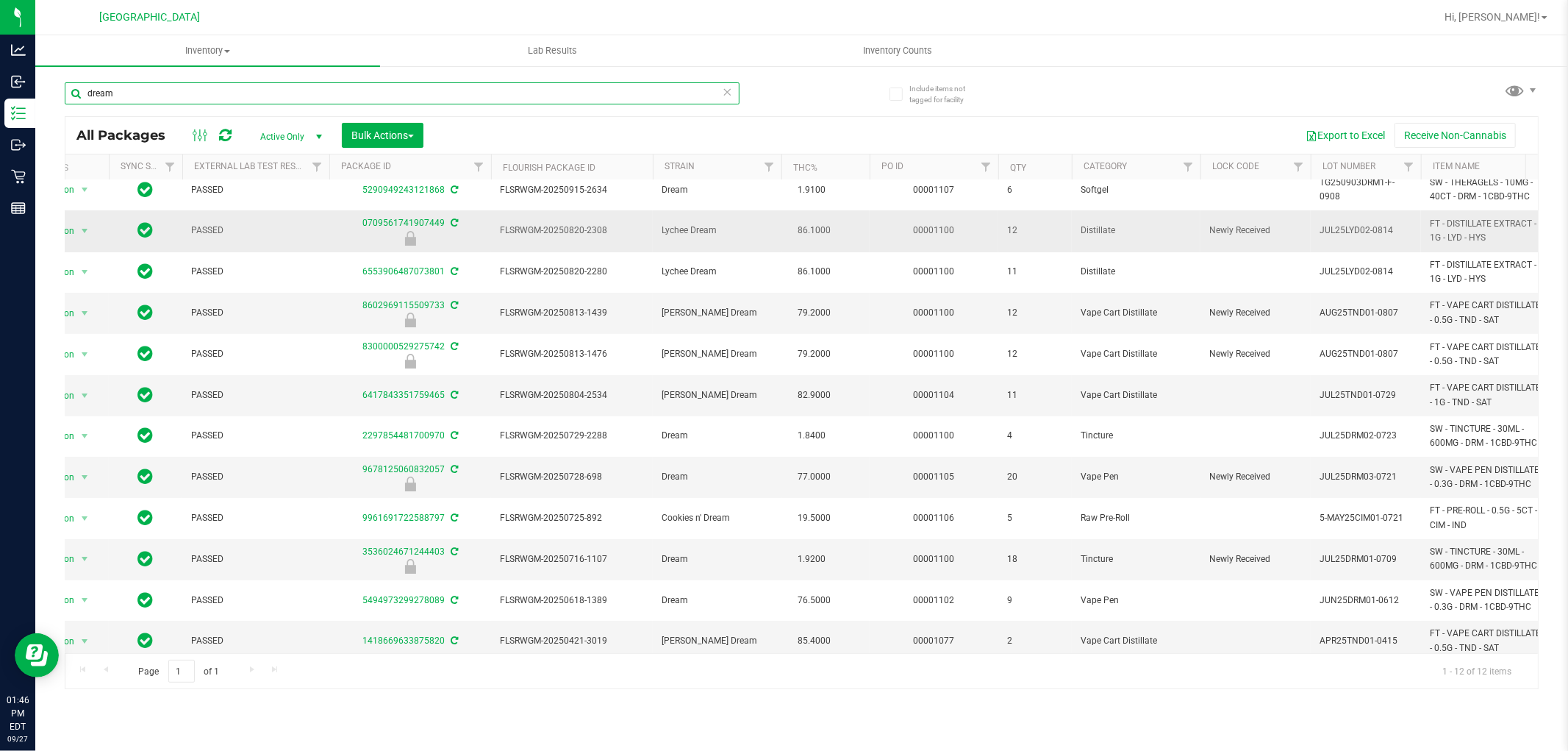
scroll to position [0, 45]
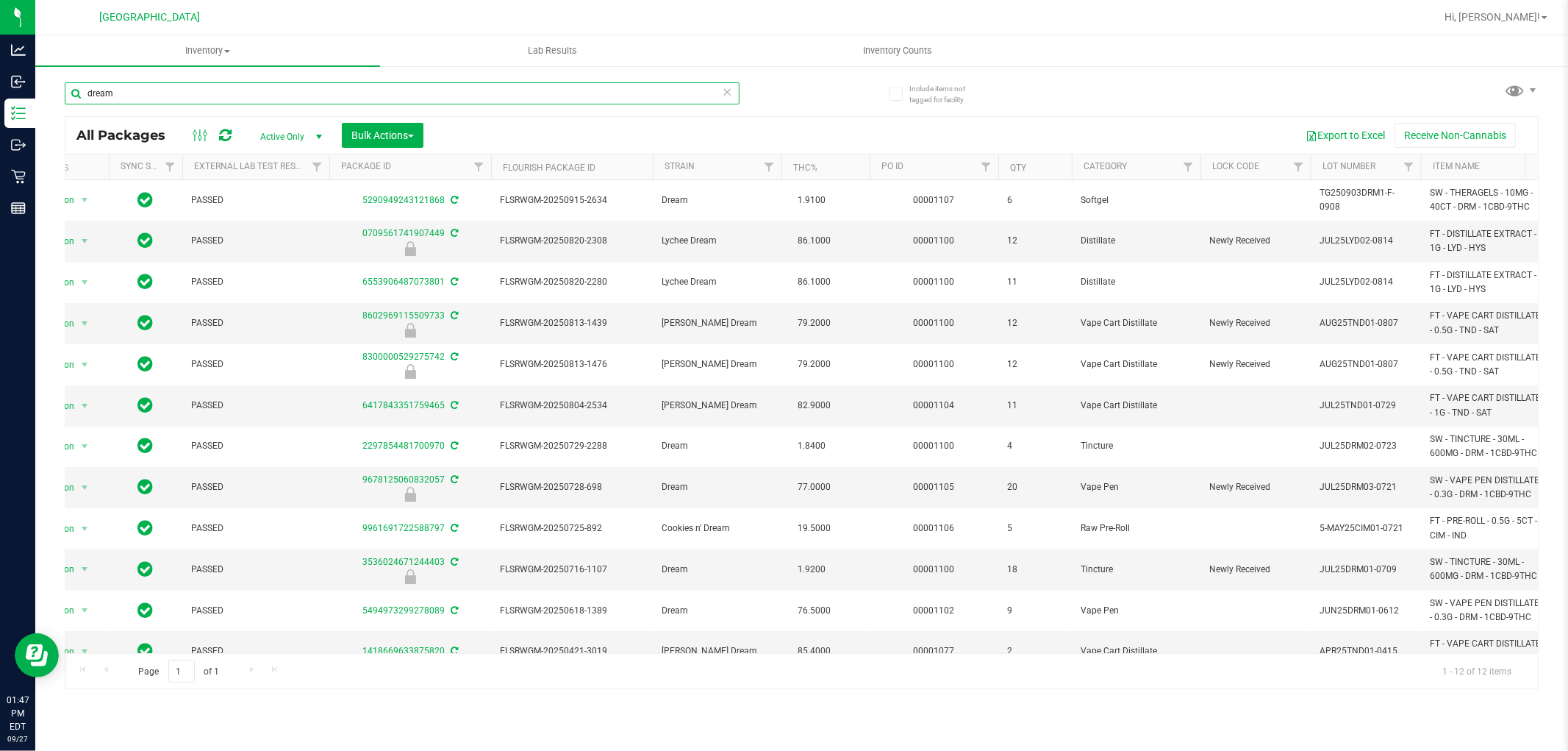
drag, startPoint x: 154, startPoint y: 91, endPoint x: 36, endPoint y: 97, distance: 118.2
click at [36, 97] on div "Include items not tagged for facility dream All Packages Active Only Active Onl…" at bounding box center [802, 289] width 1532 height 449
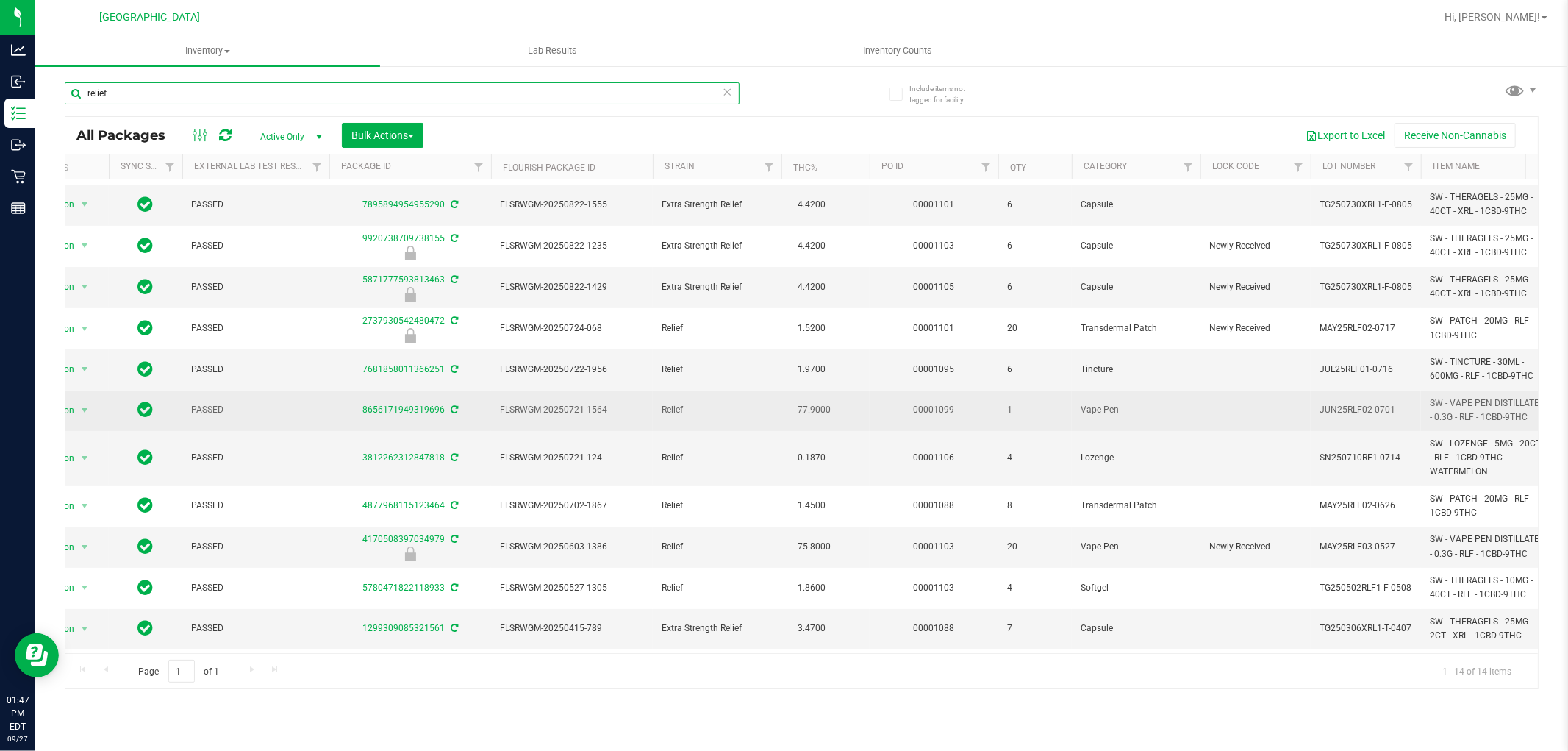
scroll to position [0, 45]
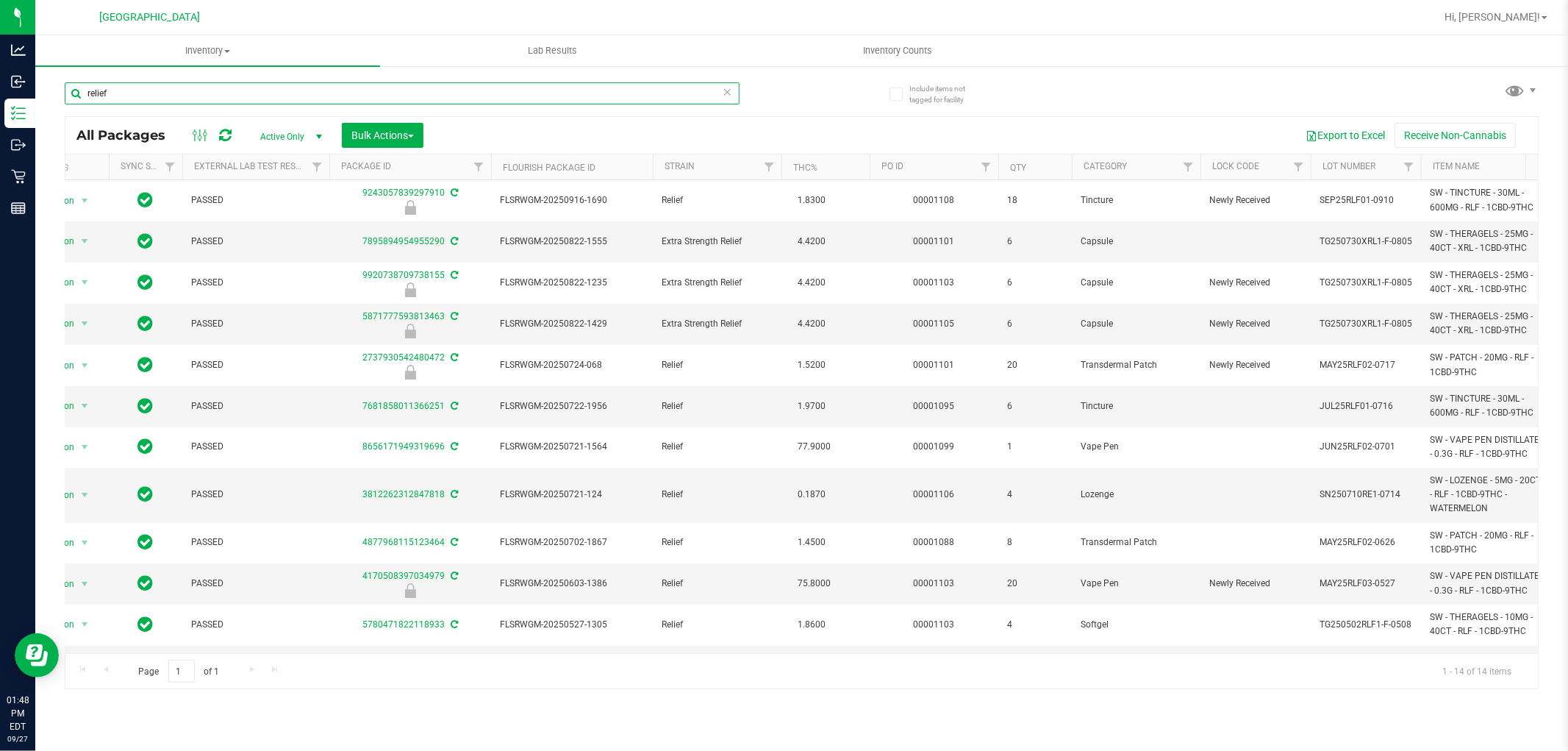
drag, startPoint x: 116, startPoint y: 93, endPoint x: 69, endPoint y: 90, distance: 47.1
click at [69, 90] on input "relief" at bounding box center [402, 94] width 675 height 22
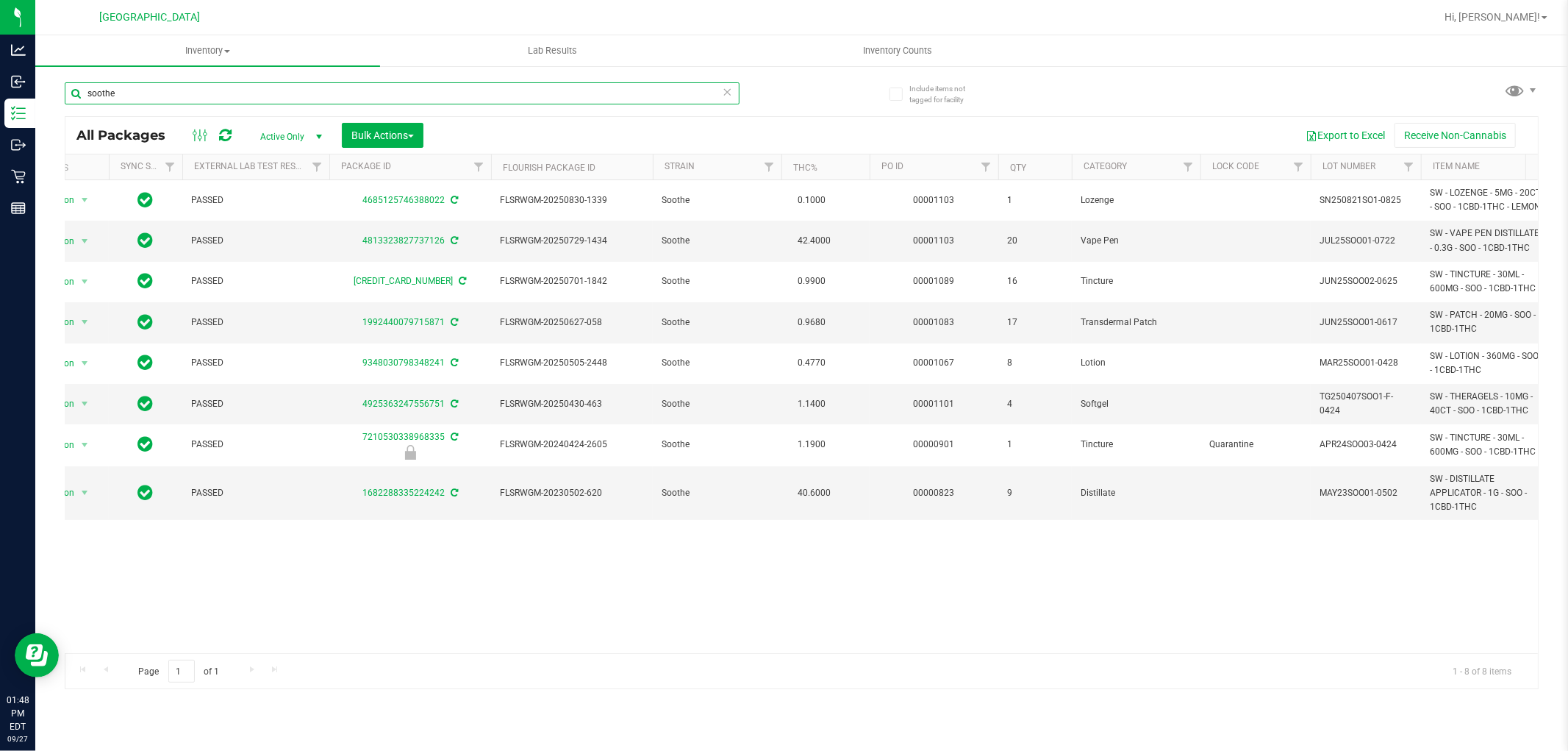
drag, startPoint x: 111, startPoint y: 86, endPoint x: 59, endPoint y: 89, distance: 52.1
click at [59, 89] on div "Include items not tagged for facility soothe All Packages Active Only Active On…" at bounding box center [802, 289] width 1532 height 449
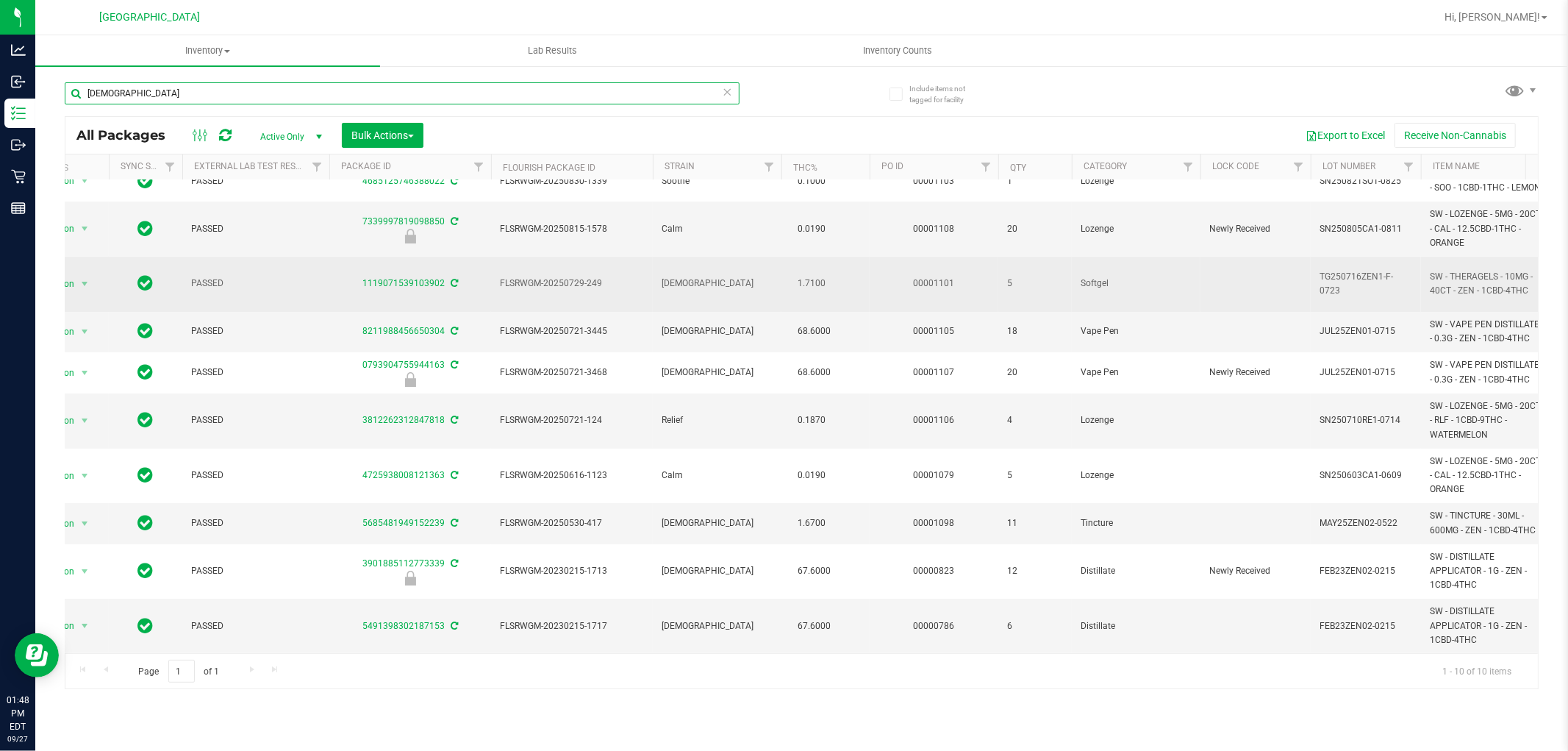
scroll to position [0, 45]
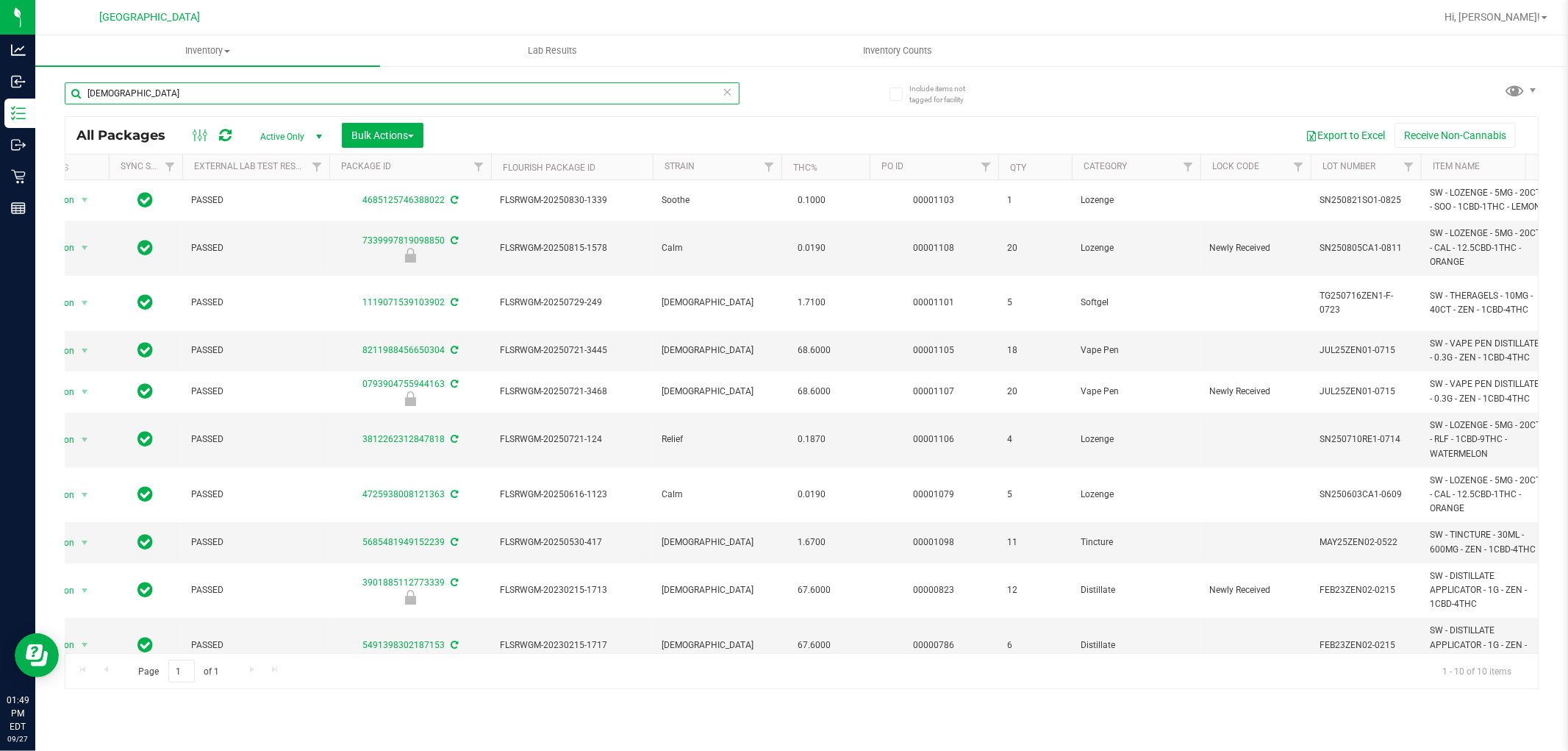
drag, startPoint x: 75, startPoint y: 81, endPoint x: 59, endPoint y: 79, distance: 16.1
click at [59, 79] on div "Include items not tagged for facility zen All Packages Active Only Active Only …" at bounding box center [802, 289] width 1532 height 449
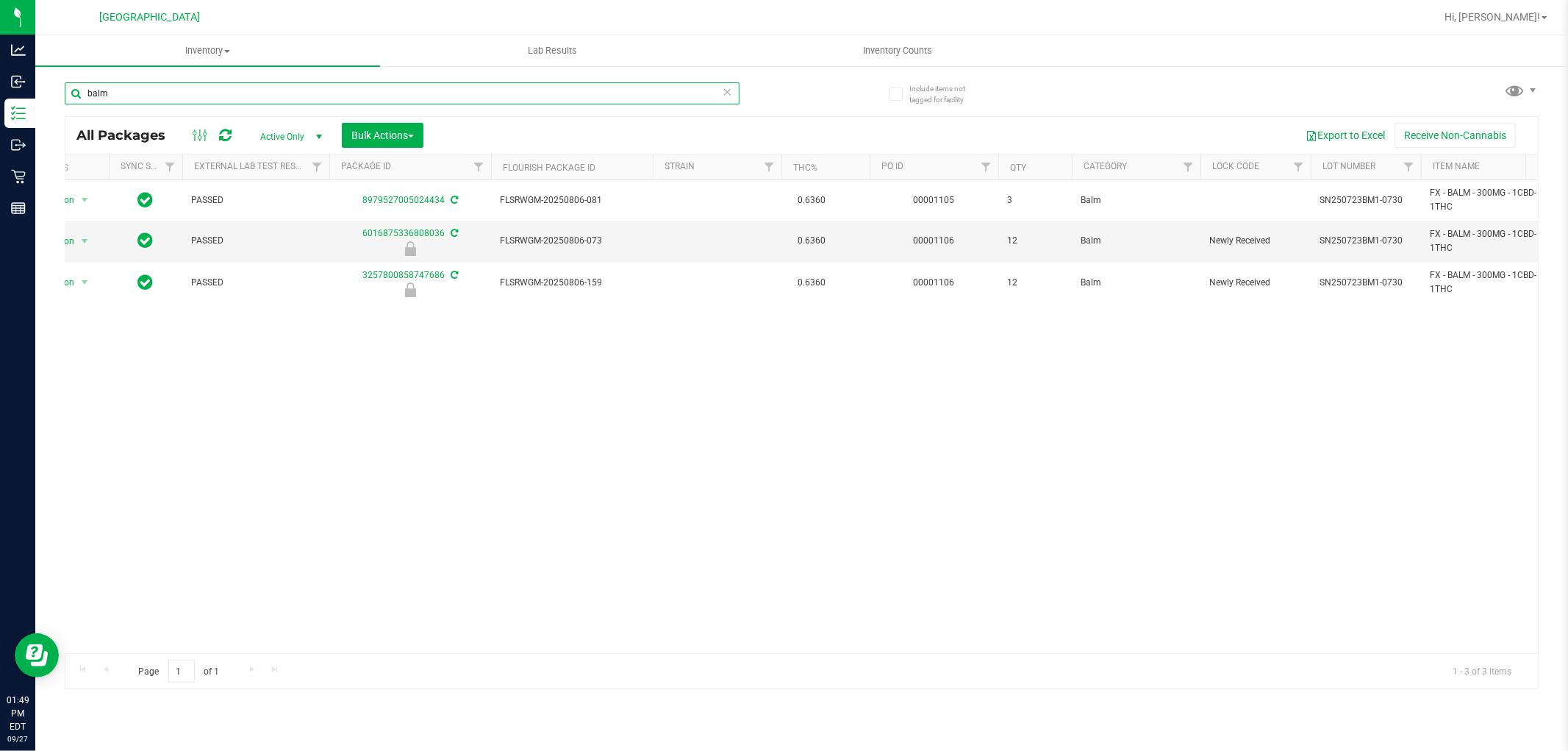
type input "balm"
